Goal: Find specific page/section: Find specific page/section

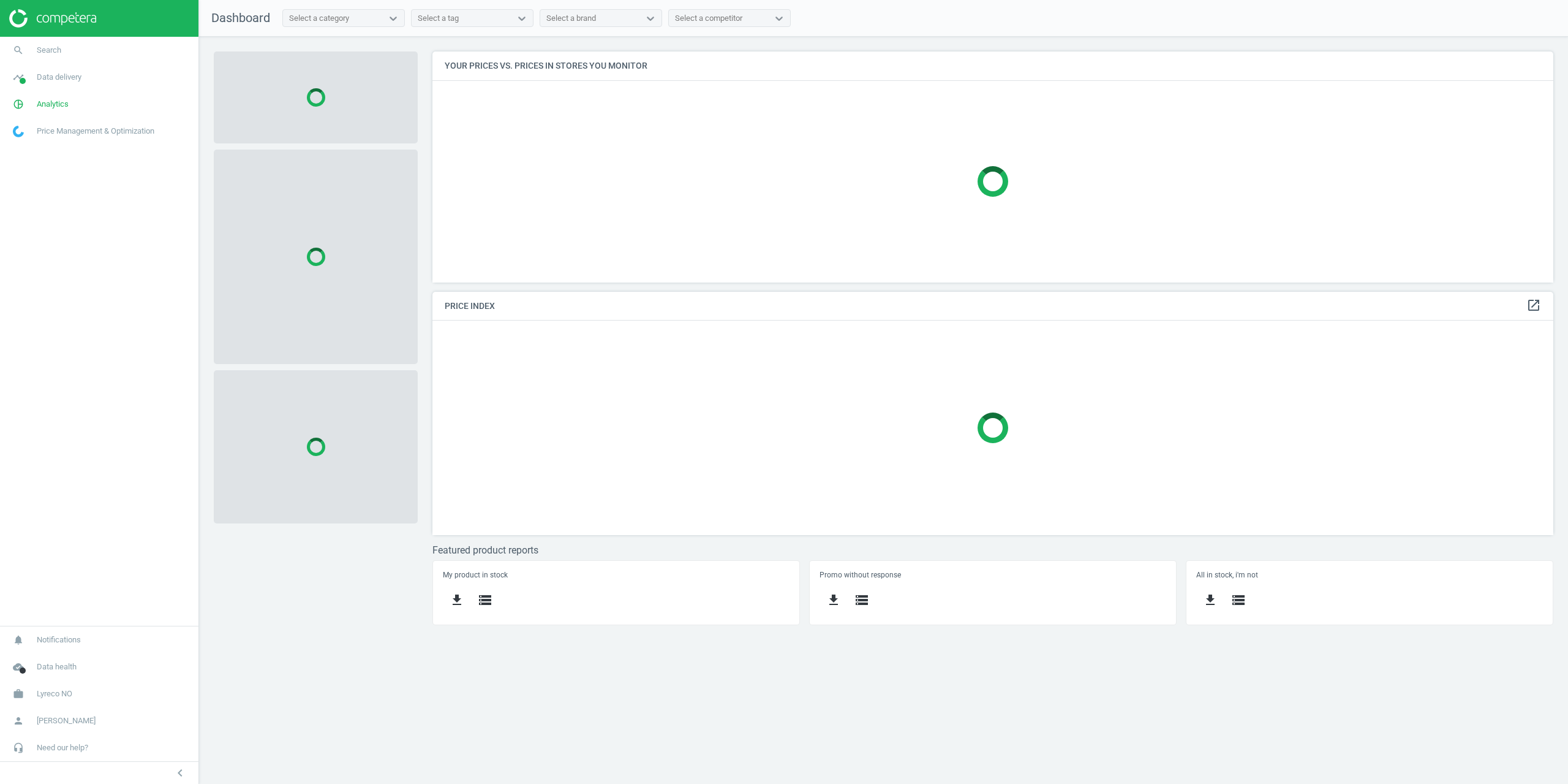
scroll to position [250, 1140]
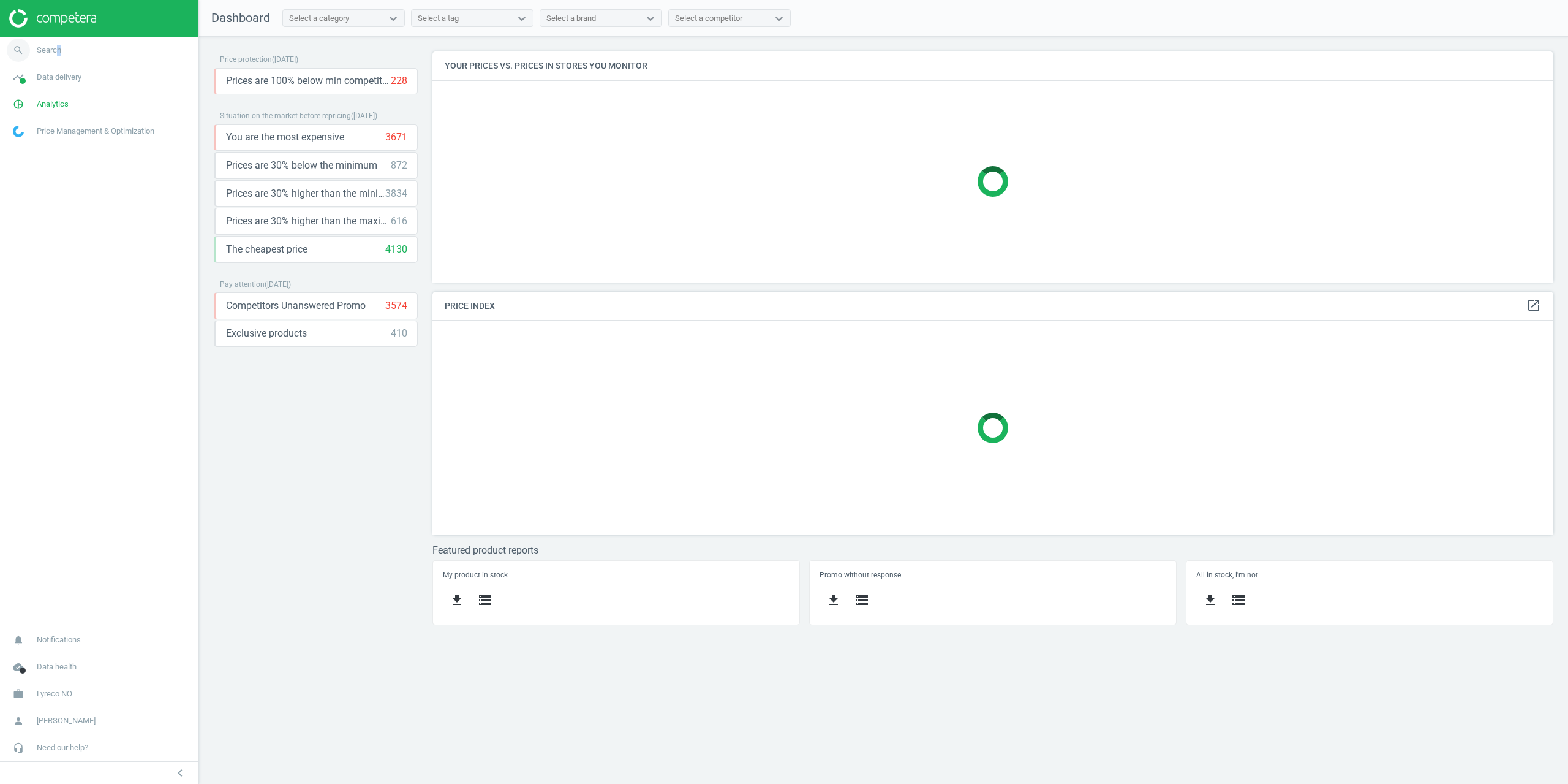
click at [57, 42] on link "search Search" at bounding box center [99, 50] width 199 height 27
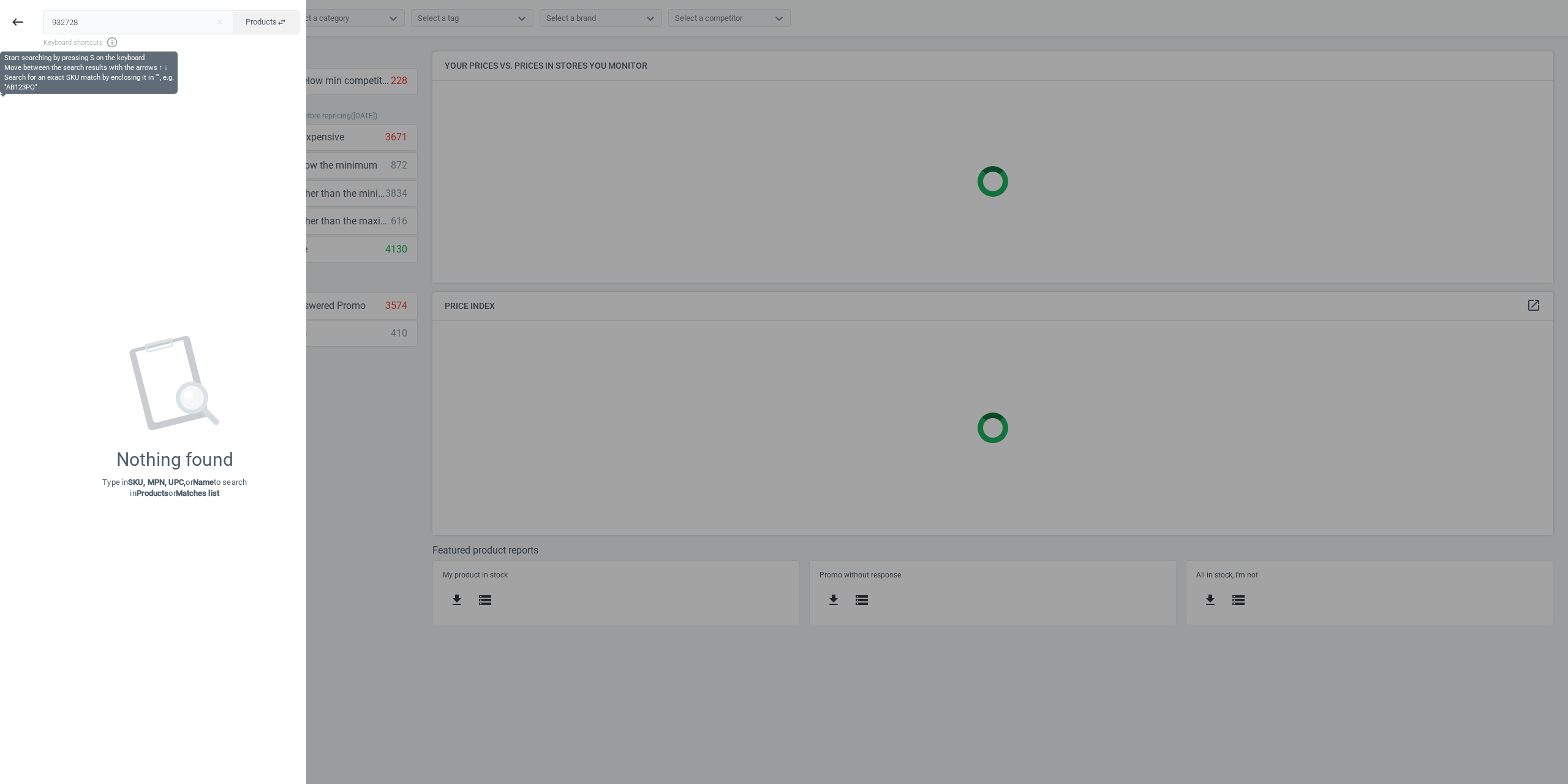
type input "932728"
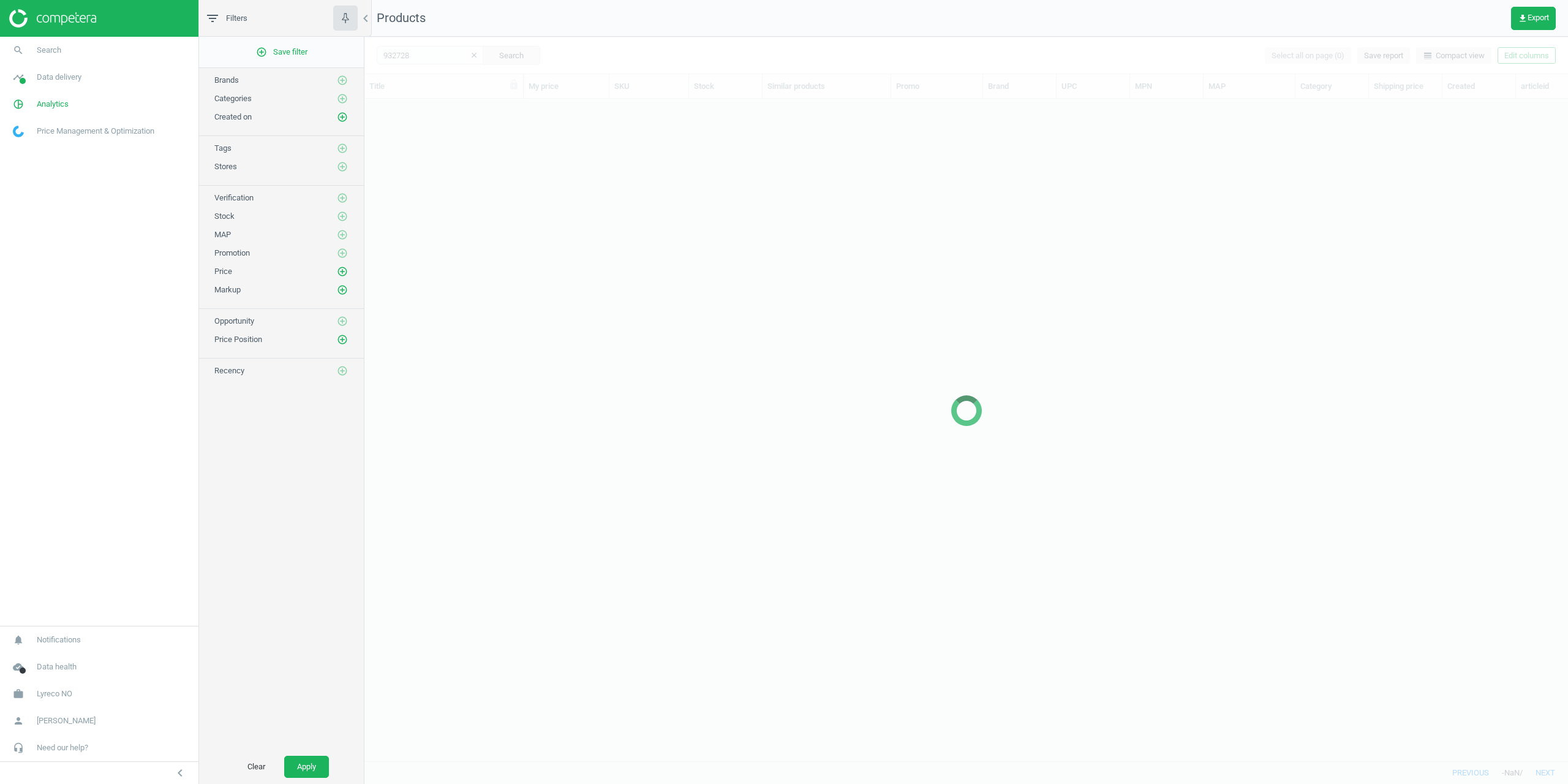
scroll to position [643, 1195]
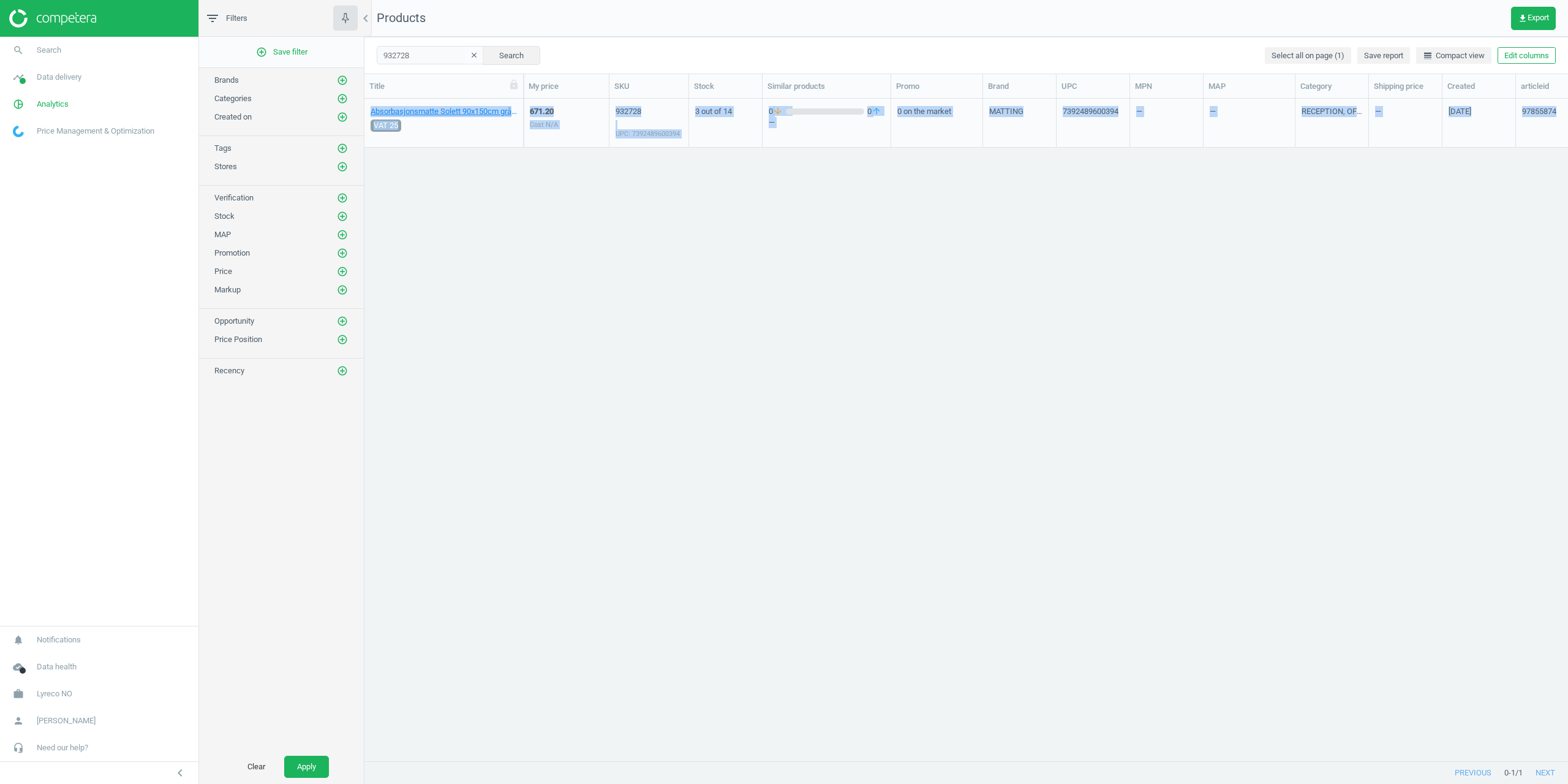
drag, startPoint x: 989, startPoint y: 752, endPoint x: 1140, endPoint y: 759, distance: 151.2
click at [1140, 759] on div "Title My price SKU Stock Similar products Promo Brand UPC MPN MAP Category Ship…" at bounding box center [966, 418] width 1204 height 687
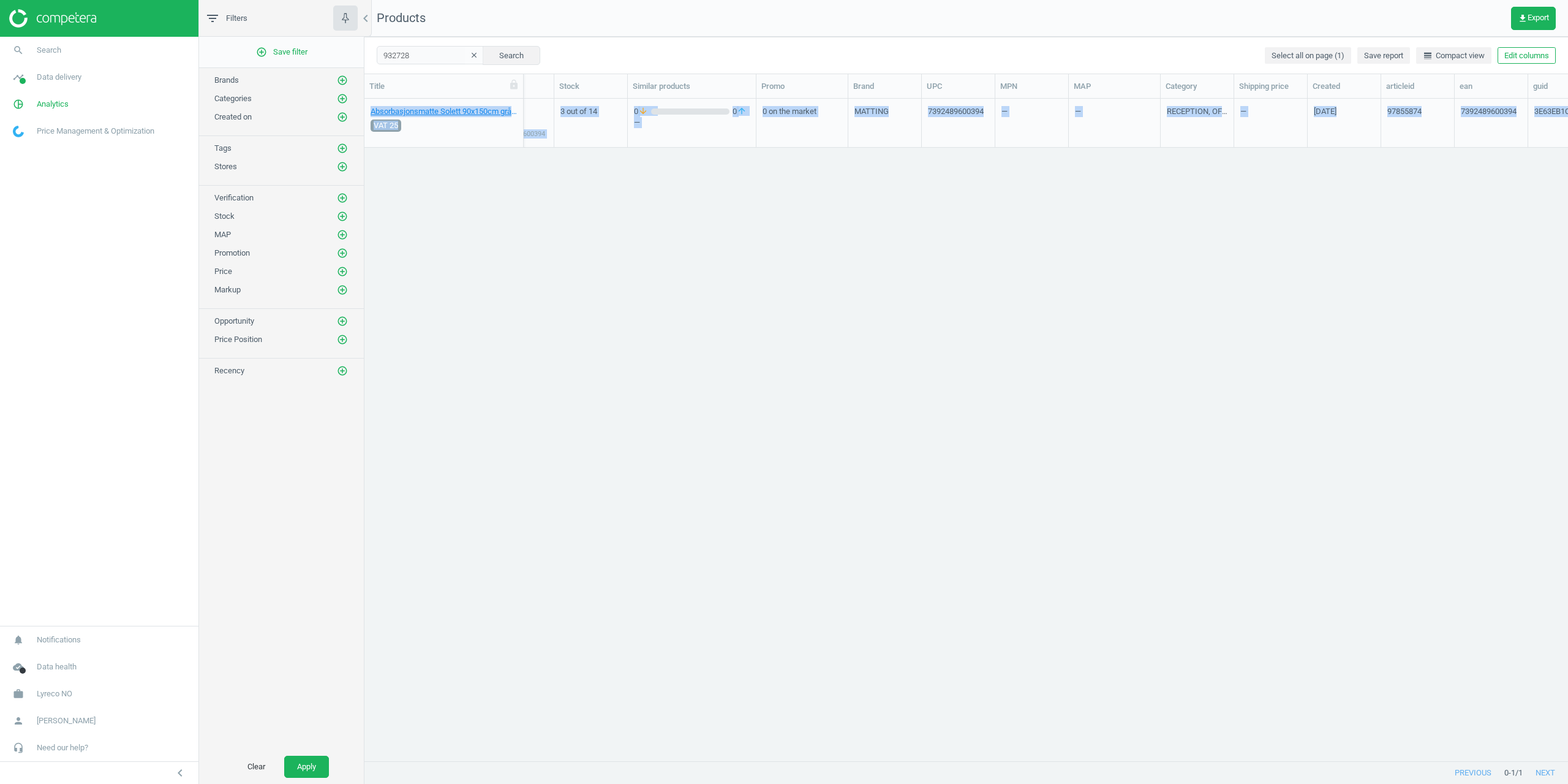
scroll to position [0, 327]
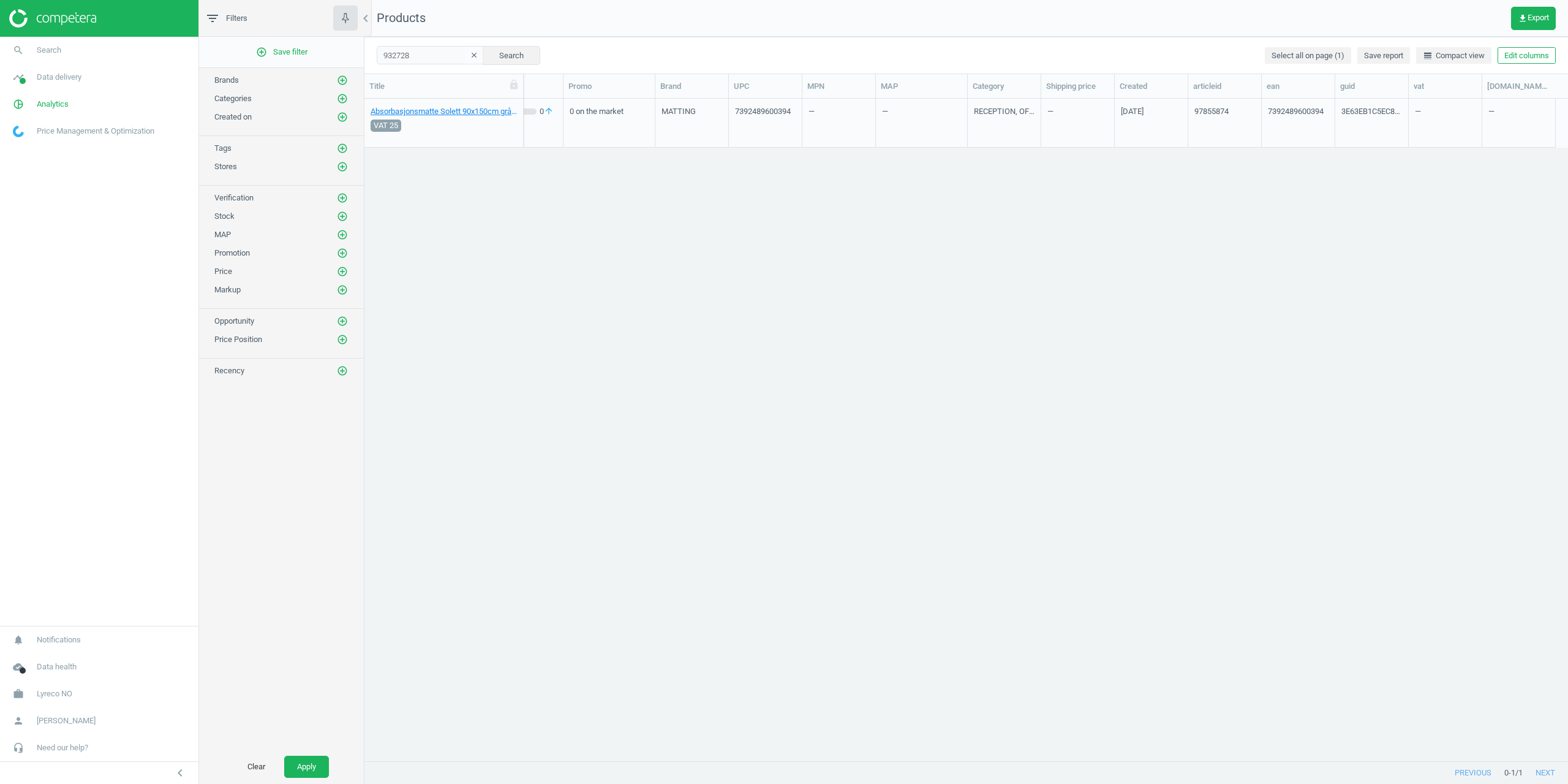
click at [1130, 529] on div "Absorbasjonsmatte Solett 90x150cm grå, 7392489600394 VAT 25 671.20 Cost N/A 932…" at bounding box center [966, 425] width 1204 height 653
click at [405, 107] on link "Absorbasjonsmatte Solett 90x150cm grå, 7392489600394" at bounding box center [443, 111] width 146 height 11
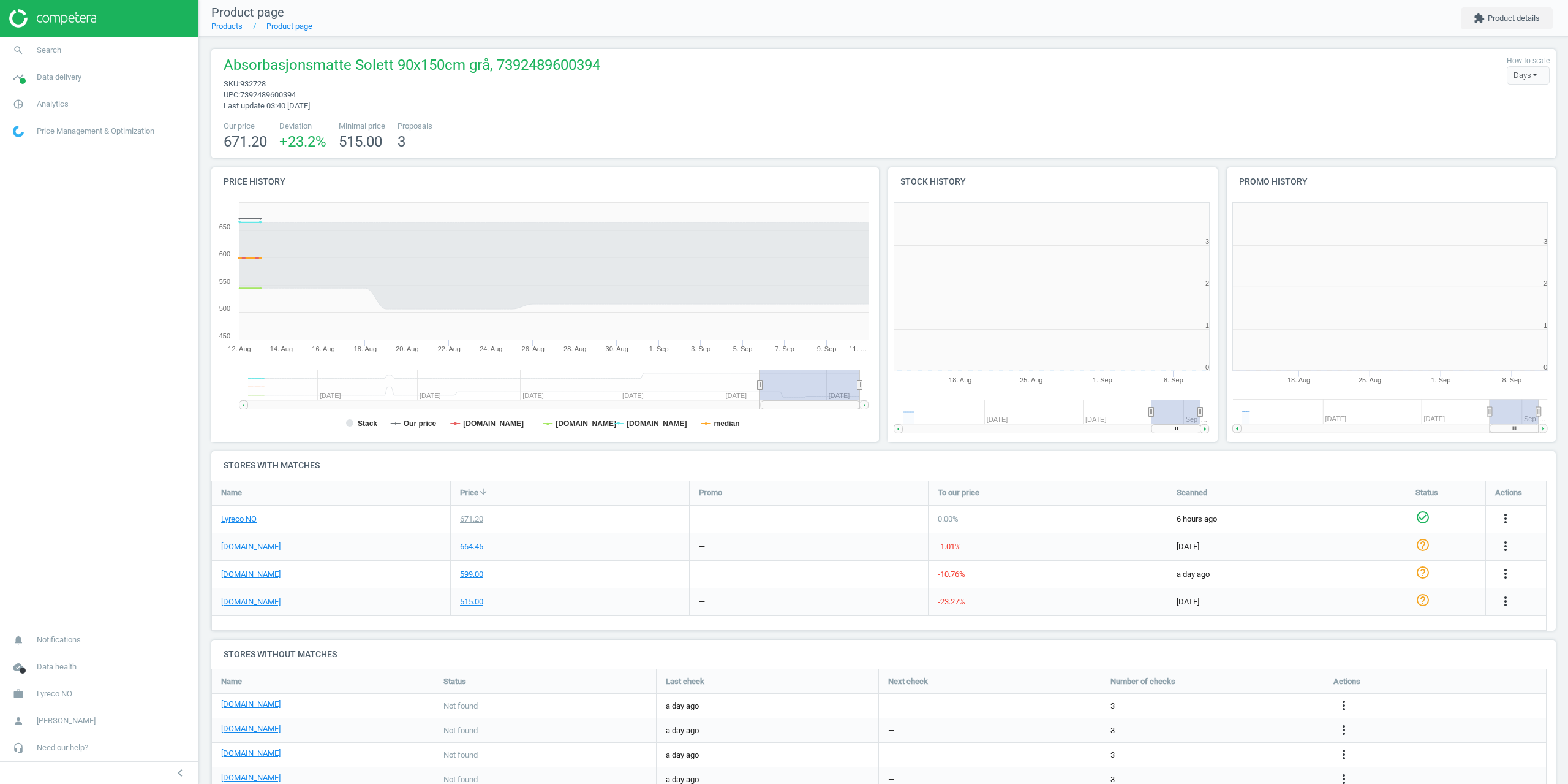
scroll to position [264, 346]
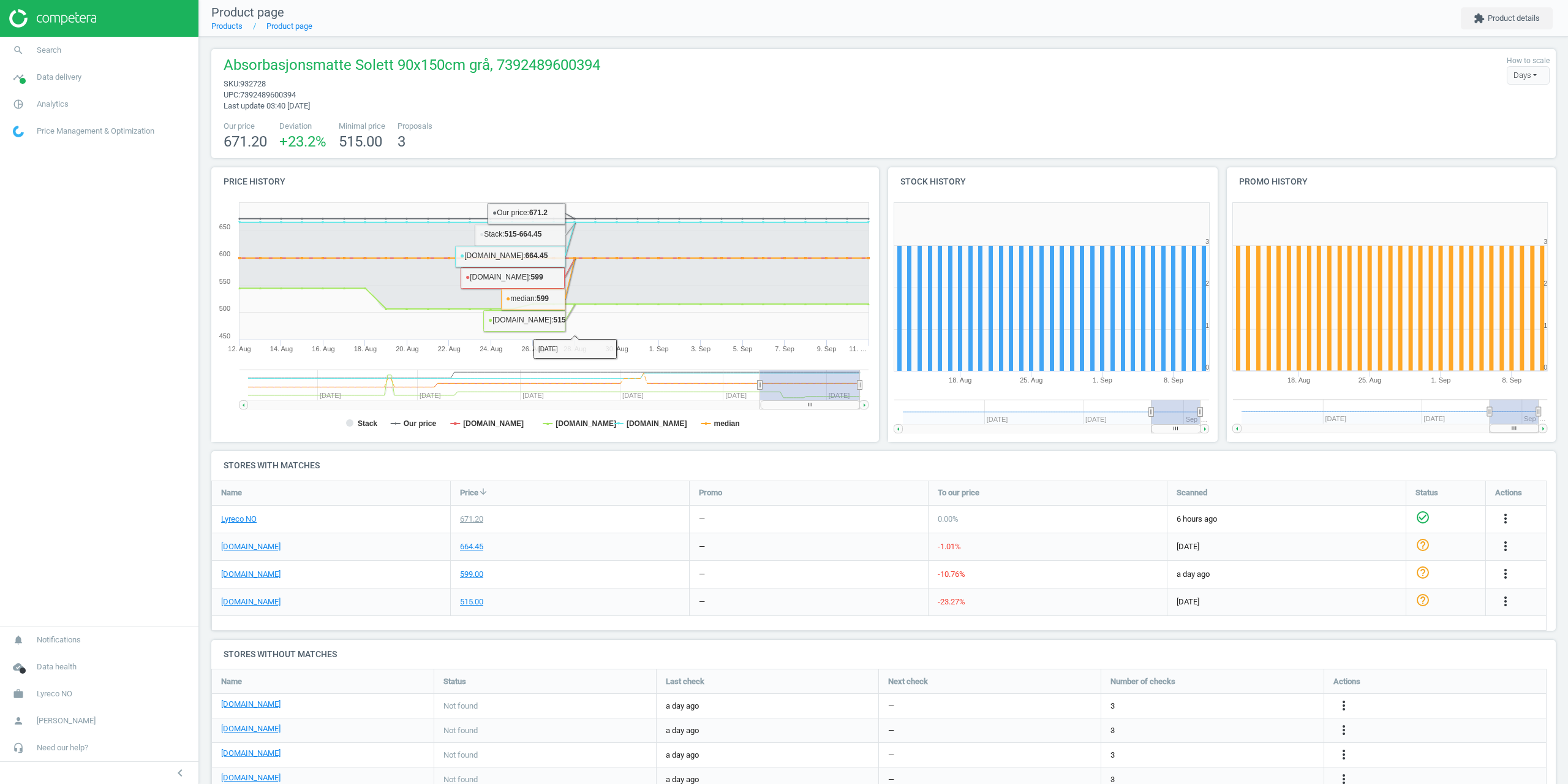
drag, startPoint x: 658, startPoint y: 83, endPoint x: 649, endPoint y: 91, distance: 12.0
click at [658, 83] on div "Absorbasjonsmatte Solett 90x150cm grå, 7392489600394 sku : 932728 upc : 7392489…" at bounding box center [883, 83] width 1333 height 57
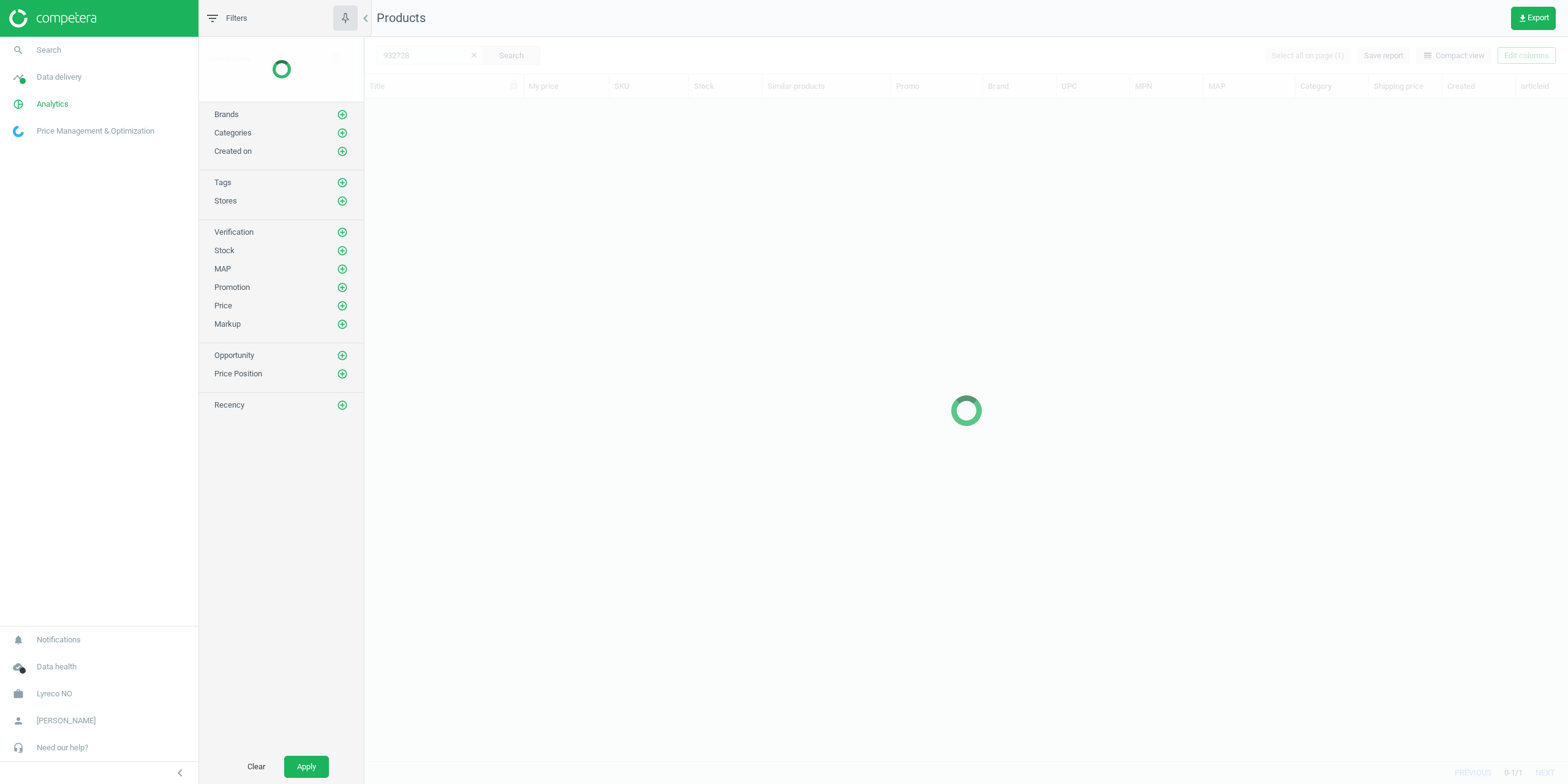
scroll to position [643, 1195]
click at [1532, 59] on div at bounding box center [966, 410] width 1204 height 748
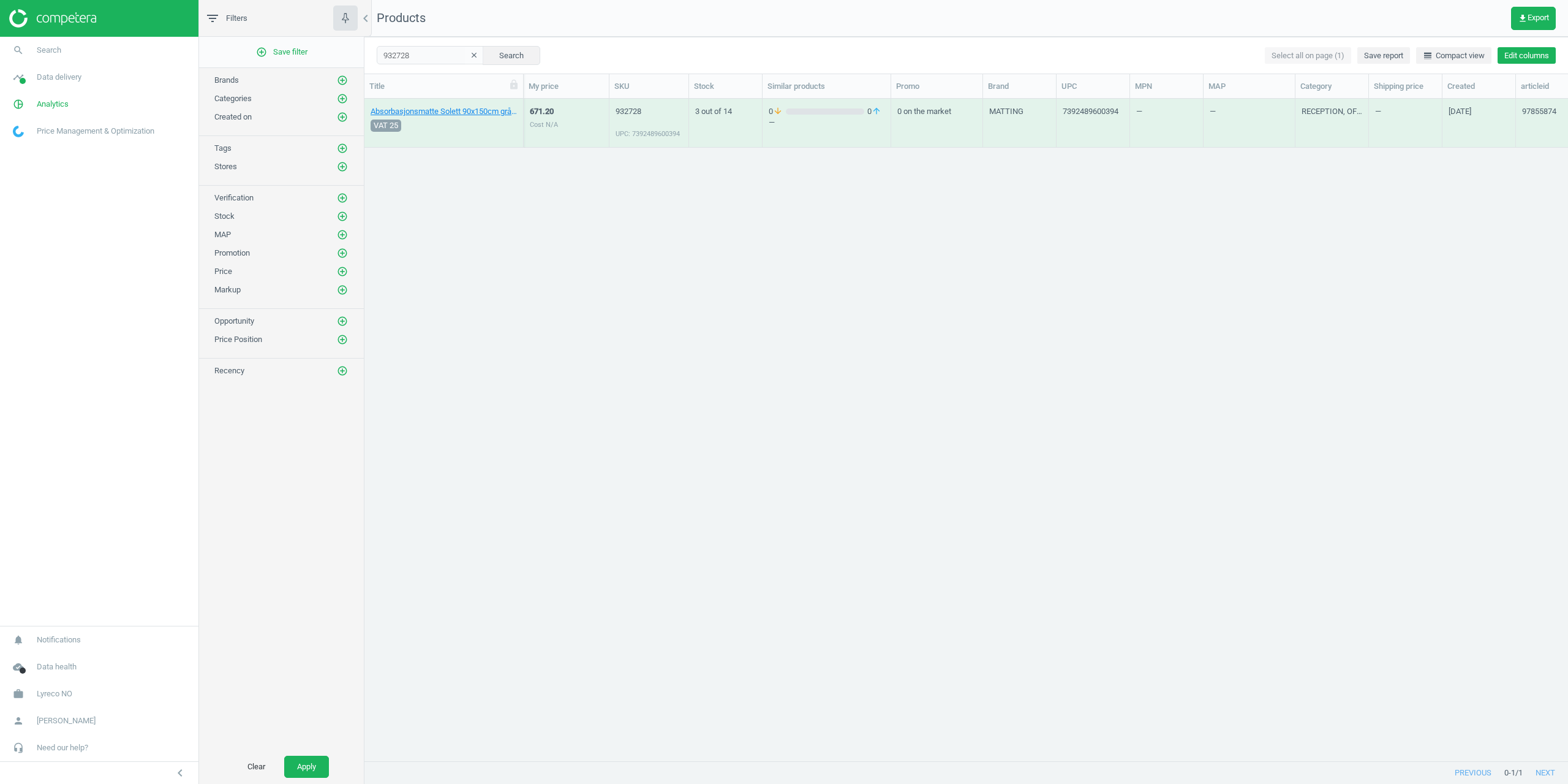
click at [1532, 59] on button "Edit columns" at bounding box center [1527, 56] width 58 height 17
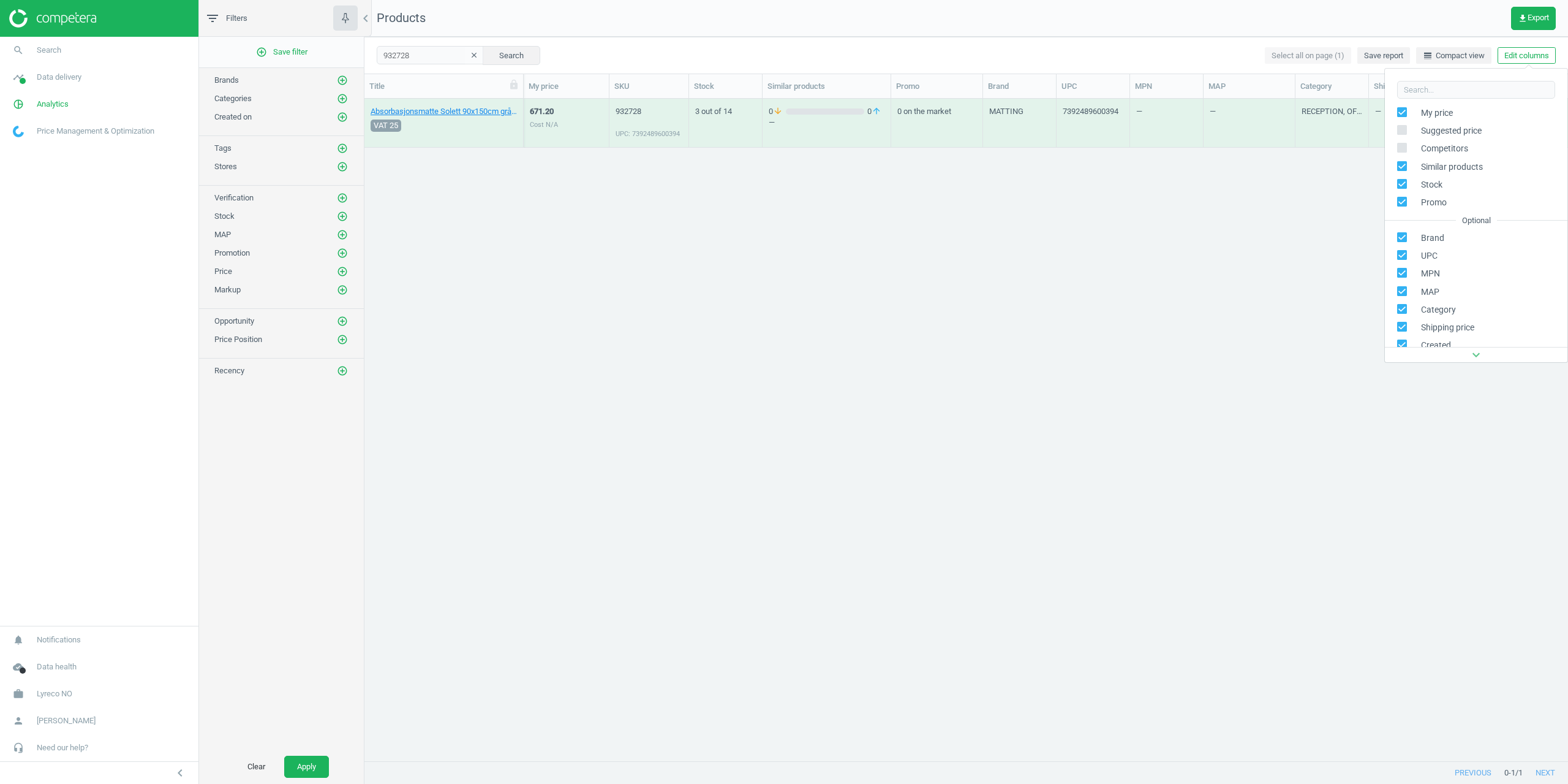
scroll to position [167, 0]
click at [1446, 269] on div "chevron_left Stores custom fields" at bounding box center [1477, 279] width 183 height 27
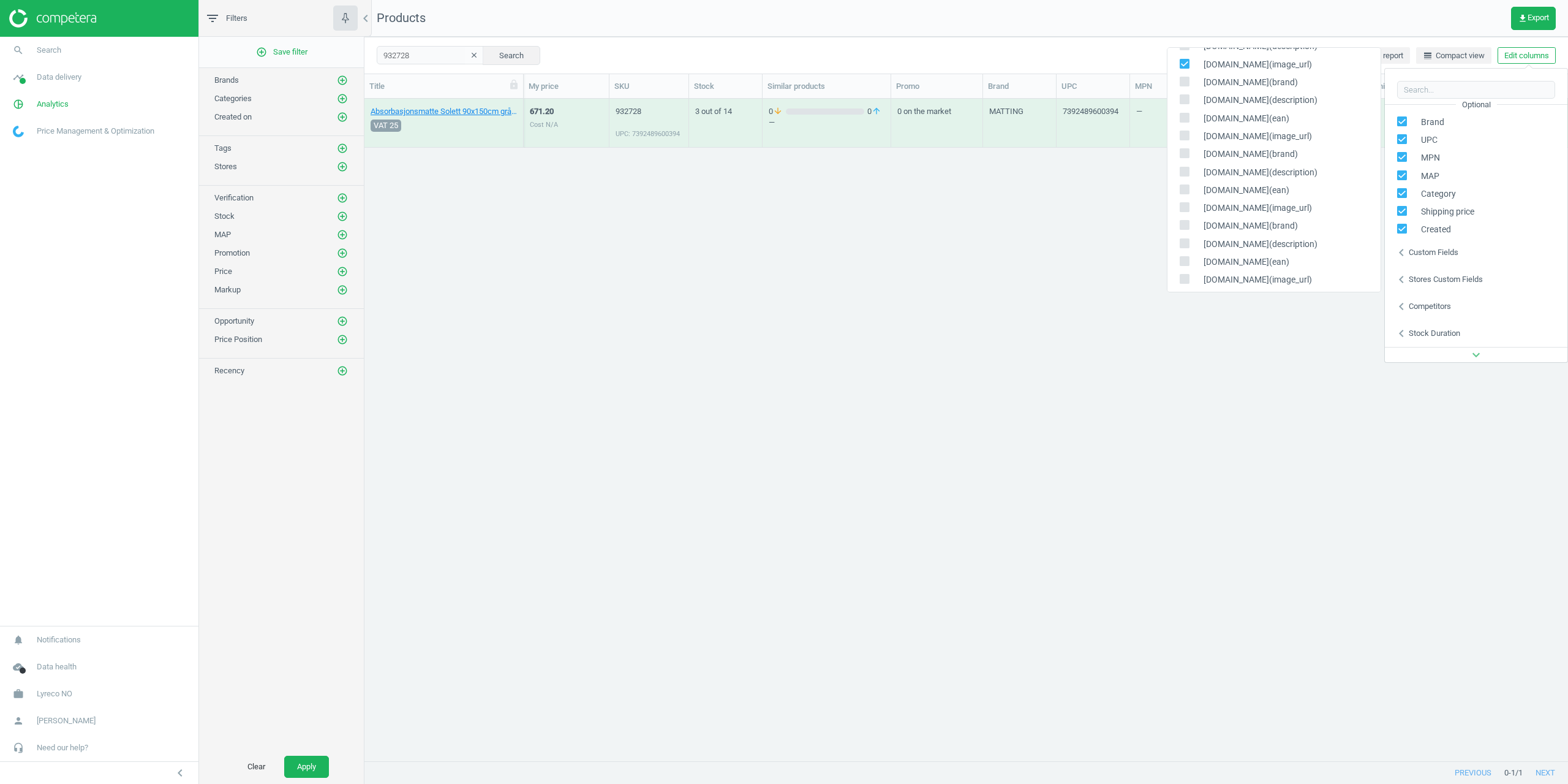
scroll to position [490, 0]
click at [1191, 65] on label at bounding box center [1188, 64] width 18 height 12
click at [1188, 65] on input "checkbox" at bounding box center [1184, 63] width 8 height 8
checkbox input "false"
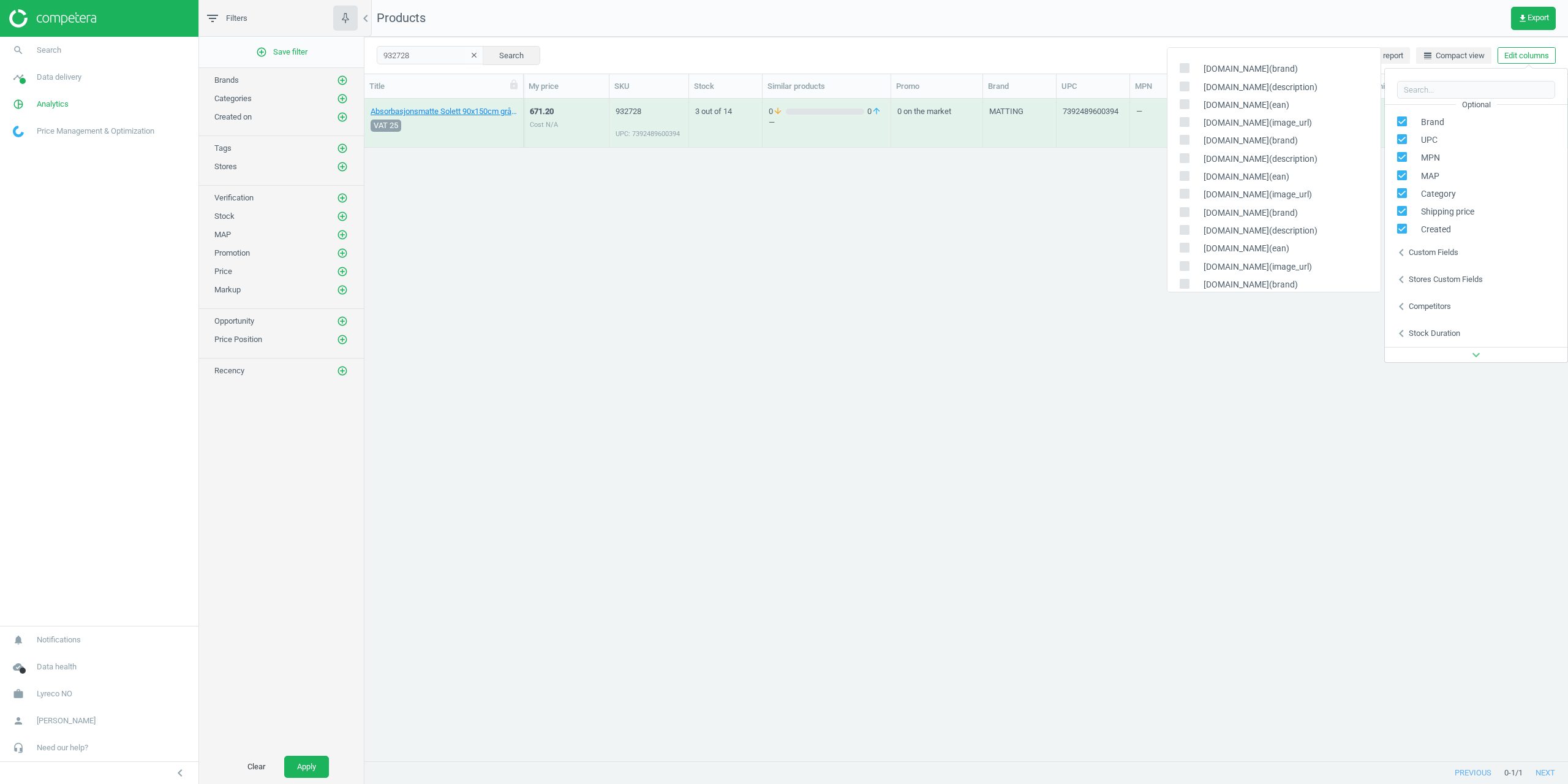
click at [1439, 257] on div "Custom fields" at bounding box center [1433, 252] width 50 height 11
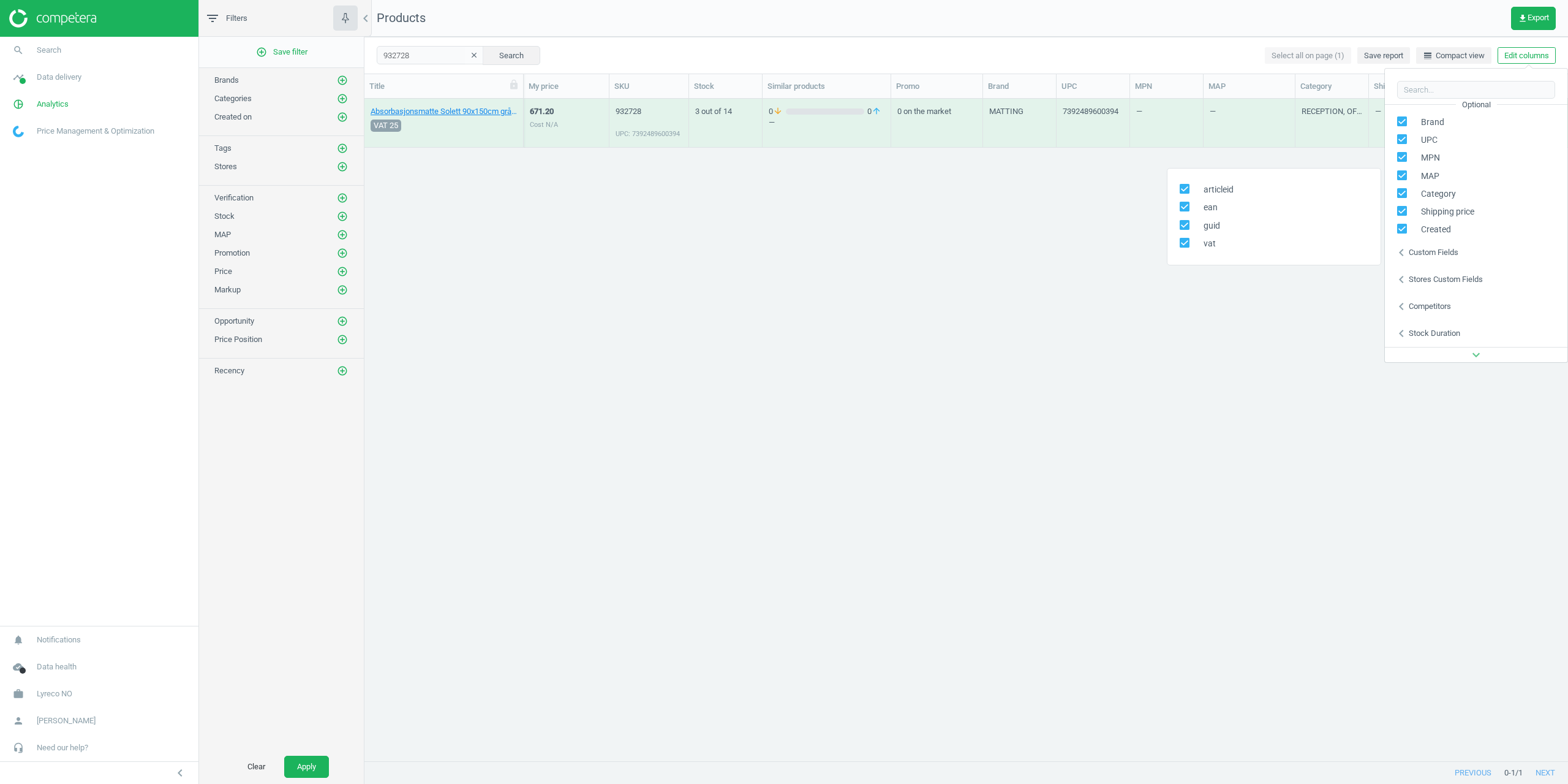
click at [1439, 257] on div "Custom fields" at bounding box center [1433, 252] width 50 height 11
click at [1450, 92] on input "text" at bounding box center [1476, 91] width 158 height 19
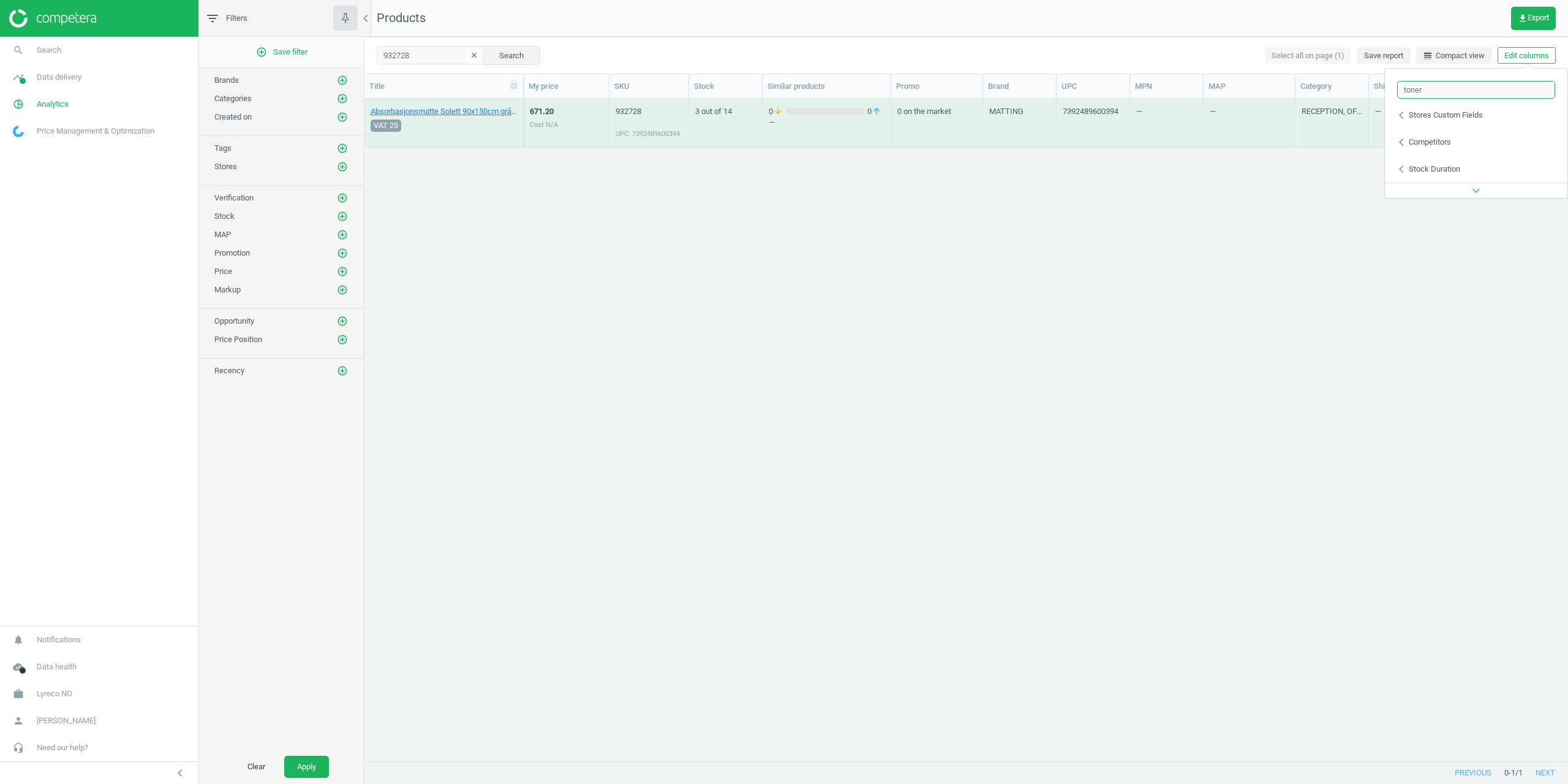
type input "toner"
click at [1417, 113] on div "Stores custom fields" at bounding box center [1446, 115] width 74 height 11
click at [1186, 52] on input "checkbox" at bounding box center [1184, 51] width 8 height 8
checkbox input "true"
click at [1164, 208] on div "Absorbasjonsmatte Solett 90x150cm grå, 7392489600394 VAT 25 671.20 Cost N/A 932…" at bounding box center [966, 425] width 1204 height 653
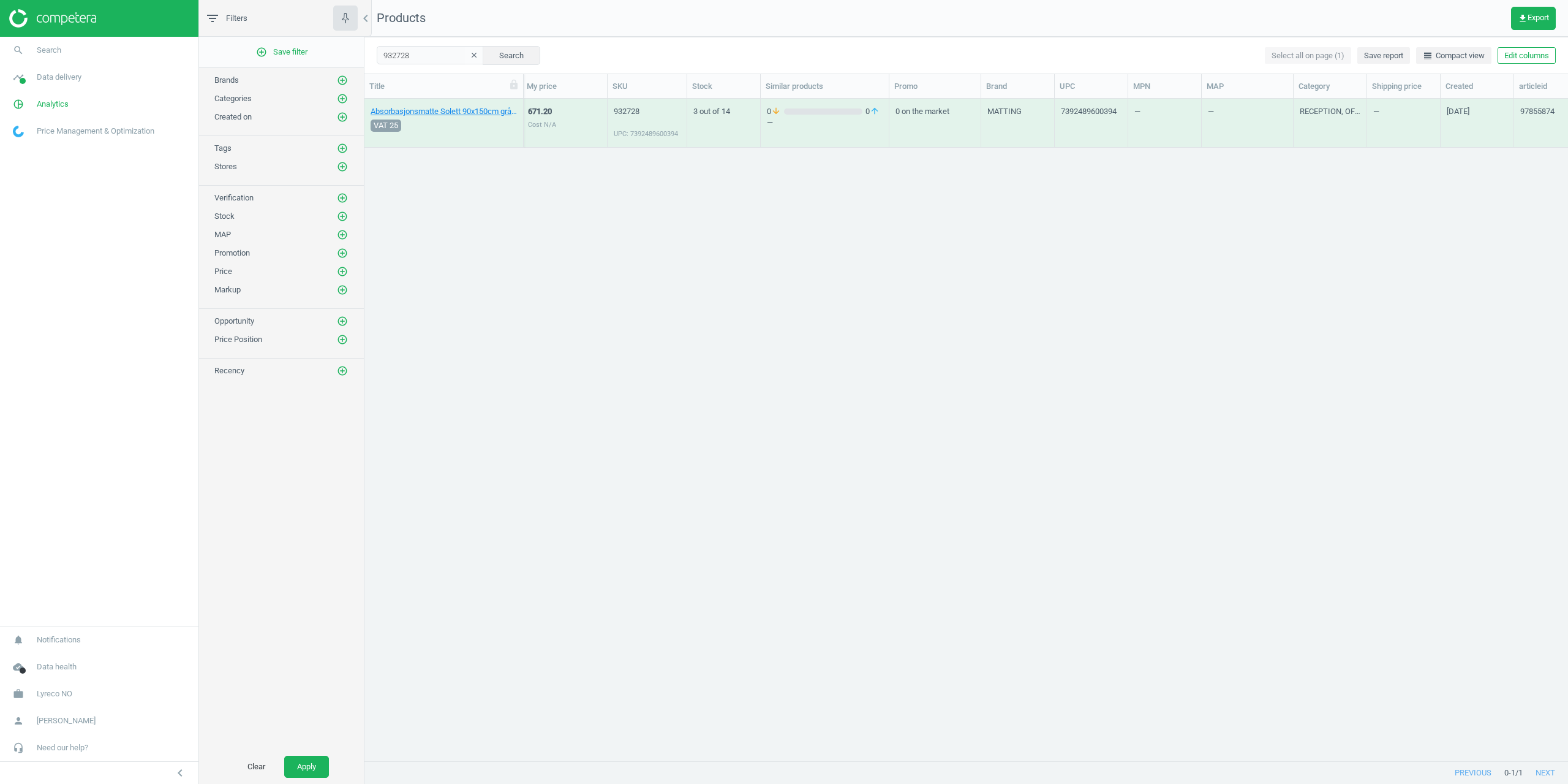
scroll to position [0, 327]
drag, startPoint x: 1318, startPoint y: 285, endPoint x: 982, endPoint y: 274, distance: 336.2
click at [463, 109] on link "Absorbasjonsmatte Solett 90x150cm grå, 7392489600394" at bounding box center [443, 111] width 146 height 11
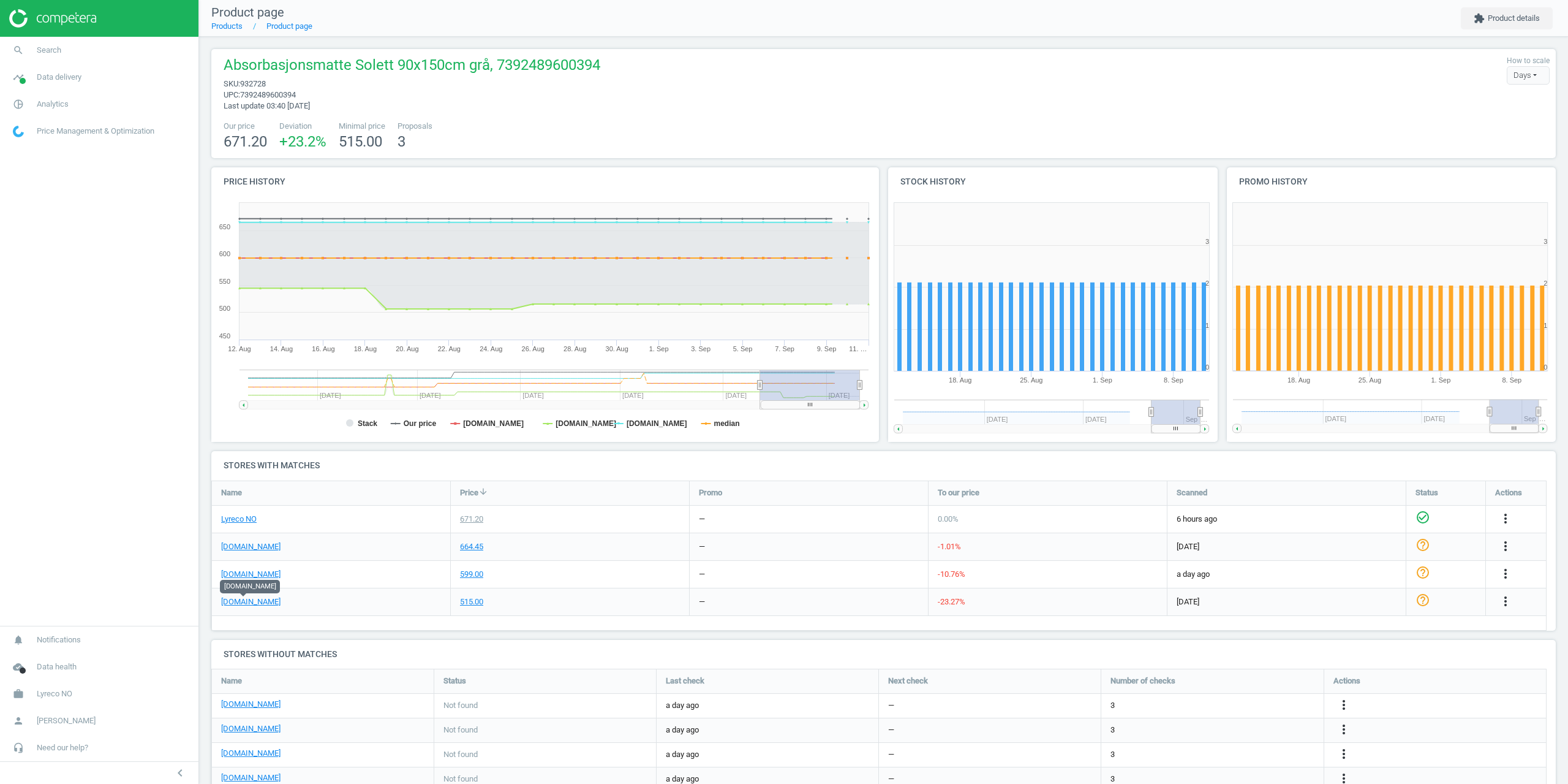
drag, startPoint x: 241, startPoint y: 601, endPoint x: 240, endPoint y: 613, distance: 12.0
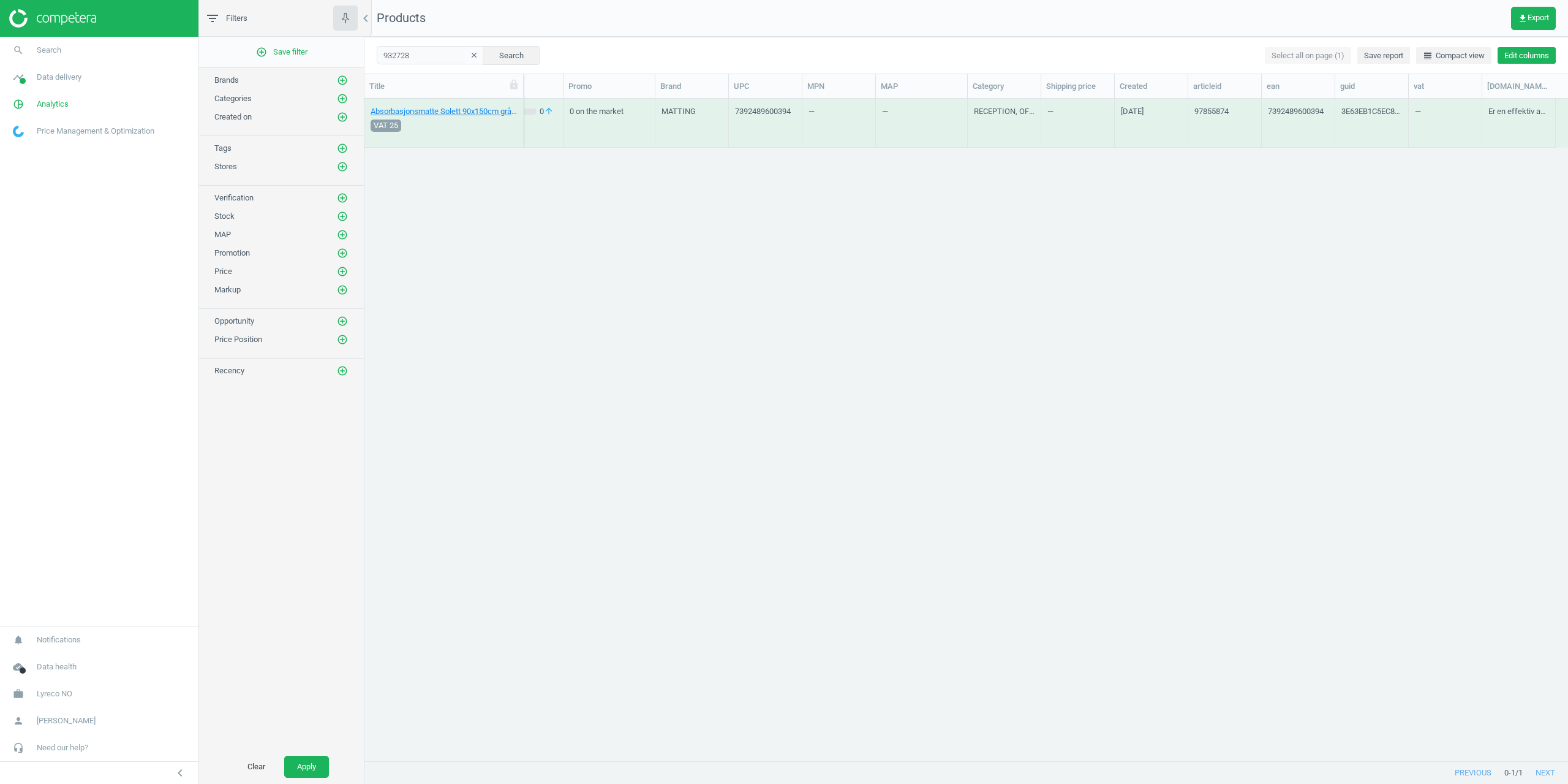
click at [1551, 58] on button "Edit columns" at bounding box center [1527, 56] width 58 height 17
type input "descr"
click at [1454, 114] on div "Stores custom fields" at bounding box center [1446, 115] width 74 height 11
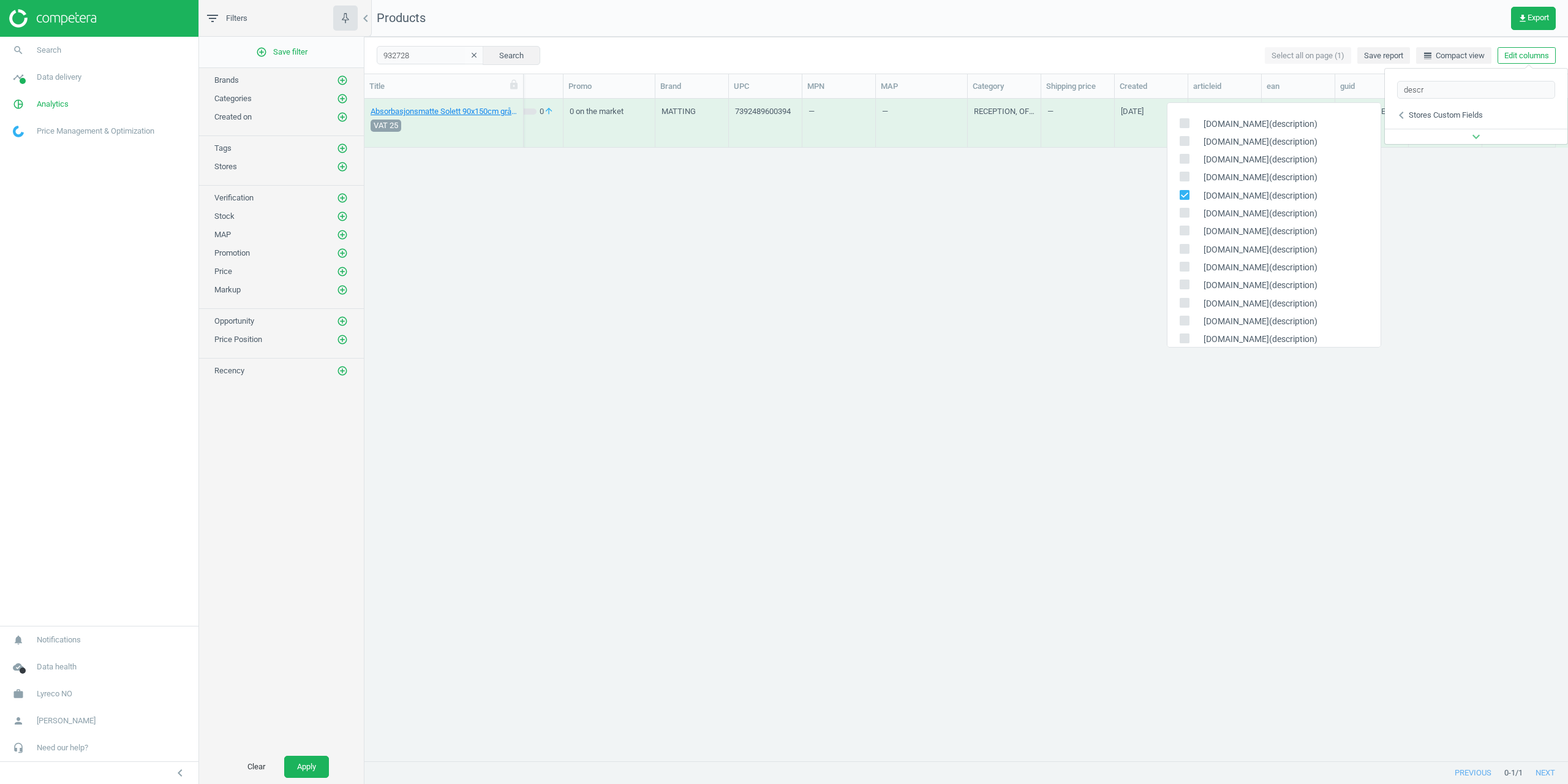
click at [1190, 191] on label at bounding box center [1188, 196] width 18 height 12
click at [1188, 191] on input "checkbox" at bounding box center [1184, 194] width 8 height 8
checkbox input "false"
click at [1186, 123] on input "checkbox" at bounding box center [1184, 122] width 8 height 8
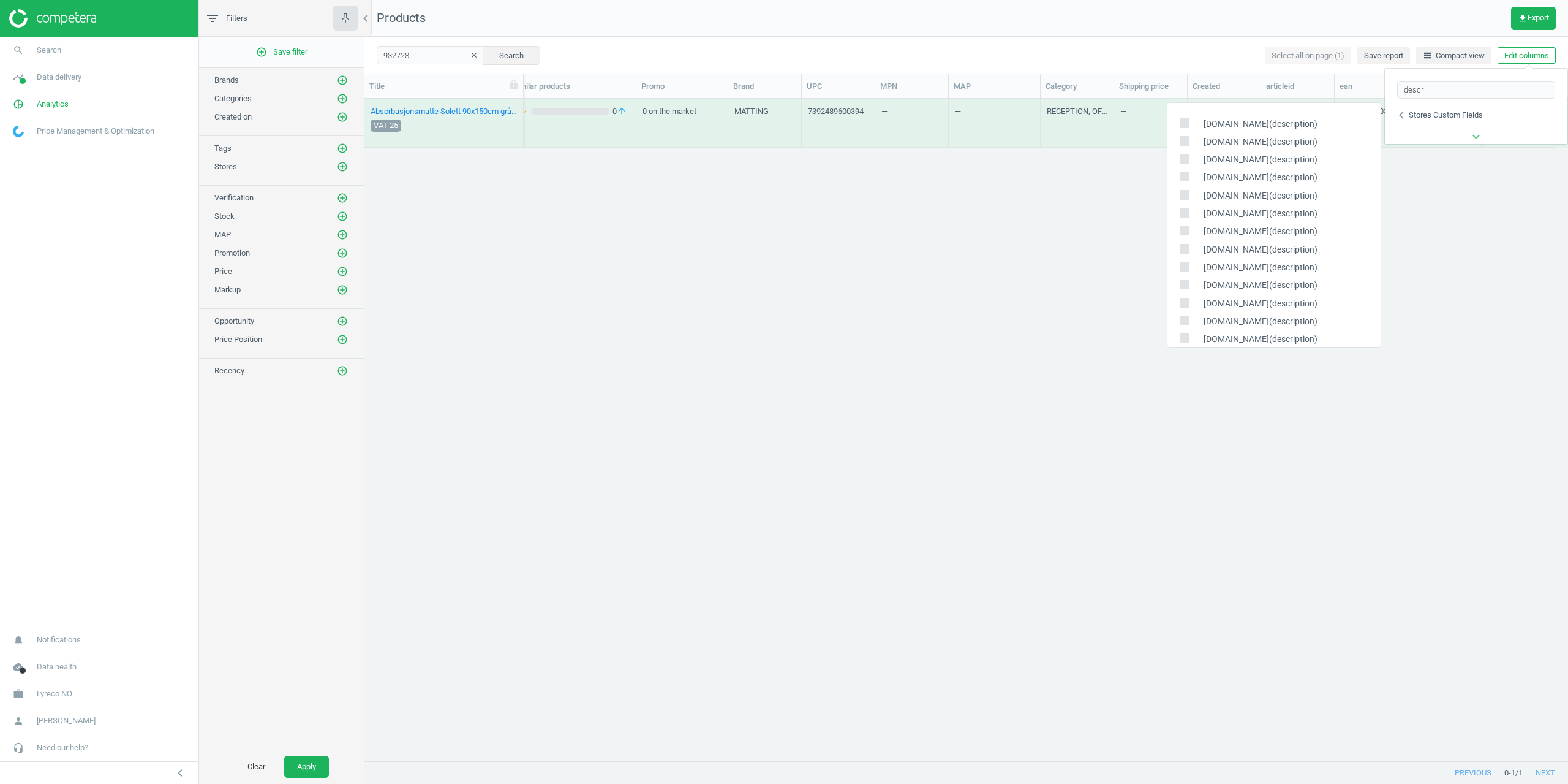
checkbox input "true"
drag, startPoint x: 1184, startPoint y: 141, endPoint x: 1184, endPoint y: 149, distance: 8.0
click at [1184, 141] on input "checkbox" at bounding box center [1184, 140] width 8 height 8
checkbox input "true"
click at [1184, 153] on div "[DOMAIN_NAME](description)" at bounding box center [1274, 159] width 213 height 18
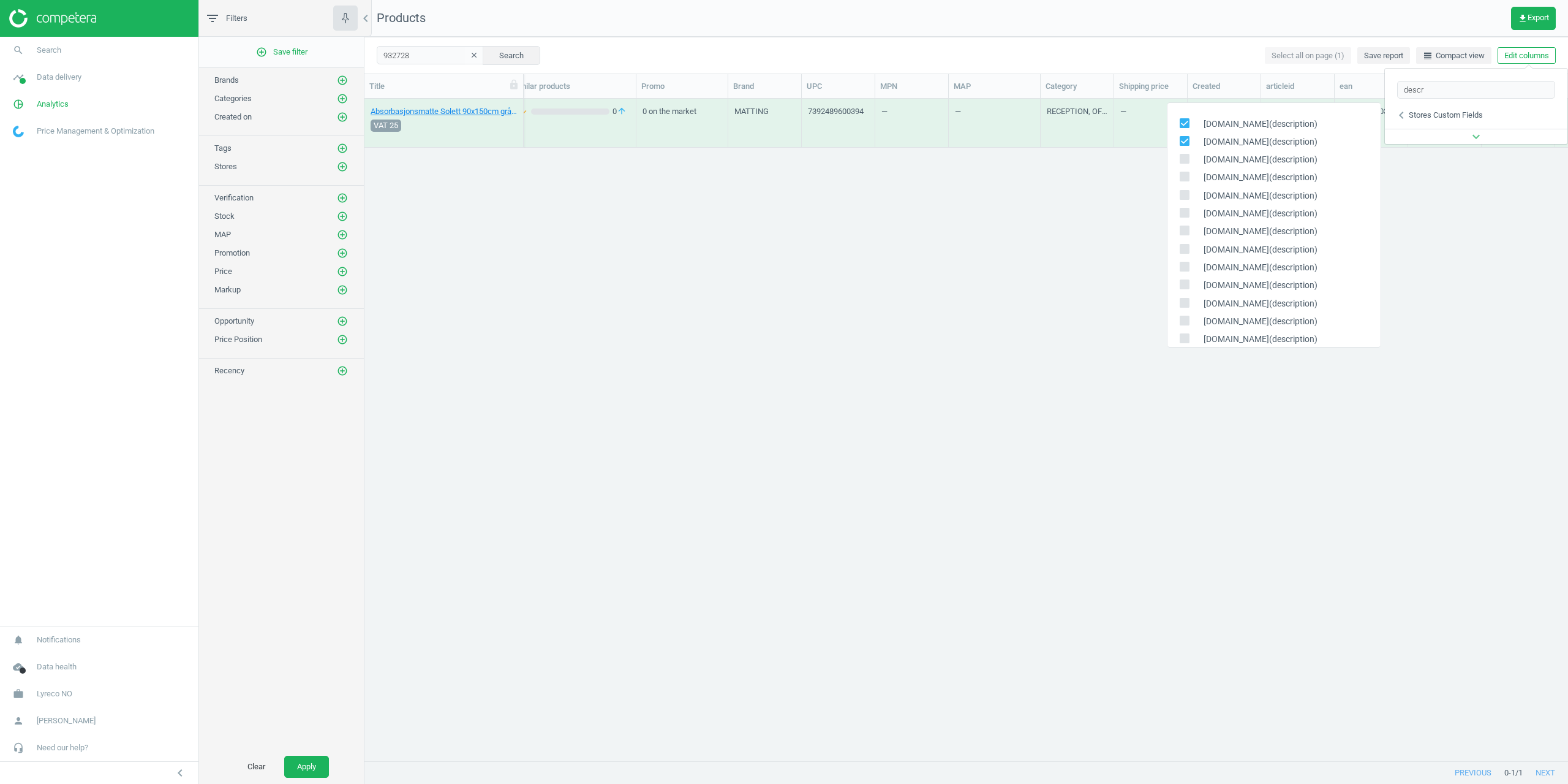
click at [1184, 162] on input "checkbox" at bounding box center [1184, 158] width 8 height 8
checkbox input "true"
click at [1184, 179] on input "checkbox" at bounding box center [1184, 176] width 8 height 8
checkbox input "true"
click at [1184, 188] on div "[DOMAIN_NAME](description)" at bounding box center [1274, 196] width 213 height 18
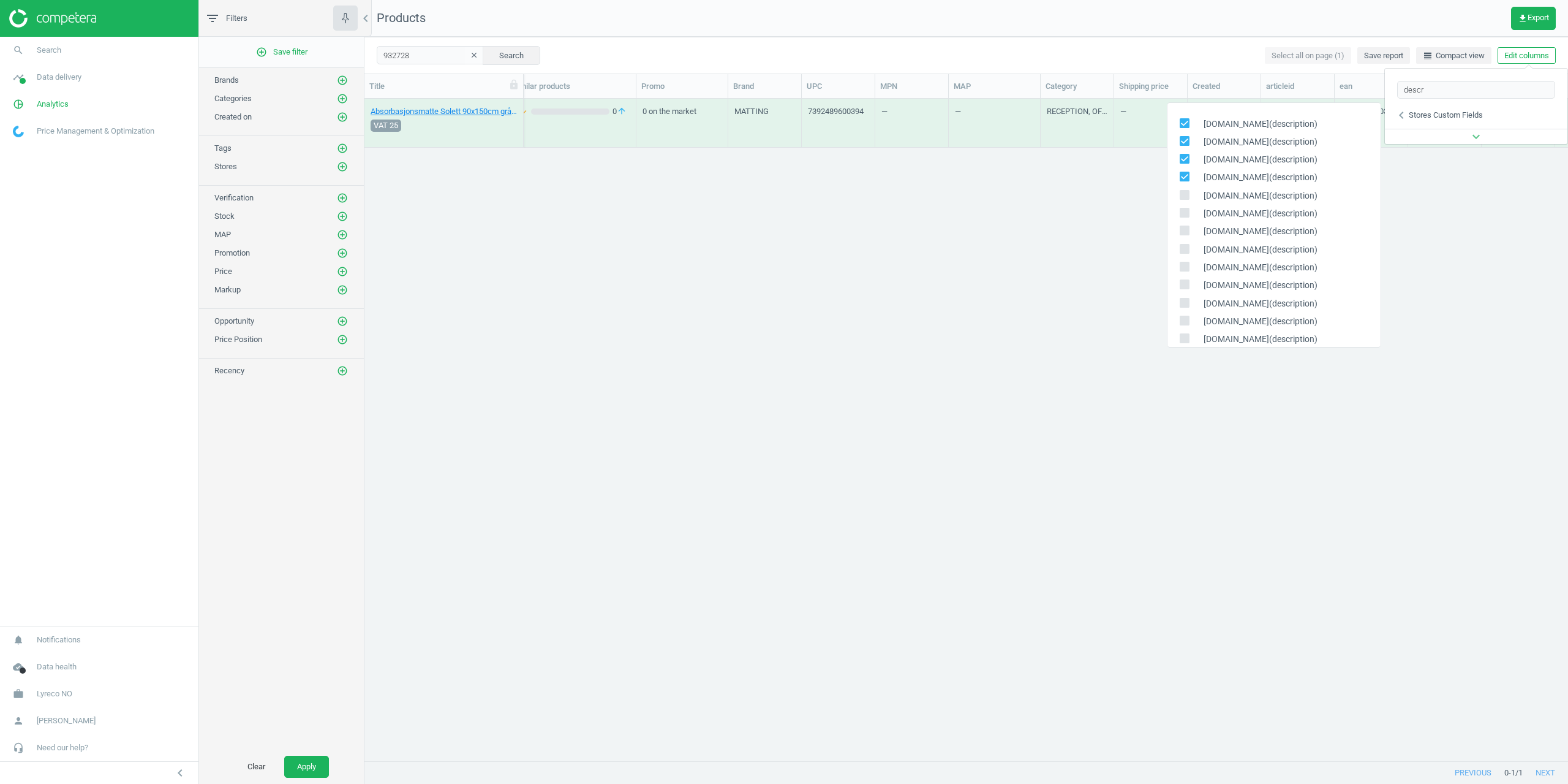
click at [1184, 197] on input "checkbox" at bounding box center [1184, 194] width 8 height 8
checkbox input "true"
click at [1185, 216] on input "checkbox" at bounding box center [1184, 213] width 8 height 8
checkbox input "true"
click at [1185, 222] on div "[DOMAIN_NAME](description)" at bounding box center [1274, 213] width 213 height 18
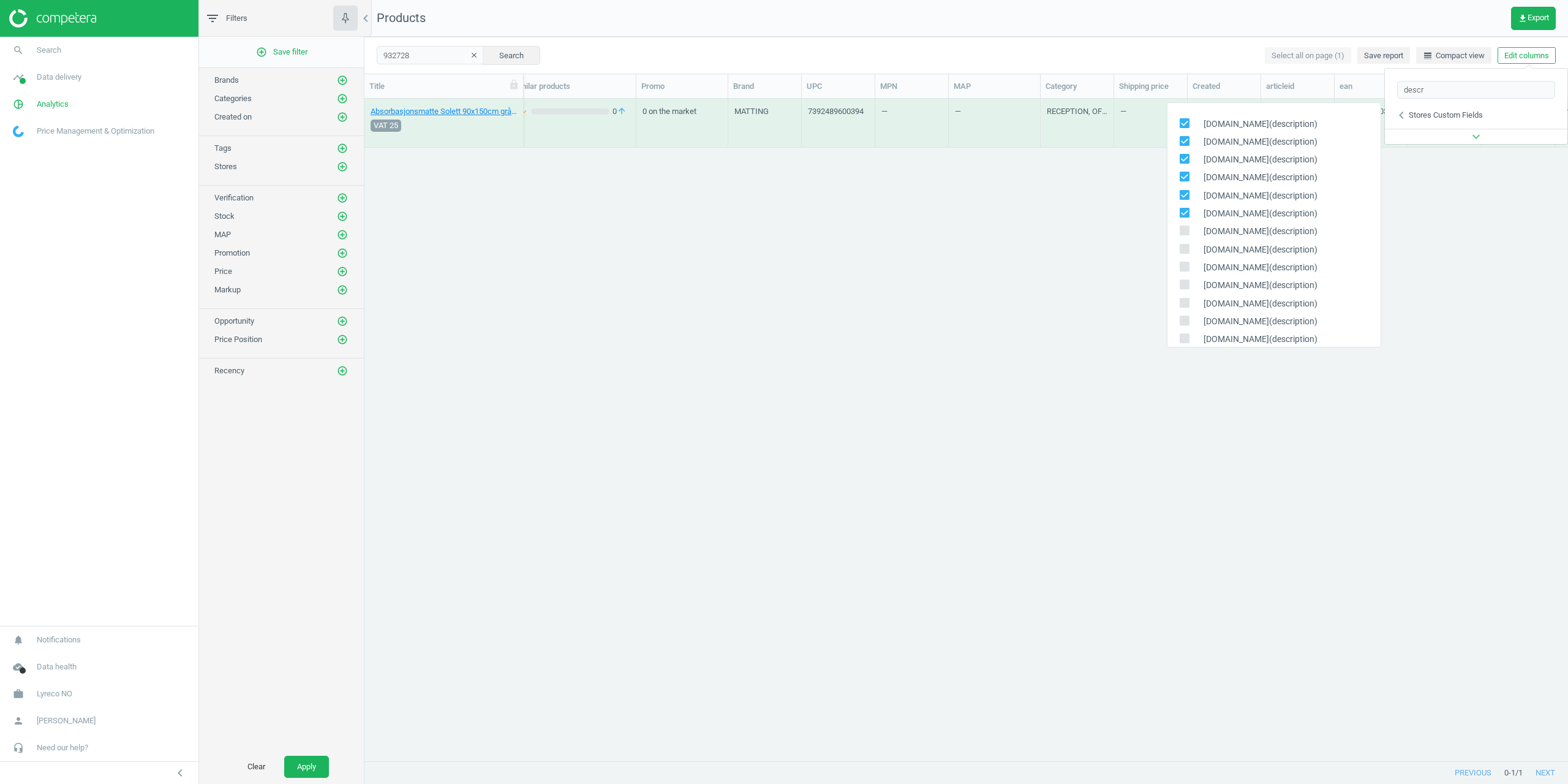
click at [1185, 237] on span at bounding box center [1185, 232] width 10 height 9
click at [1185, 235] on input "checkbox" at bounding box center [1184, 230] width 8 height 8
checkbox input "true"
click at [1186, 251] on input "checkbox" at bounding box center [1184, 248] width 8 height 8
checkbox input "true"
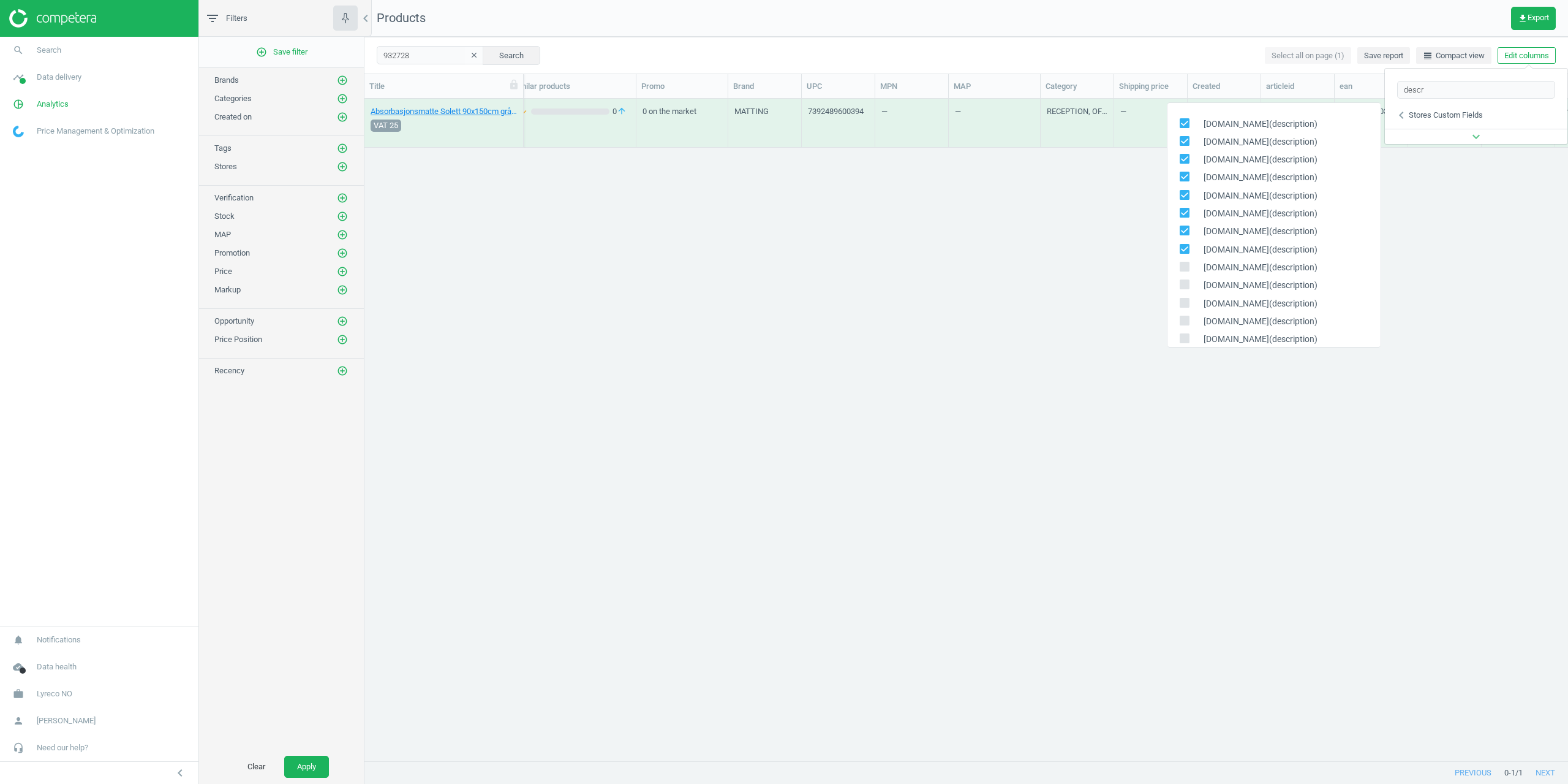
click at [1186, 260] on div "[DOMAIN_NAME](description)" at bounding box center [1274, 268] width 213 height 18
click at [1186, 273] on label at bounding box center [1188, 268] width 18 height 12
click at [1186, 271] on input "checkbox" at bounding box center [1184, 267] width 8 height 8
click at [1186, 266] on input "checkbox" at bounding box center [1184, 267] width 8 height 8
checkbox input "false"
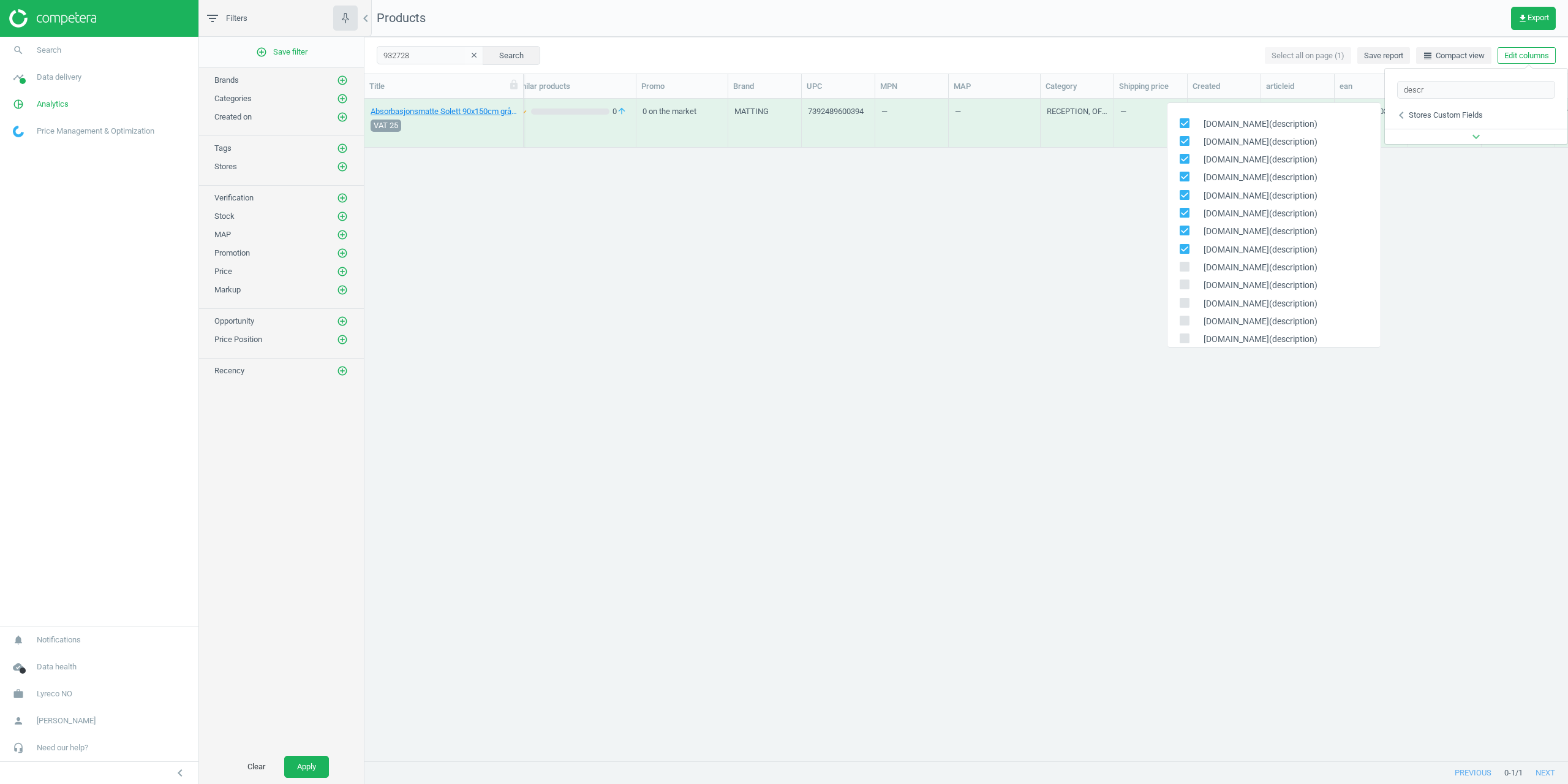
click at [1184, 283] on input "checkbox" at bounding box center [1184, 284] width 8 height 8
checkbox input "true"
click at [1187, 263] on input "checkbox" at bounding box center [1184, 267] width 8 height 8
checkbox input "true"
click at [1186, 304] on input "checkbox" at bounding box center [1184, 302] width 8 height 8
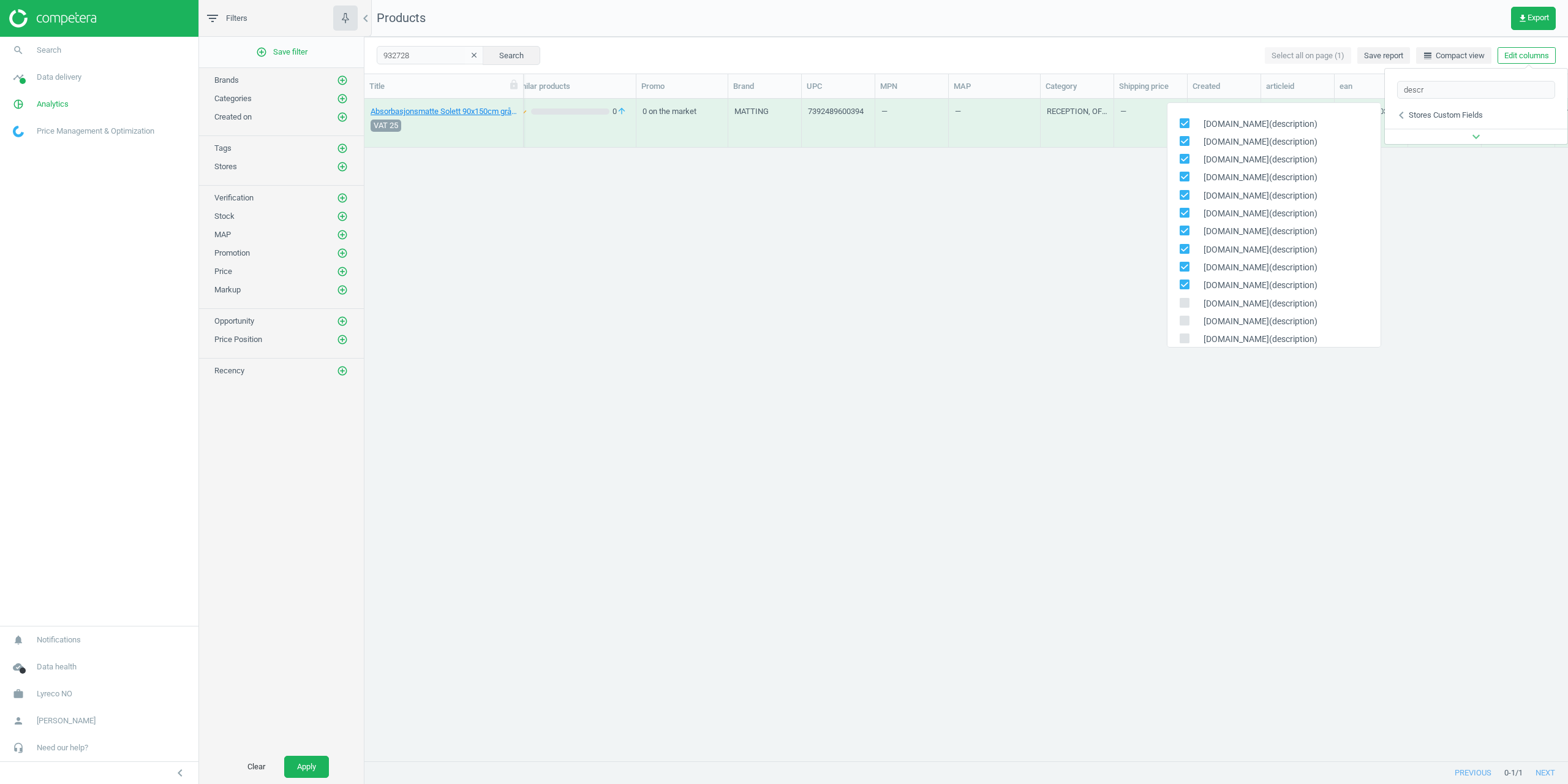
checkbox input "true"
drag, startPoint x: 1185, startPoint y: 323, endPoint x: 1184, endPoint y: 344, distance: 21.0
click at [1185, 325] on span at bounding box center [1185, 321] width 10 height 10
click at [1185, 324] on input "checkbox" at bounding box center [1184, 320] width 8 height 8
checkbox input "true"
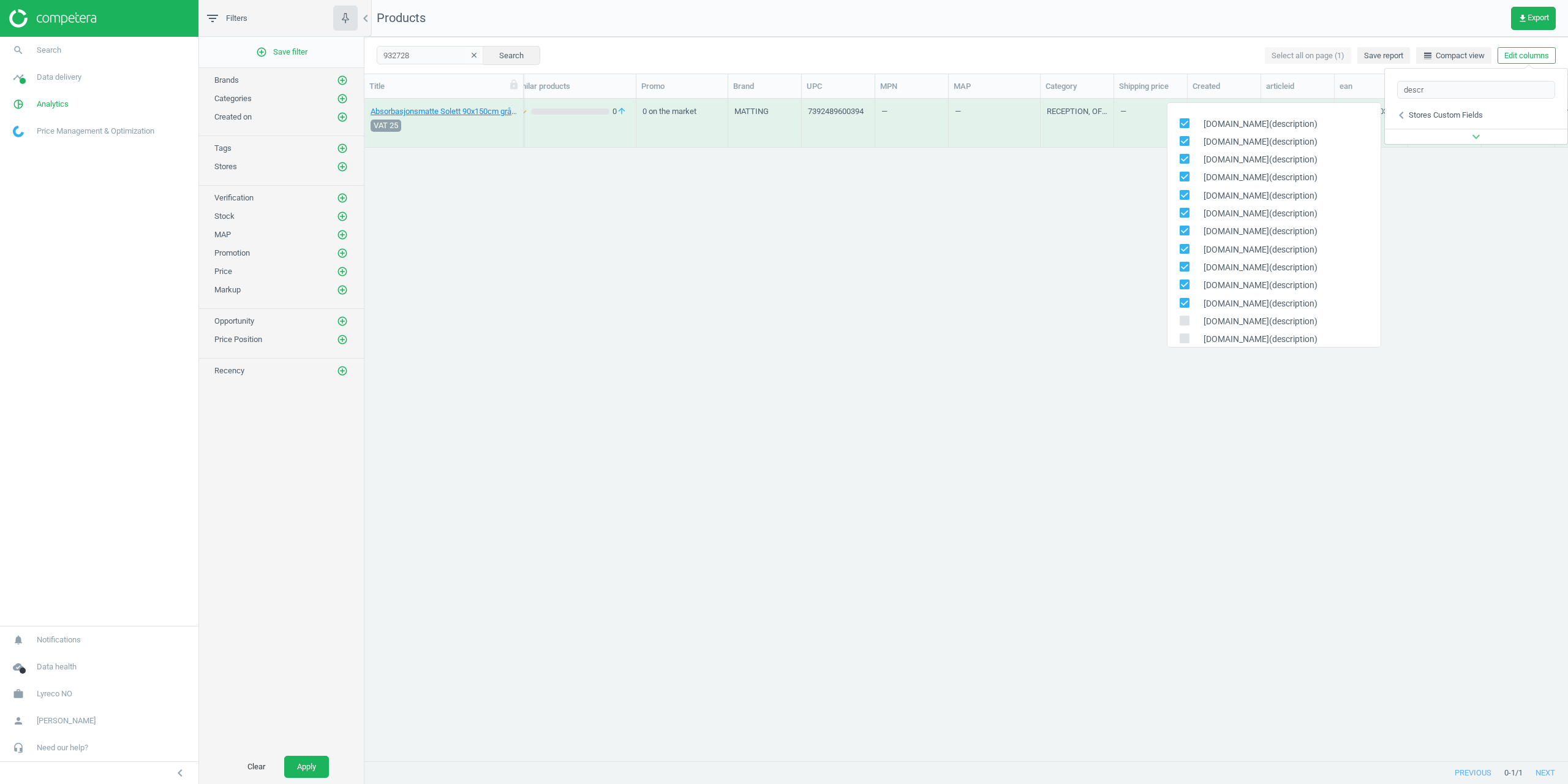
click at [1184, 344] on span at bounding box center [1185, 340] width 10 height 9
click at [1184, 343] on input "checkbox" at bounding box center [1184, 338] width 8 height 8
checkbox input "true"
click at [1186, 321] on input "checkbox" at bounding box center [1184, 324] width 8 height 8
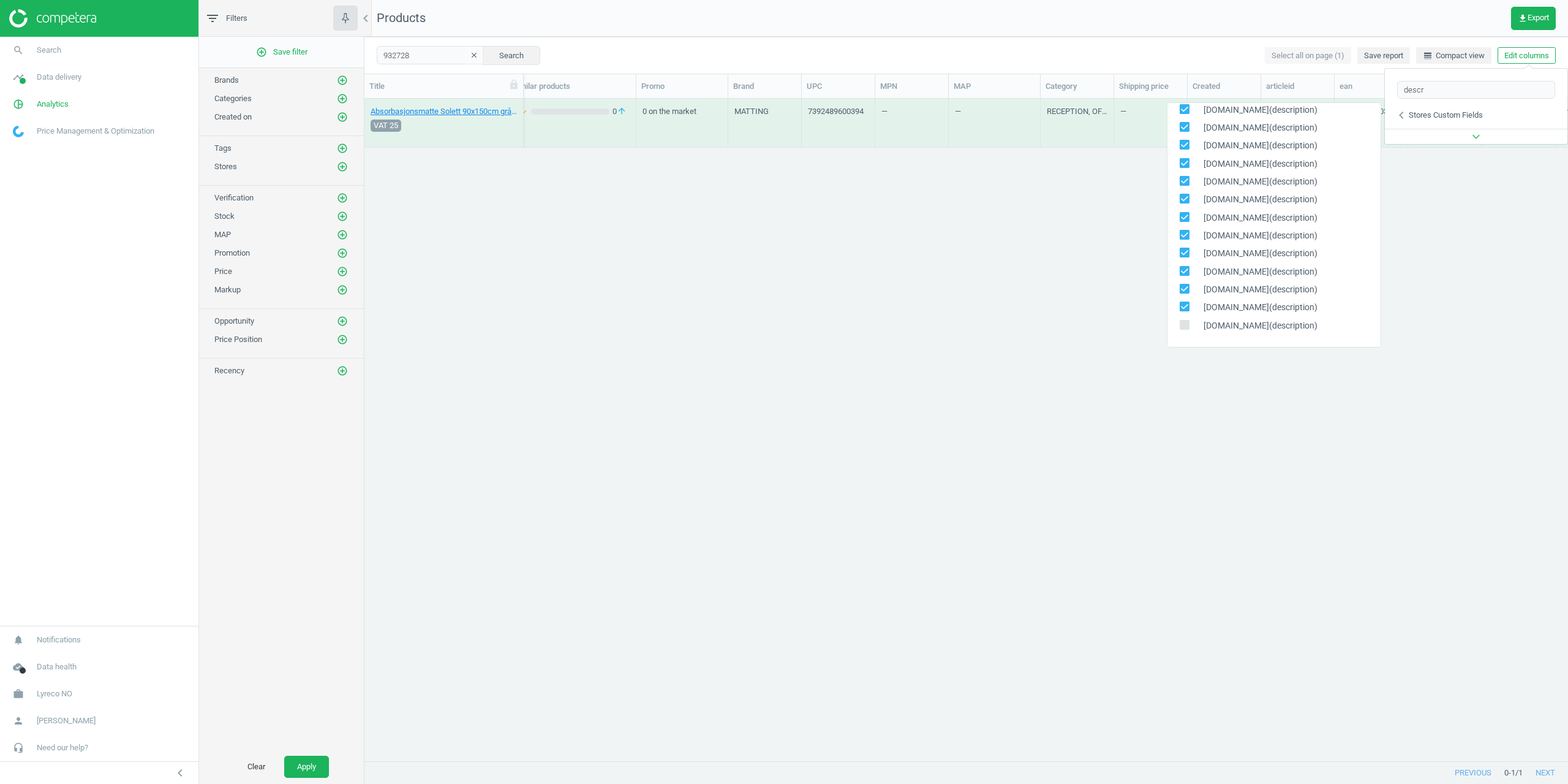
checkbox input "true"
drag, startPoint x: 1153, startPoint y: 373, endPoint x: 1144, endPoint y: 378, distance: 10.3
click at [1152, 373] on div "Absorbasjonsmatte Solett 90x150cm grå, 7392489600394 VAT 25 671.20 Cost N/A 932…" at bounding box center [966, 425] width 1204 height 653
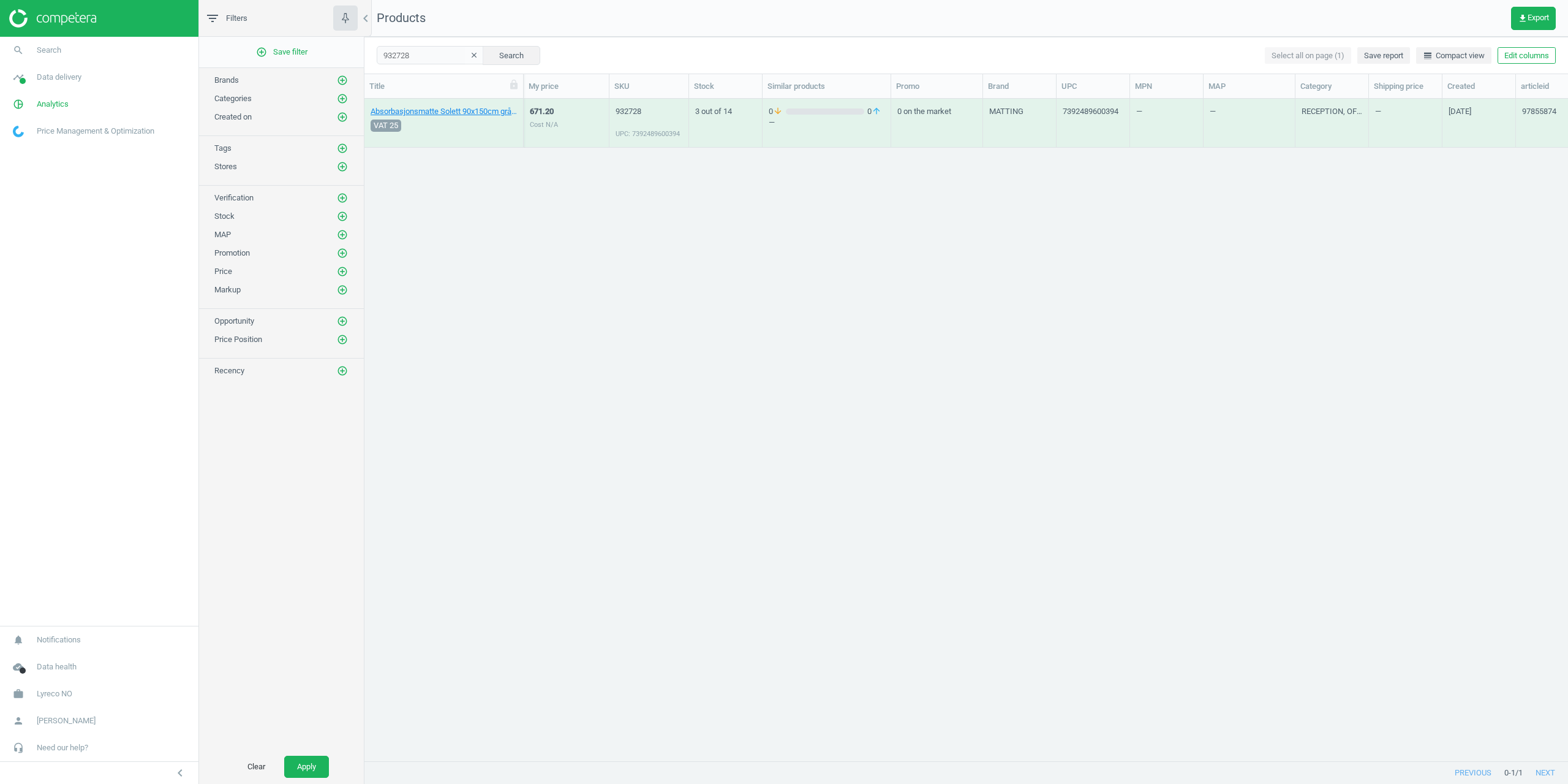
scroll to position [0, 0]
click at [470, 56] on icon "clear" at bounding box center [474, 55] width 8 height 8
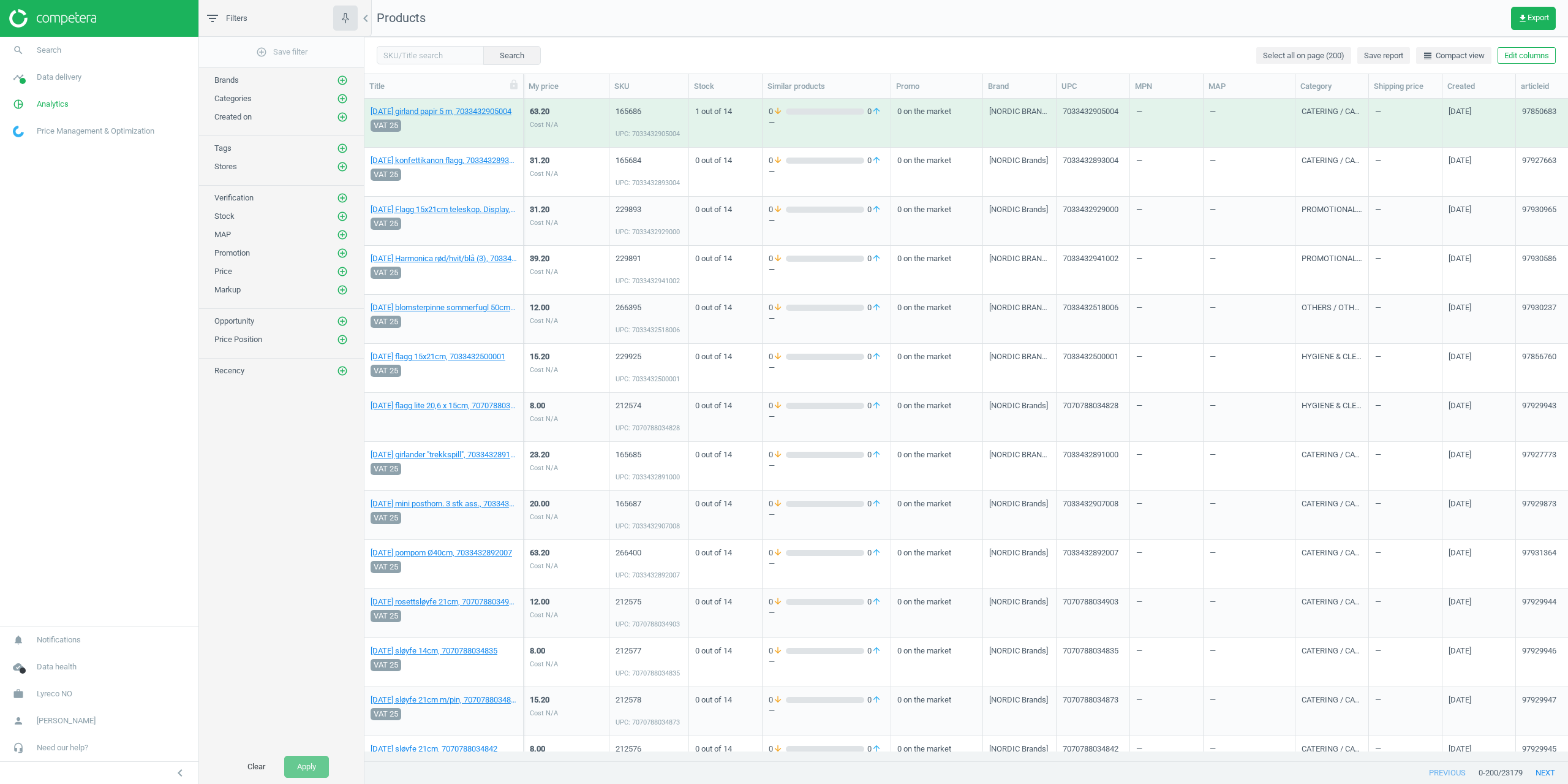
drag, startPoint x: 320, startPoint y: 525, endPoint x: 341, endPoint y: 562, distance: 42.5
click at [320, 525] on div "add_circle_outline Save filter Brands add_circle_outline Categories add_circle_…" at bounding box center [281, 393] width 165 height 713
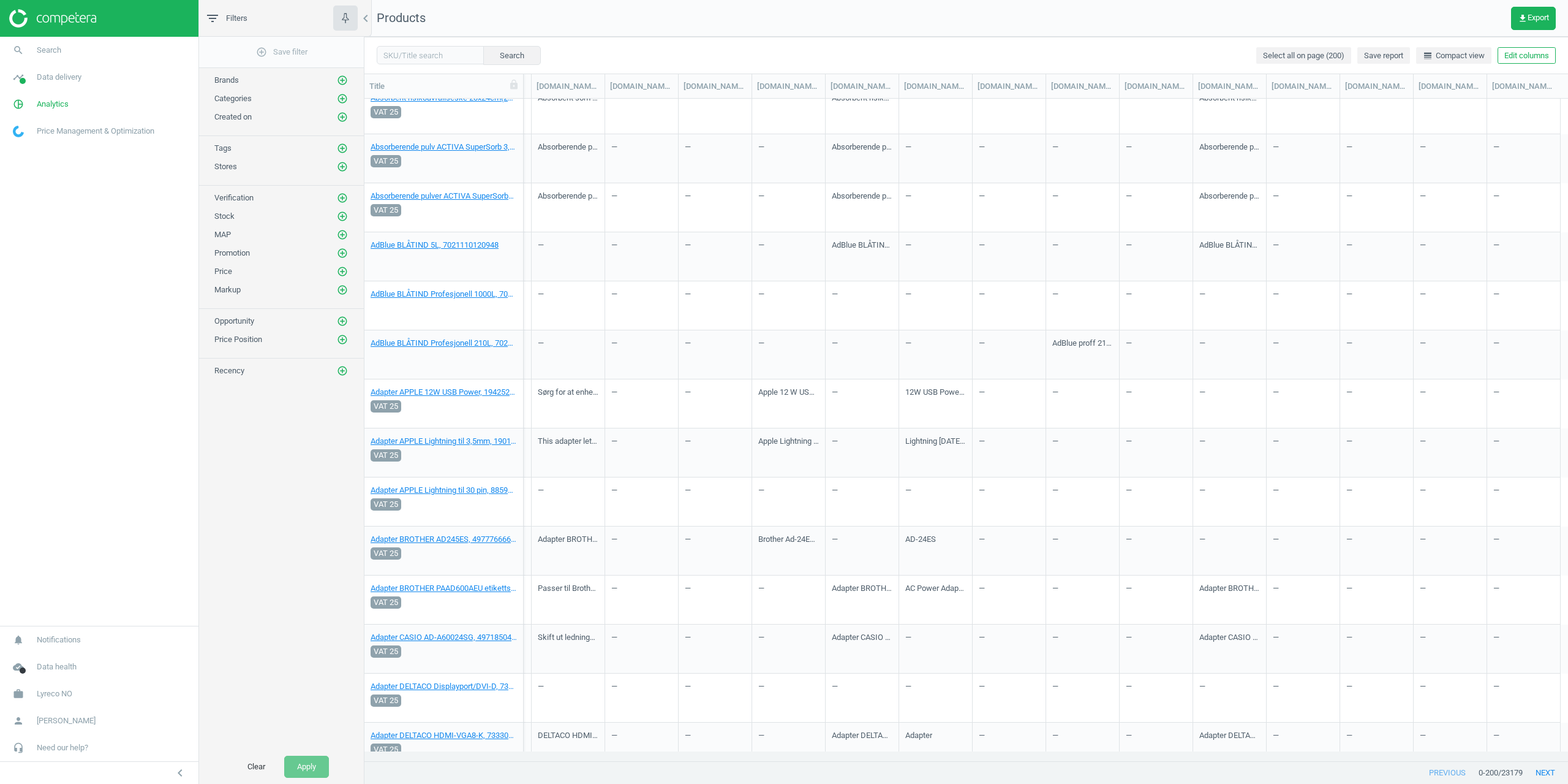
scroll to position [1655, 0]
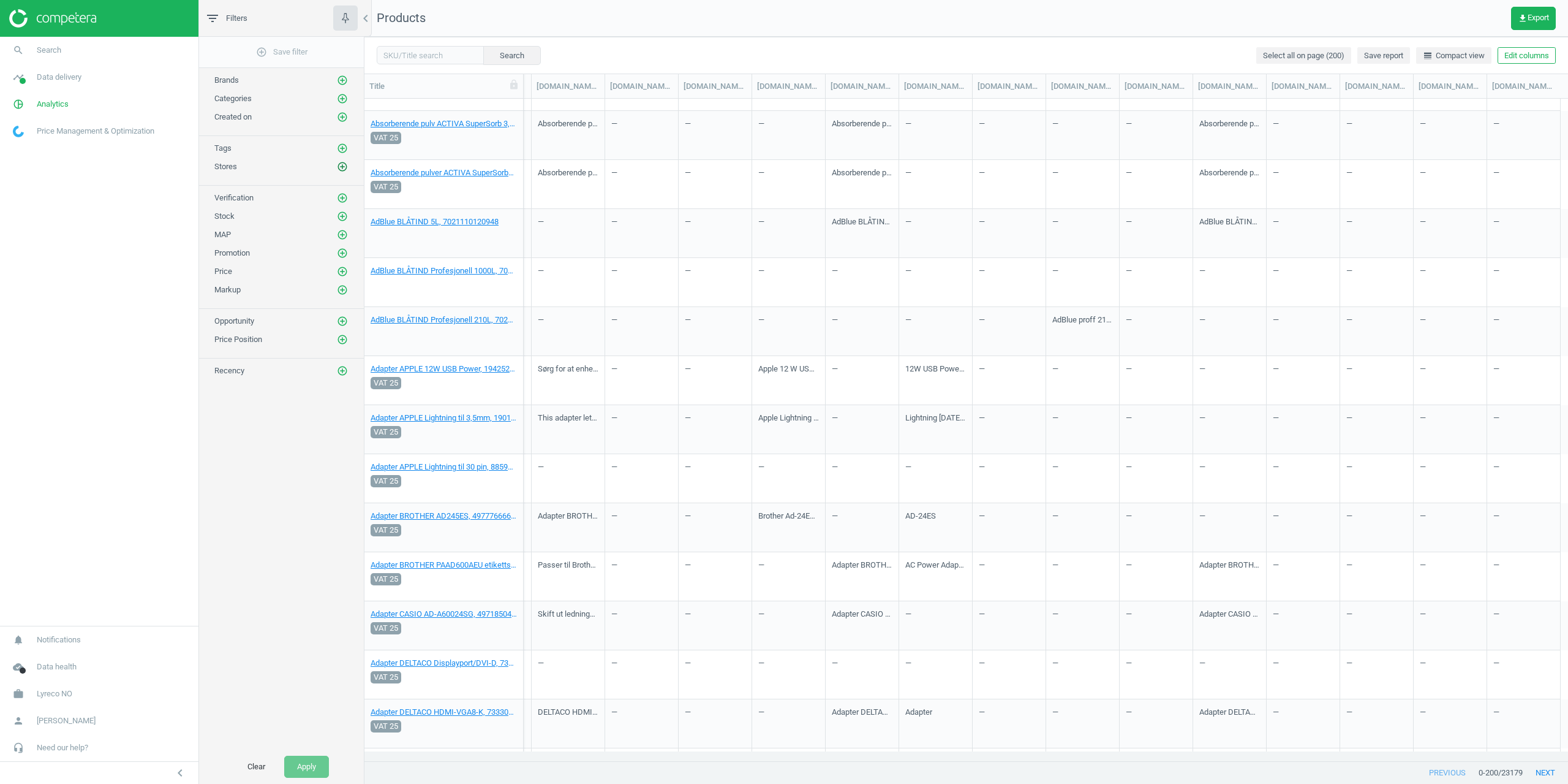
click at [340, 164] on icon "add_circle_outline" at bounding box center [342, 166] width 11 height 11
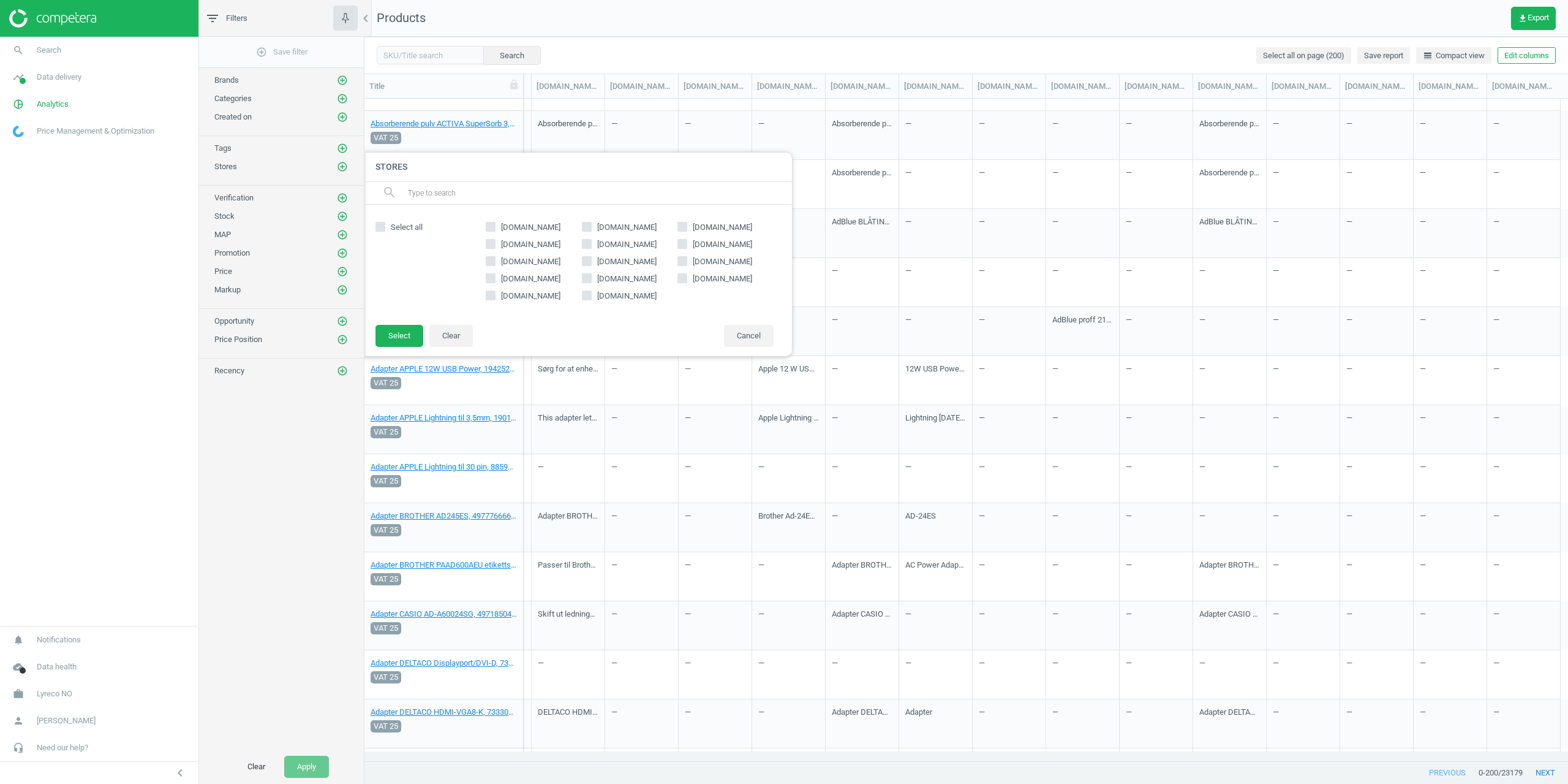
click at [585, 245] on input "[DOMAIN_NAME]" at bounding box center [586, 243] width 8 height 8
checkbox input "true"
click at [412, 329] on button "Select" at bounding box center [399, 336] width 47 height 22
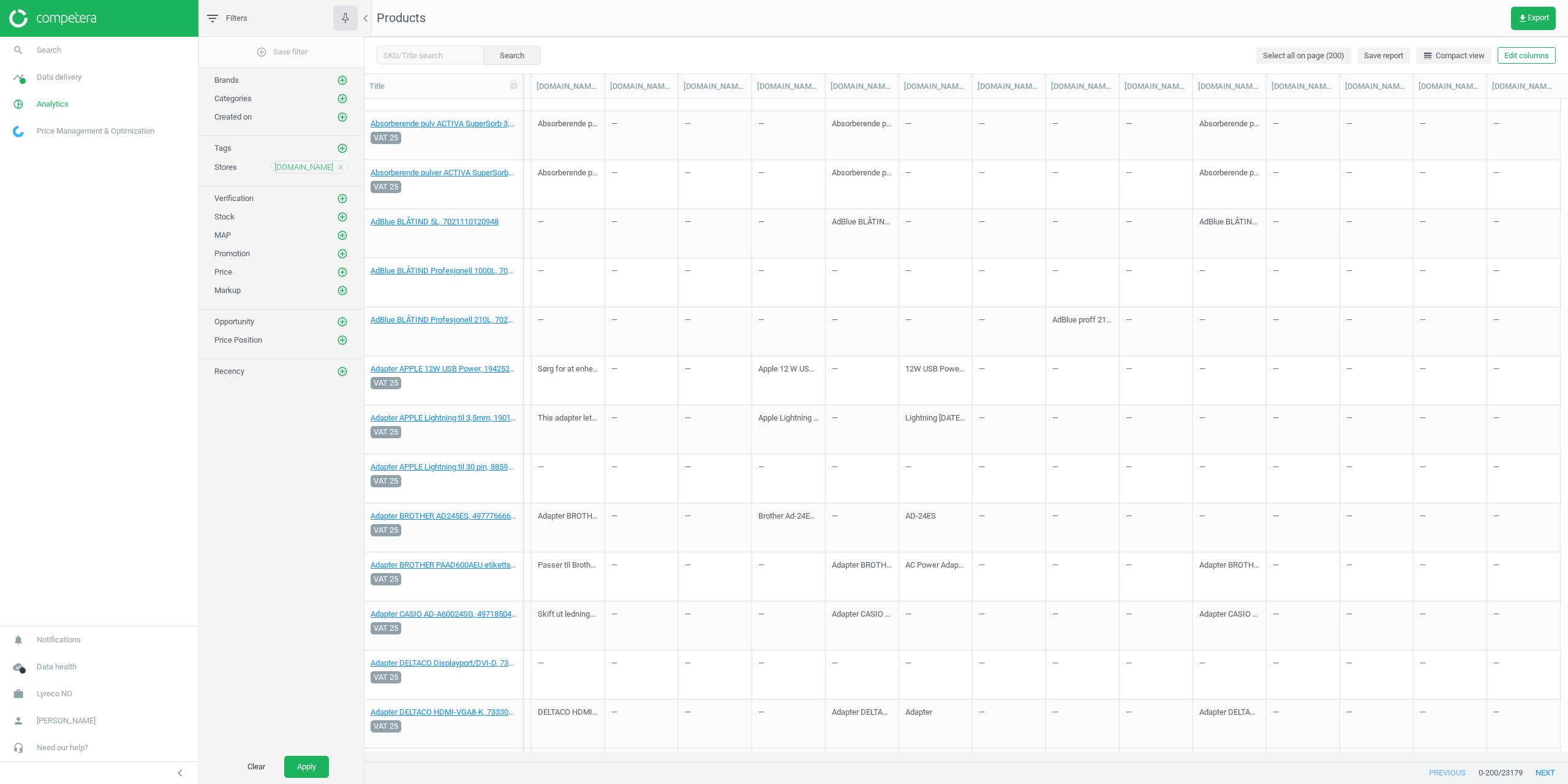
scroll to position [0, 0]
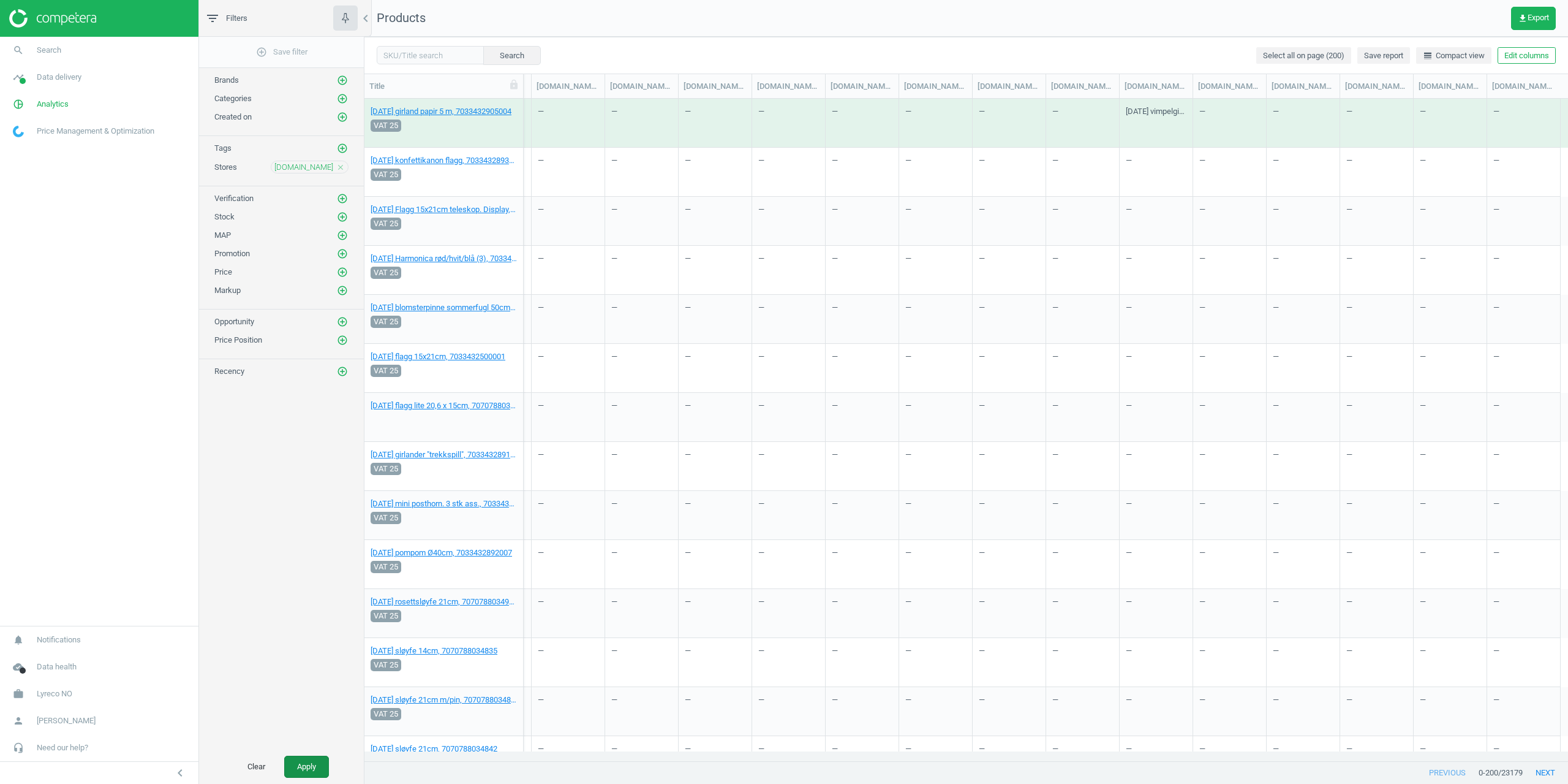
click at [324, 765] on button "Apply" at bounding box center [306, 767] width 45 height 22
click at [1530, 57] on button "Edit columns" at bounding box center [1527, 56] width 58 height 17
type input "desc"
click at [1432, 117] on div "Stores custom fields" at bounding box center [1446, 115] width 74 height 11
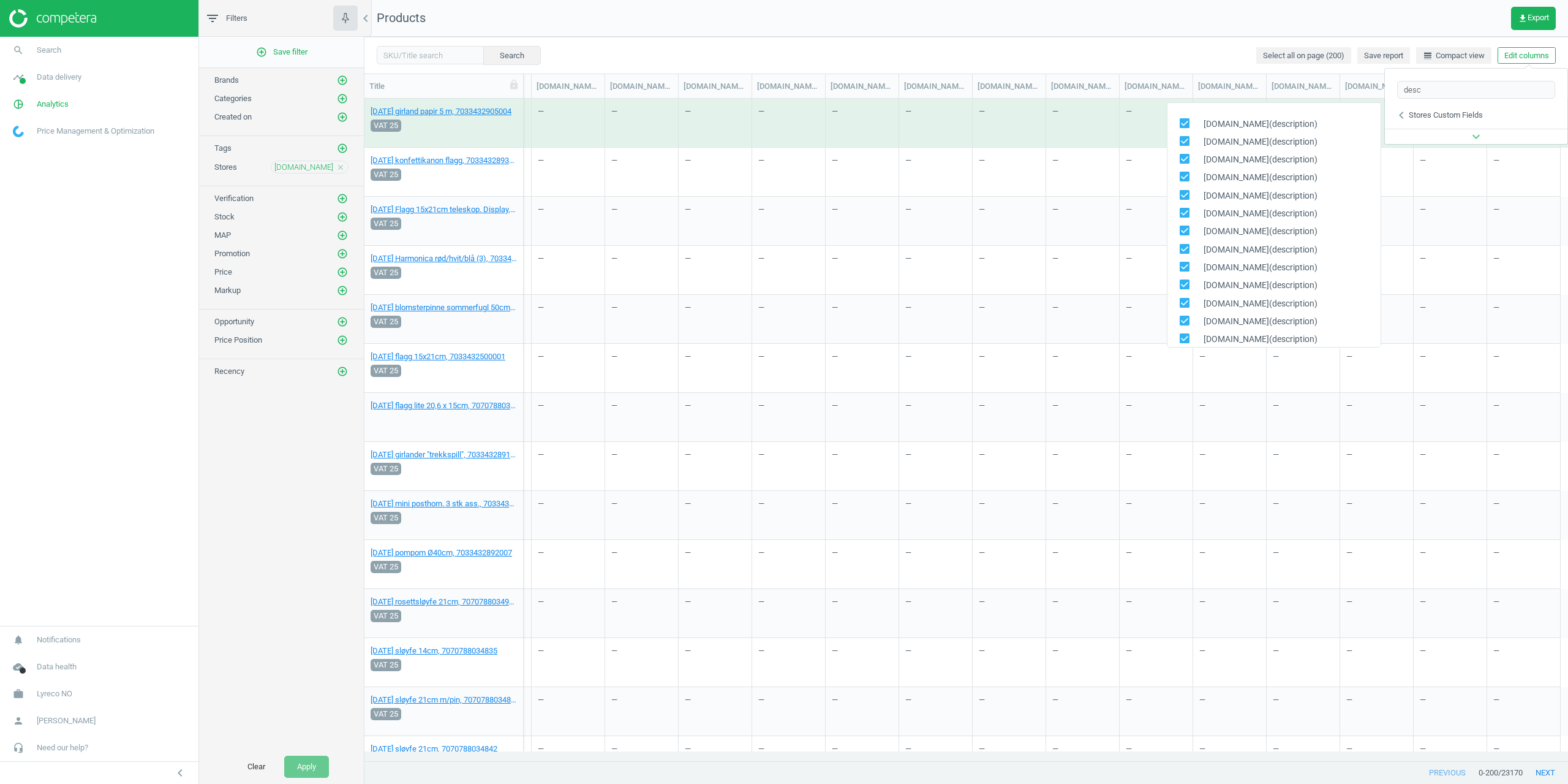
click at [1184, 126] on input "checkbox" at bounding box center [1184, 122] width 8 height 8
checkbox input "false"
click at [1180, 136] on icon at bounding box center [1185, 141] width 10 height 10
click at [1180, 136] on input "checkbox" at bounding box center [1184, 140] width 8 height 8
checkbox input "false"
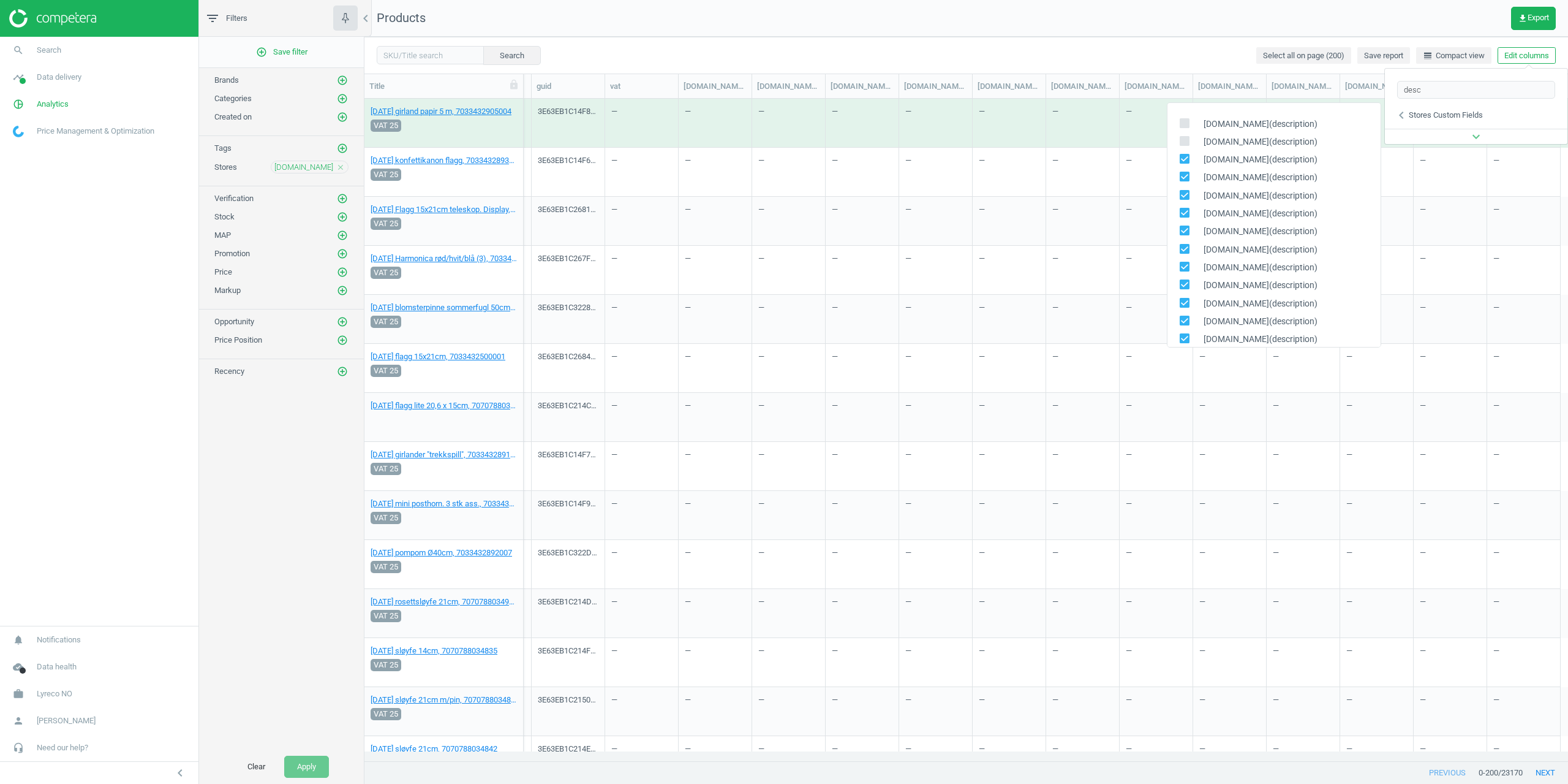
drag, startPoint x: 1184, startPoint y: 150, endPoint x: 1184, endPoint y: 160, distance: 10.0
click at [1184, 152] on div "[DOMAIN_NAME](description) [DOMAIN_NAME](description) [DOMAIN_NAME](description…" at bounding box center [1274, 225] width 214 height 246
click at [1185, 162] on input "checkbox" at bounding box center [1184, 158] width 8 height 8
checkbox input "false"
click at [1188, 173] on input "checkbox" at bounding box center [1184, 176] width 8 height 8
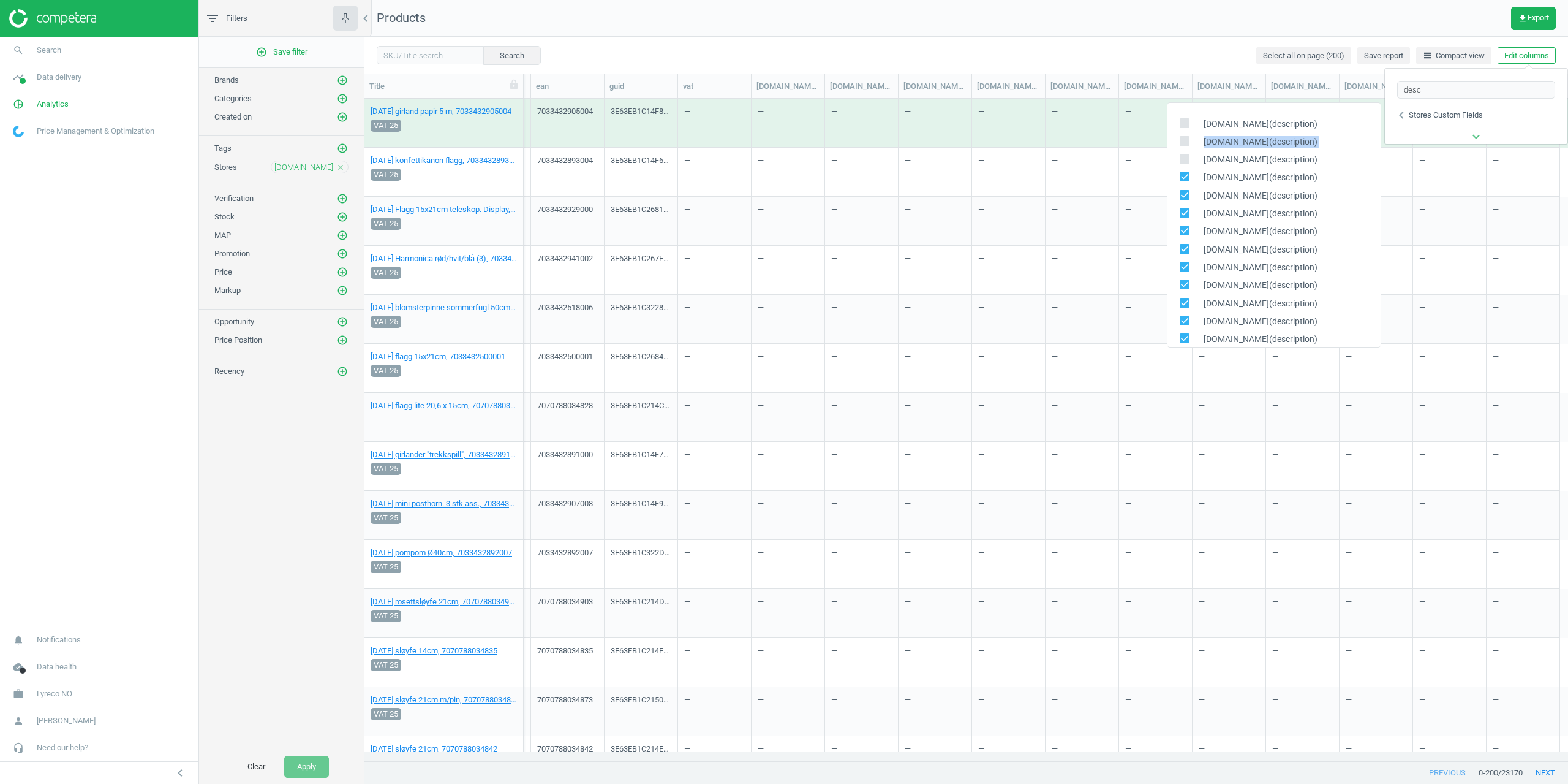
checkbox input "false"
drag, startPoint x: 1187, startPoint y: 208, endPoint x: 1188, endPoint y: 223, distance: 15.0
click at [1187, 210] on input "checkbox" at bounding box center [1184, 213] width 8 height 8
checkbox input "false"
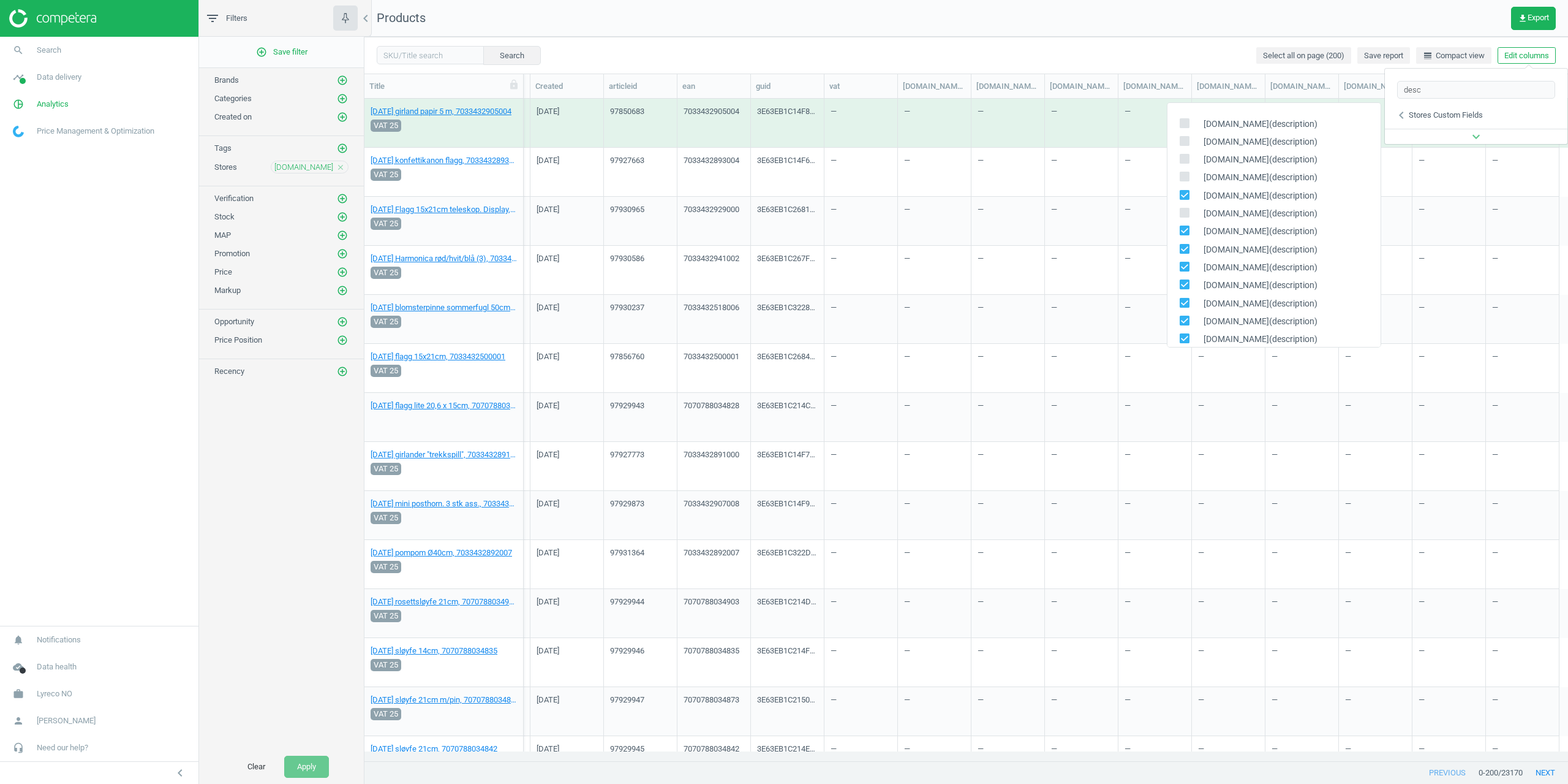
drag, startPoint x: 1188, startPoint y: 226, endPoint x: 1188, endPoint y: 234, distance: 8.0
click at [1188, 229] on div "[DOMAIN_NAME](description)" at bounding box center [1274, 231] width 213 height 18
click at [1187, 242] on div "[DOMAIN_NAME](description)" at bounding box center [1274, 250] width 213 height 18
click at [1186, 236] on span at bounding box center [1185, 232] width 10 height 9
click at [1186, 235] on input "checkbox" at bounding box center [1184, 230] width 8 height 8
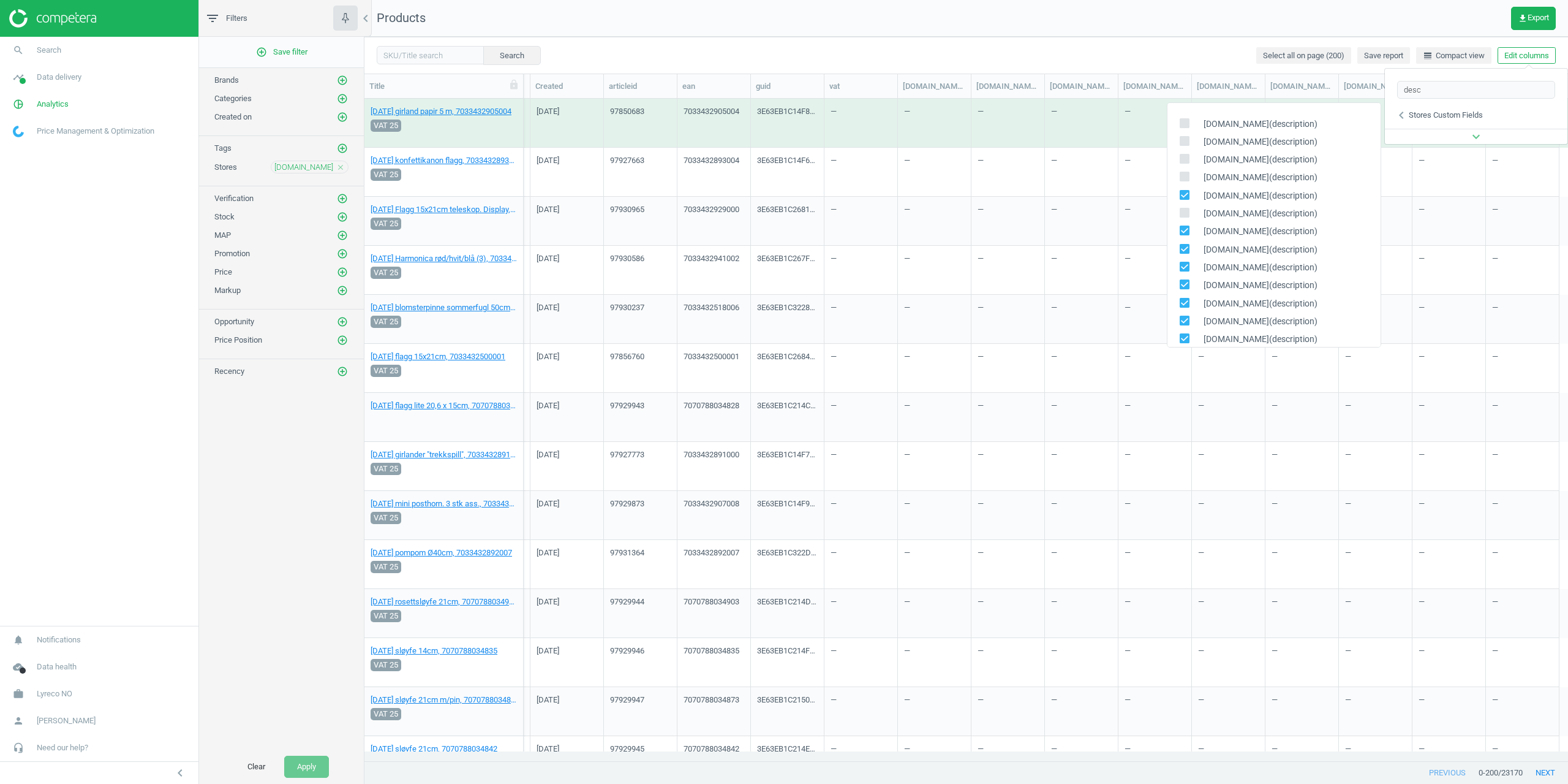
checkbox input "false"
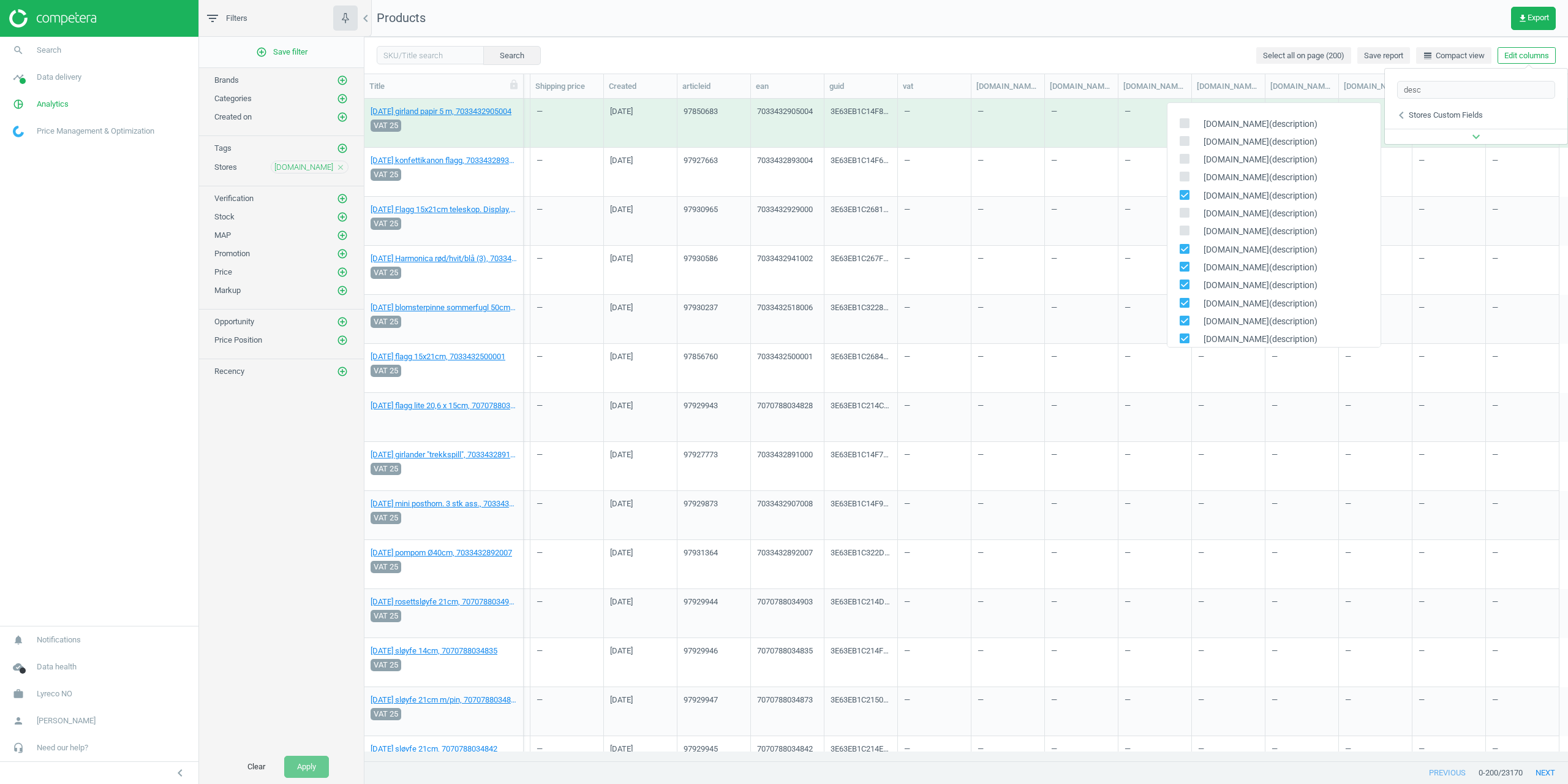
click at [1184, 250] on input "checkbox" at bounding box center [1184, 248] width 8 height 8
checkbox input "false"
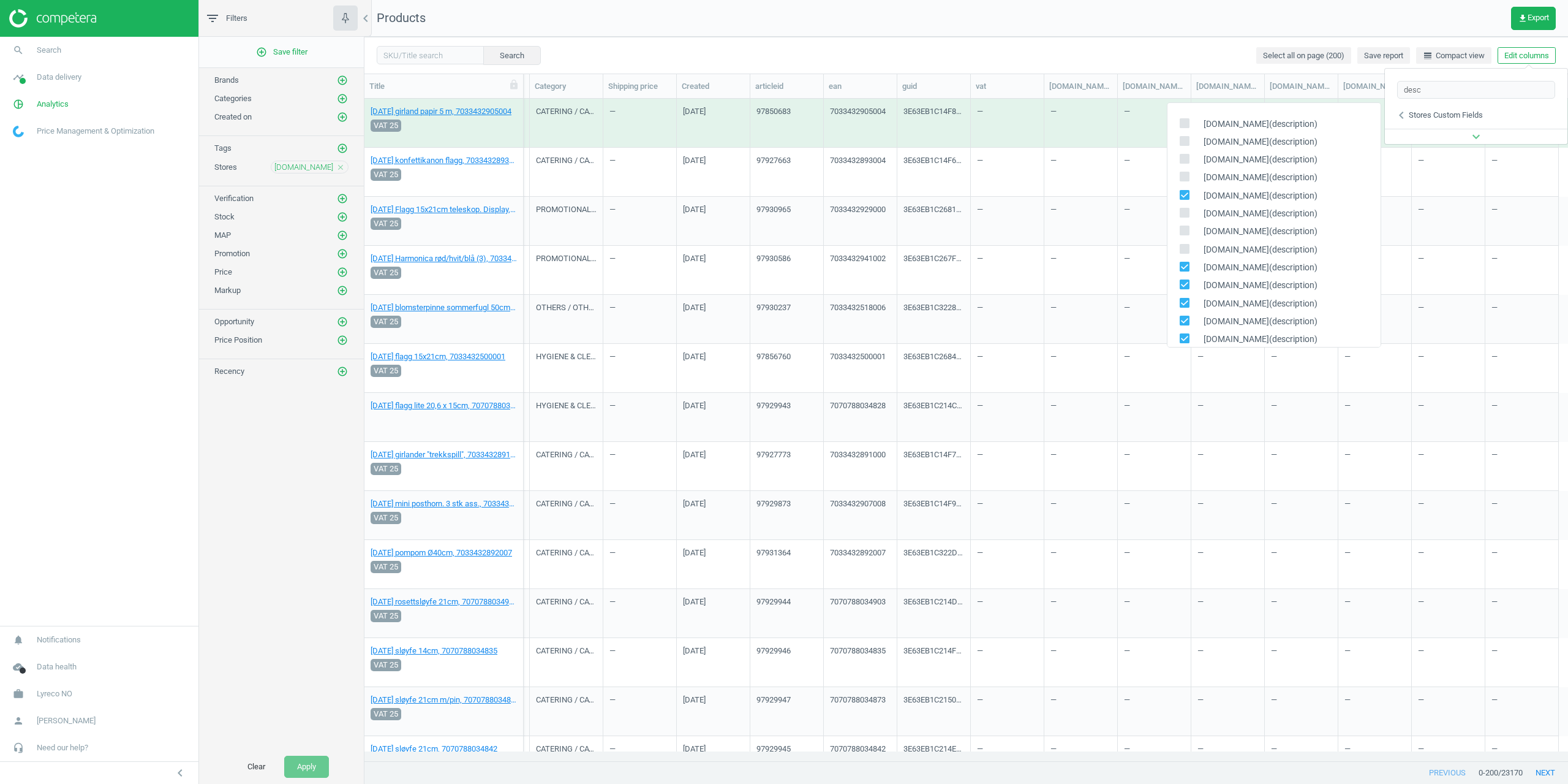
drag, startPoint x: 1183, startPoint y: 259, endPoint x: 1183, endPoint y: 269, distance: 10.0
click at [1183, 259] on div "[DOMAIN_NAME](description)" at bounding box center [1274, 268] width 213 height 18
click at [1183, 269] on input "checkbox" at bounding box center [1184, 267] width 8 height 8
checkbox input "false"
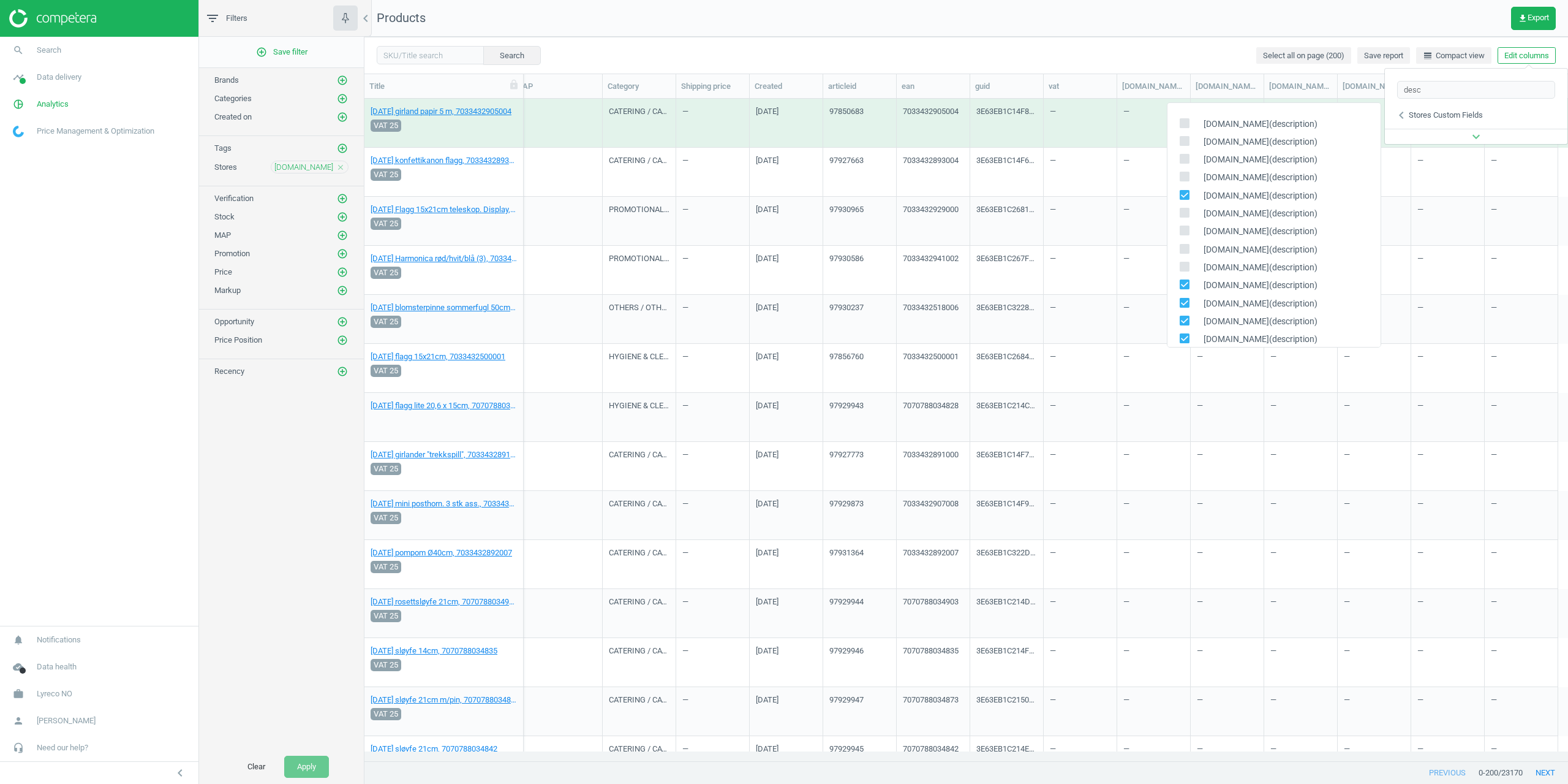
click at [1183, 281] on input "checkbox" at bounding box center [1184, 284] width 8 height 8
checkbox input "false"
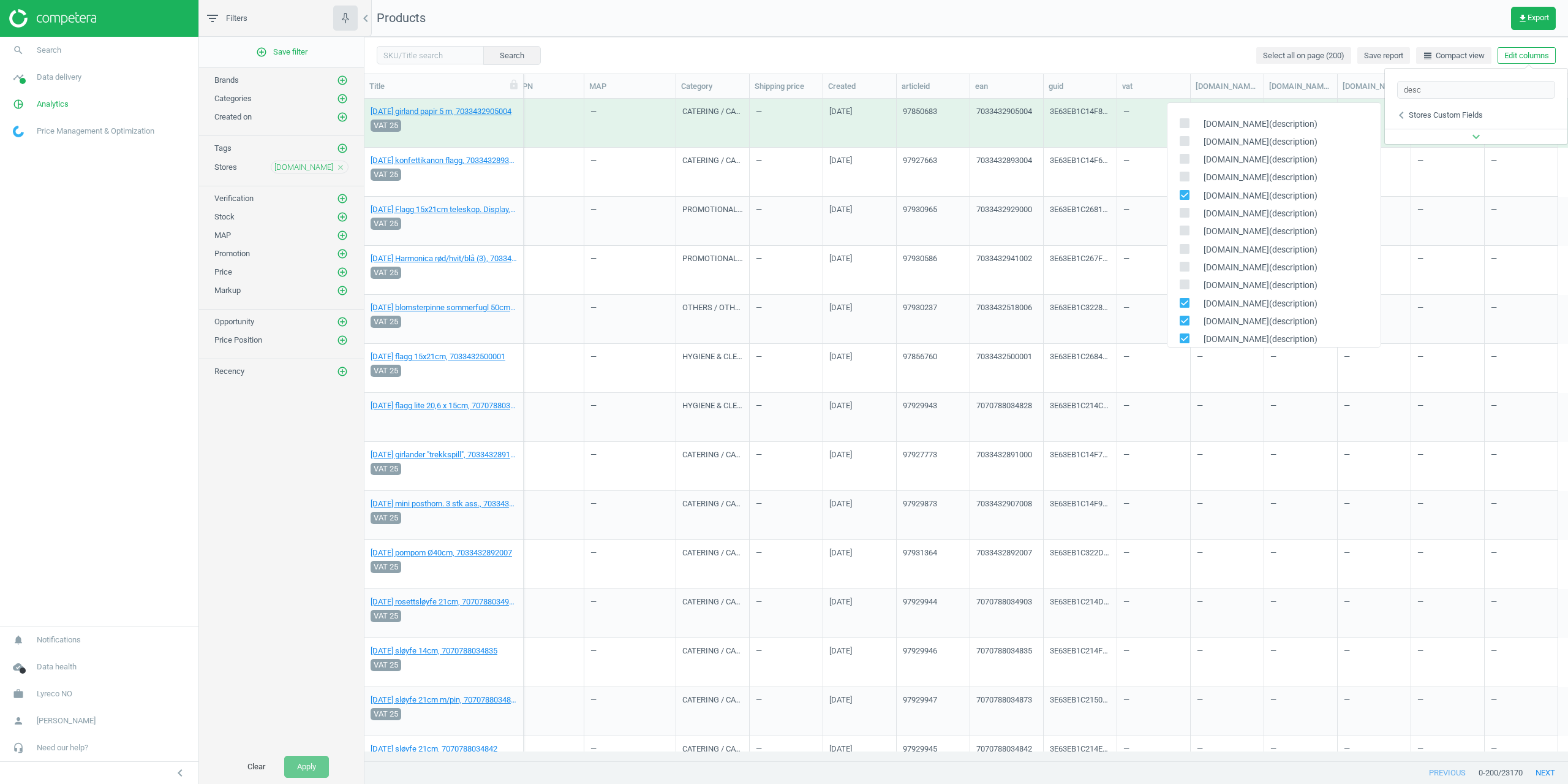
click at [1184, 294] on div "[DOMAIN_NAME](description)" at bounding box center [1274, 285] width 213 height 18
click at [1185, 301] on input "checkbox" at bounding box center [1184, 302] width 8 height 8
checkbox input "false"
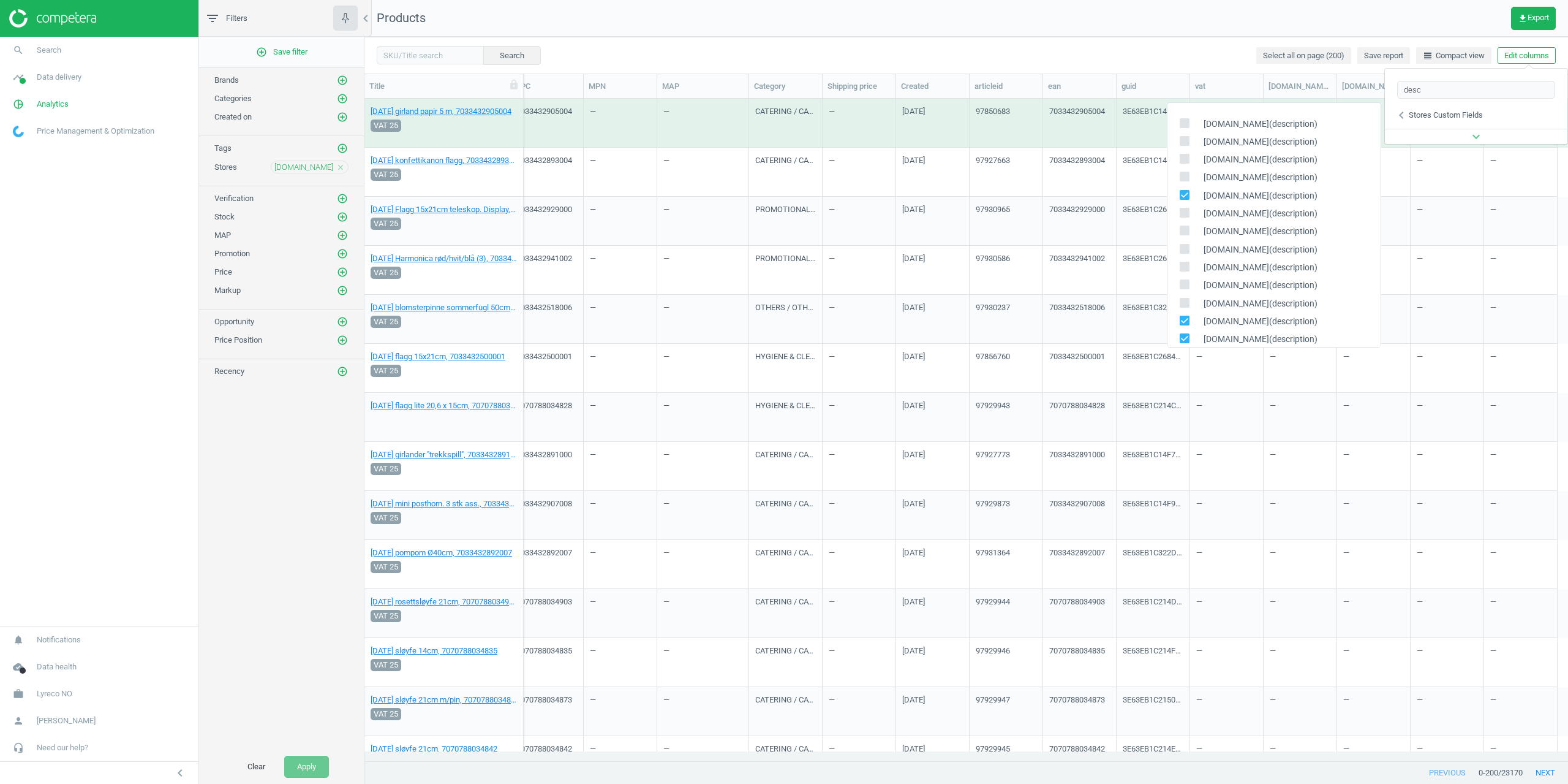
drag, startPoint x: 1186, startPoint y: 318, endPoint x: 1184, endPoint y: 335, distance: 17.1
click at [1186, 319] on input "checkbox" at bounding box center [1184, 320] width 8 height 8
checkbox input "false"
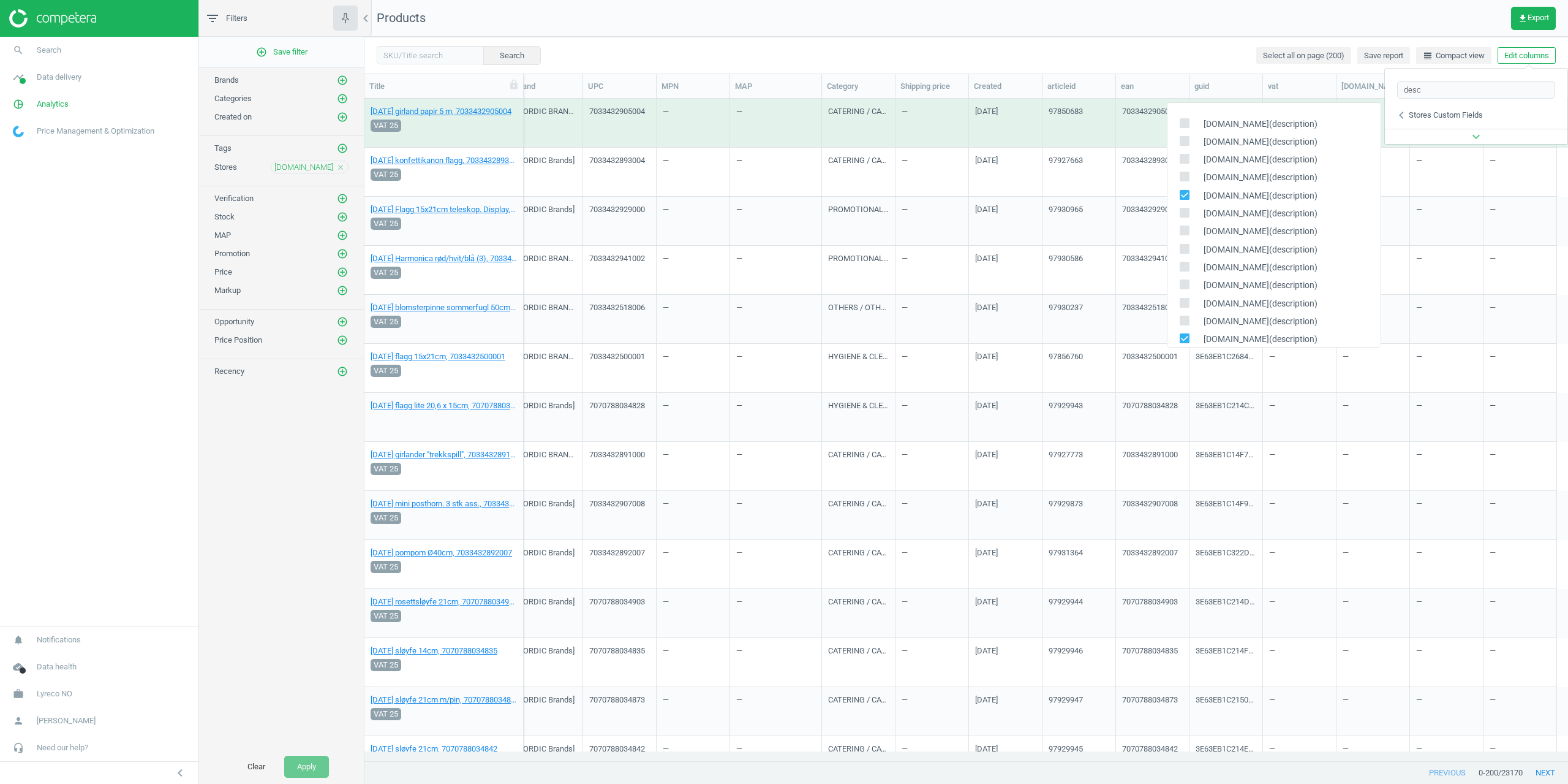
click at [1184, 341] on input "checkbox" at bounding box center [1184, 338] width 8 height 8
checkbox input "false"
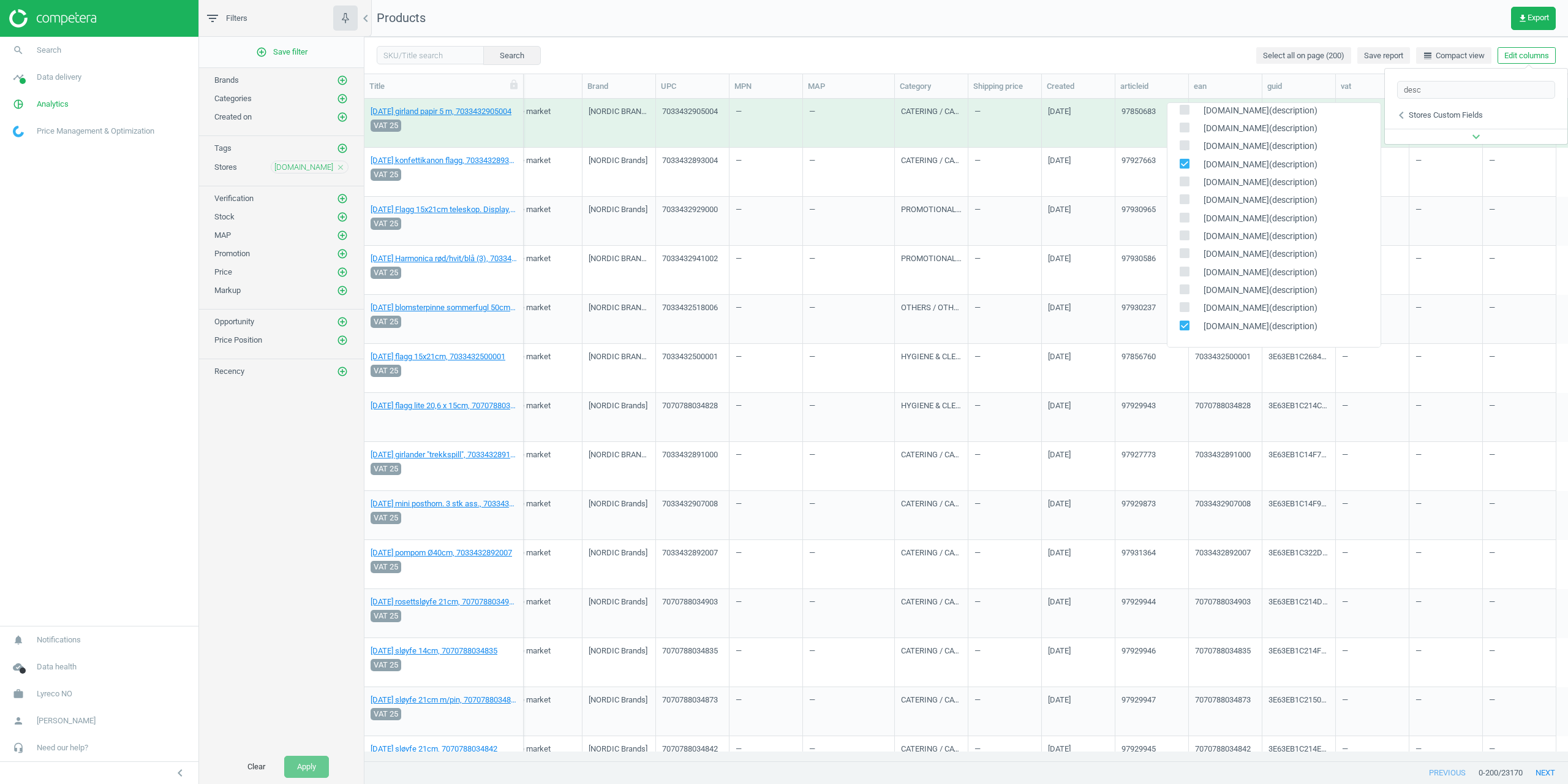
scroll to position [32, 0]
click at [1183, 326] on input "checkbox" at bounding box center [1184, 324] width 8 height 8
checkbox input "false"
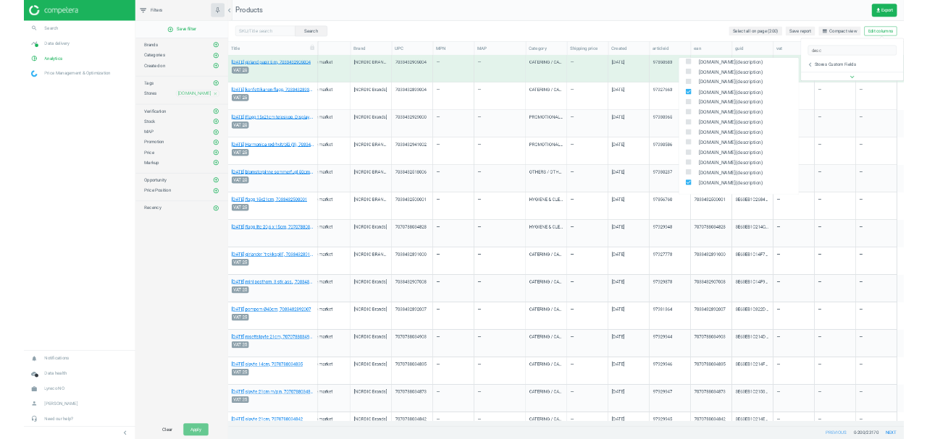
scroll to position [0, 387]
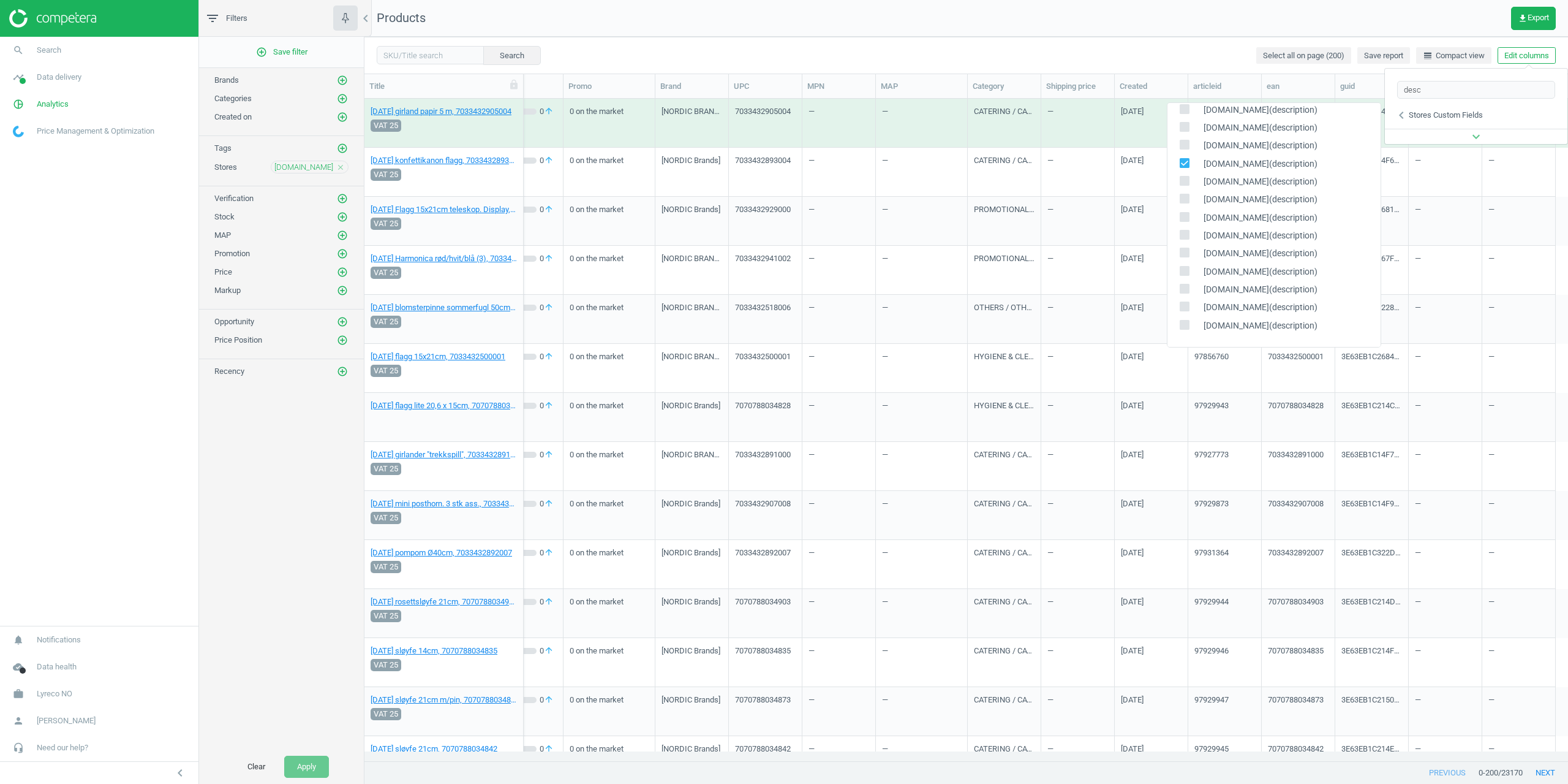
click at [1037, 19] on nav "Products get_app Export" at bounding box center [966, 18] width 1204 height 36
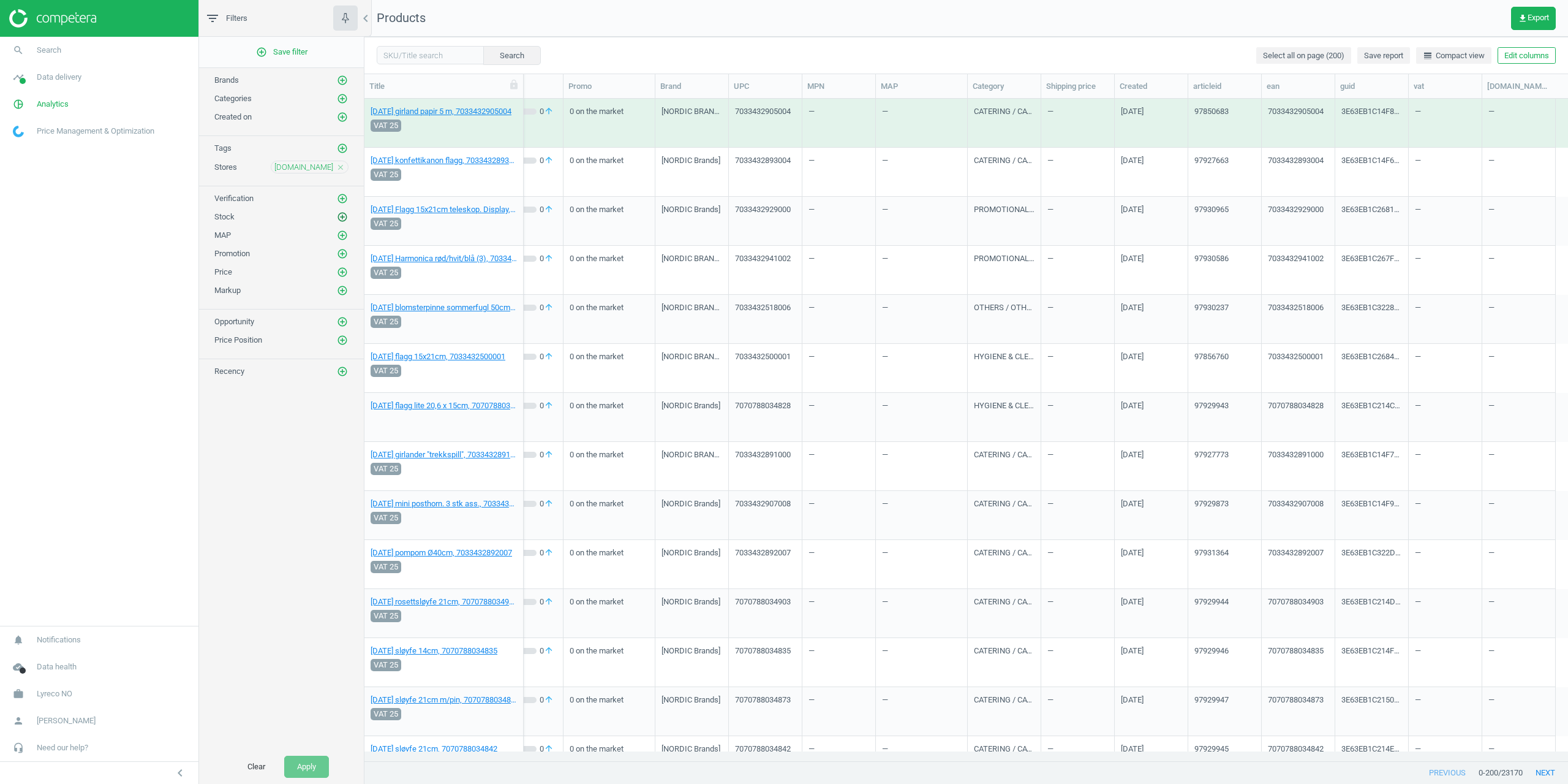
click at [338, 219] on icon "add_circle_outline" at bounding box center [342, 217] width 11 height 11
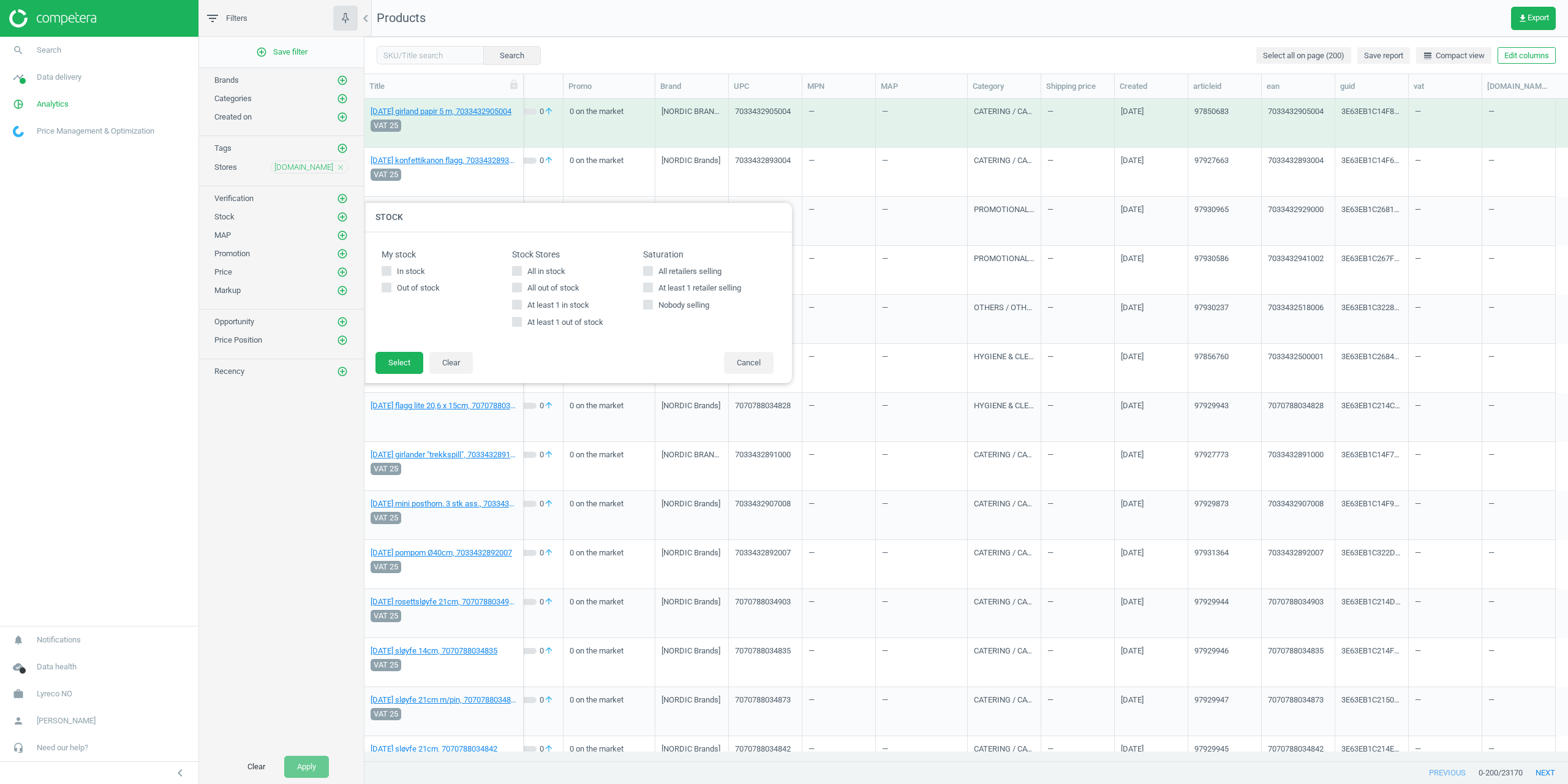
click at [518, 307] on input "At least 1 in stock" at bounding box center [517, 304] width 8 height 8
checkbox input "true"
drag, startPoint x: 414, startPoint y: 357, endPoint x: 399, endPoint y: 428, distance: 72.6
click at [414, 357] on button "Select" at bounding box center [399, 363] width 47 height 22
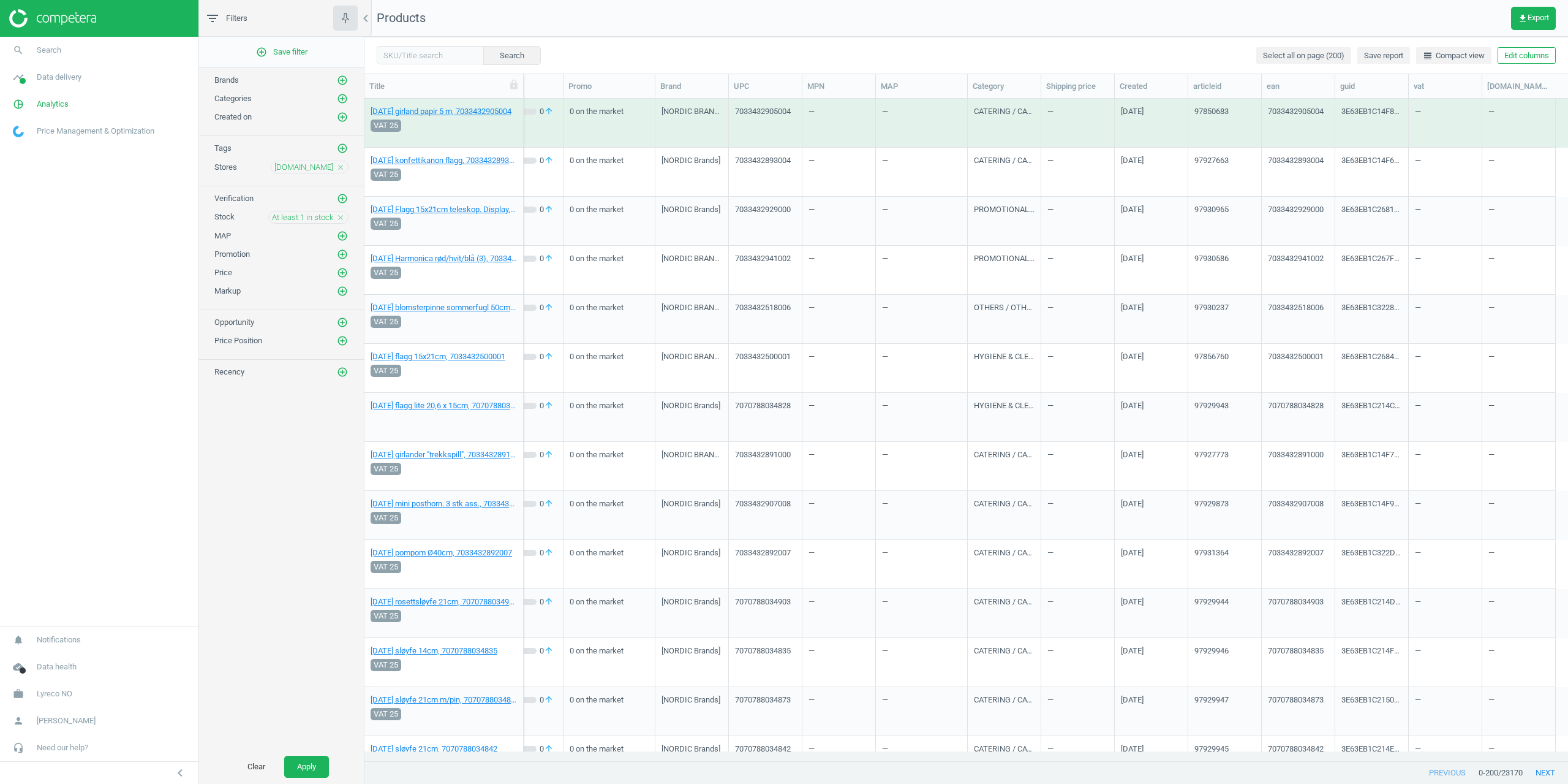
click at [334, 760] on div "Clear Apply" at bounding box center [281, 766] width 165 height 35
click at [332, 761] on div "Clear Apply" at bounding box center [281, 766] width 165 height 35
click at [323, 763] on button "Apply" at bounding box center [306, 767] width 45 height 22
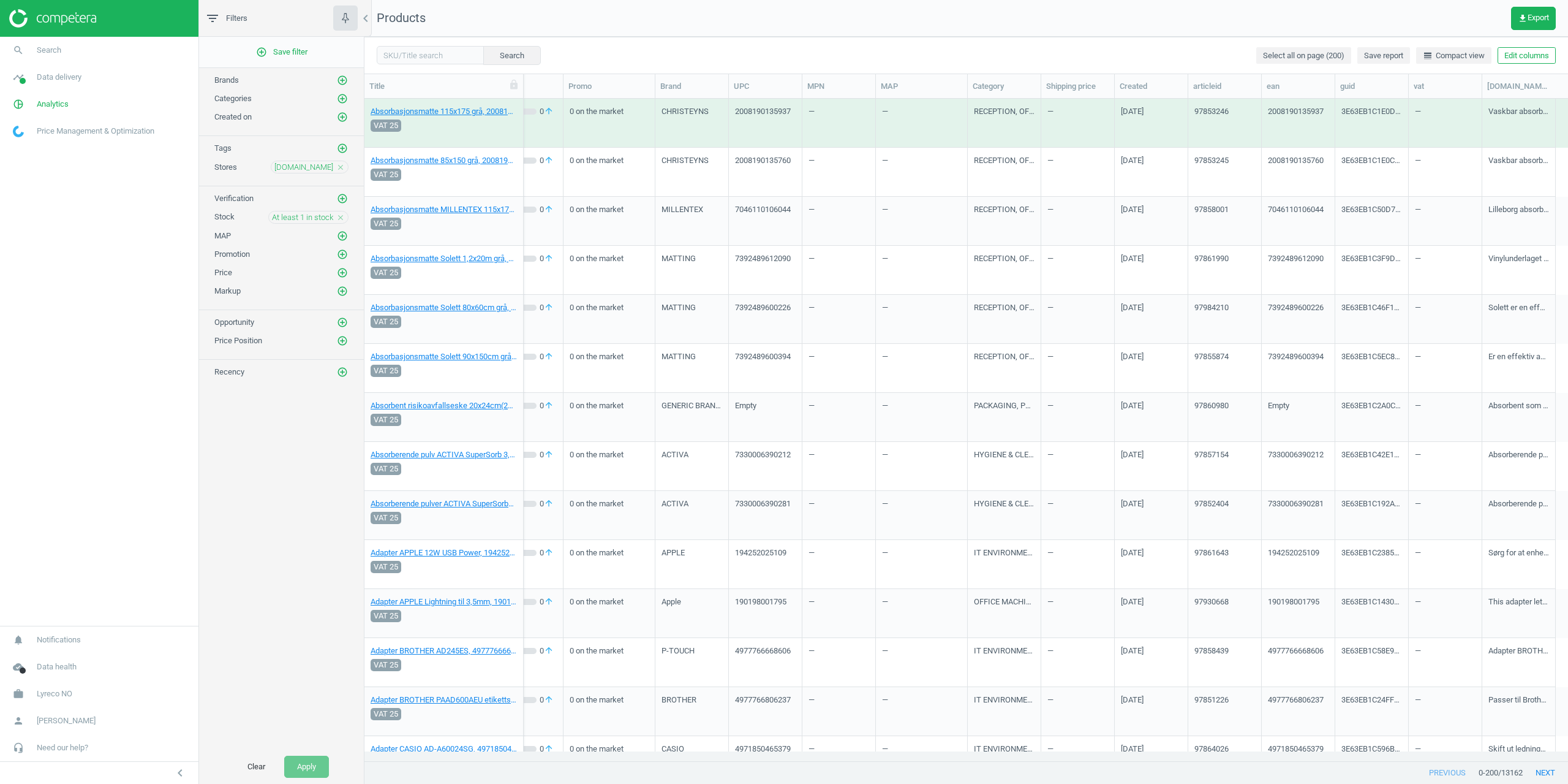
click at [1157, 16] on nav "Products get_app Export" at bounding box center [966, 18] width 1204 height 36
click at [238, 507] on div "add_circle_outline Save filter Brands add_circle_outline Categories add_circle_…" at bounding box center [281, 393] width 165 height 713
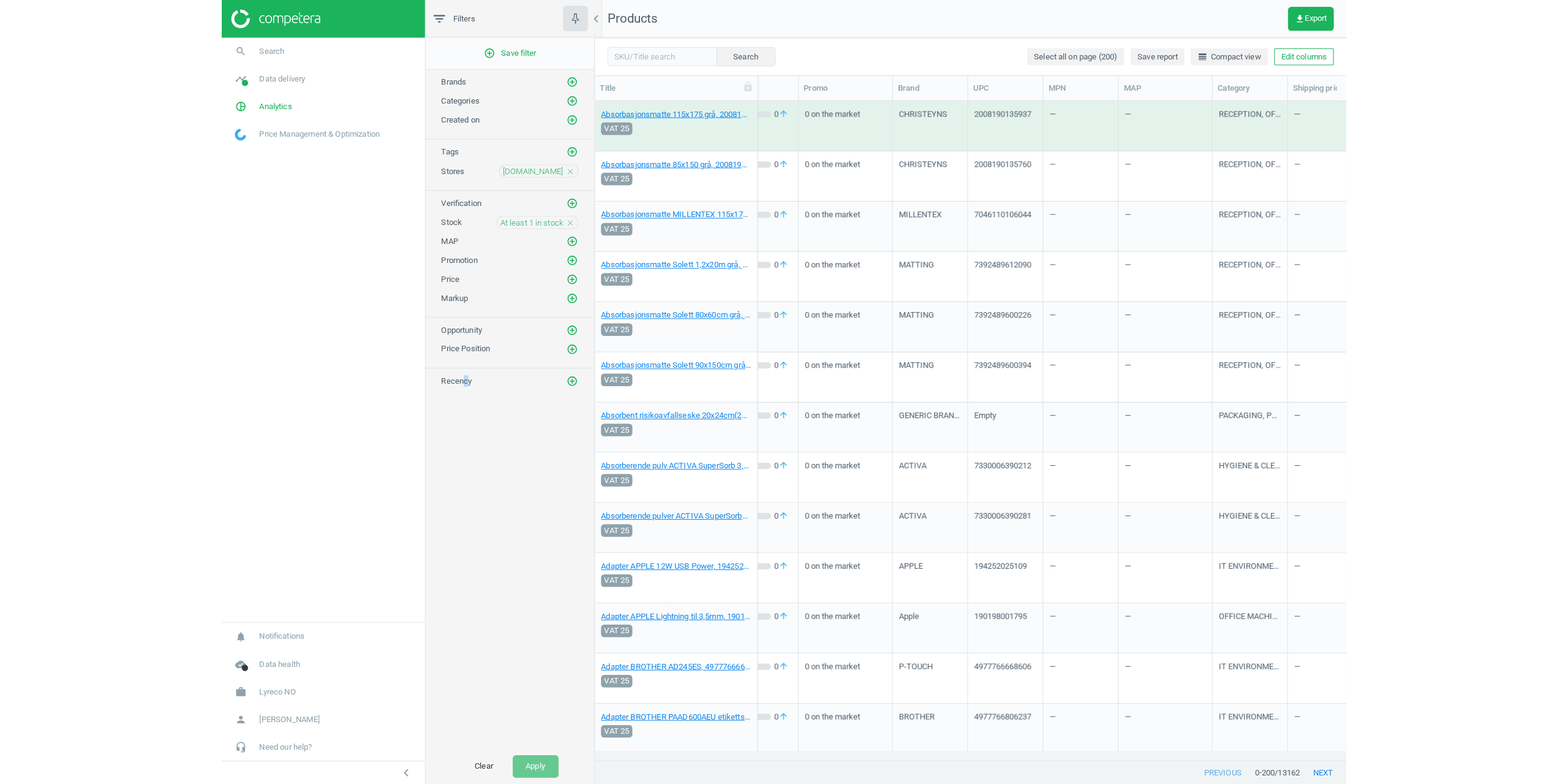
scroll to position [643, 1195]
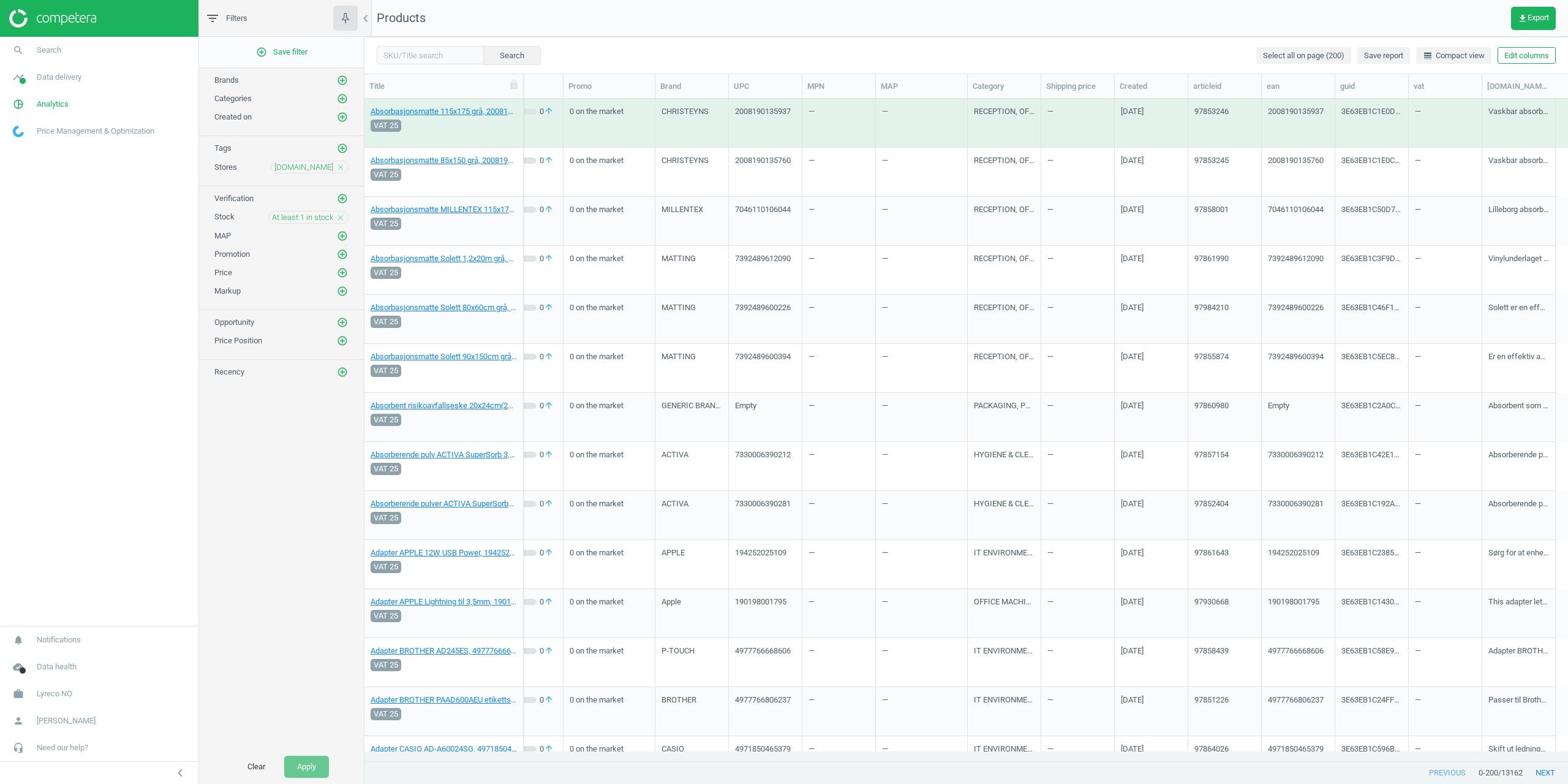
click at [995, 30] on nav "Products get_app Export" at bounding box center [966, 18] width 1204 height 36
click at [1535, 54] on button "Edit columns" at bounding box center [1527, 56] width 58 height 17
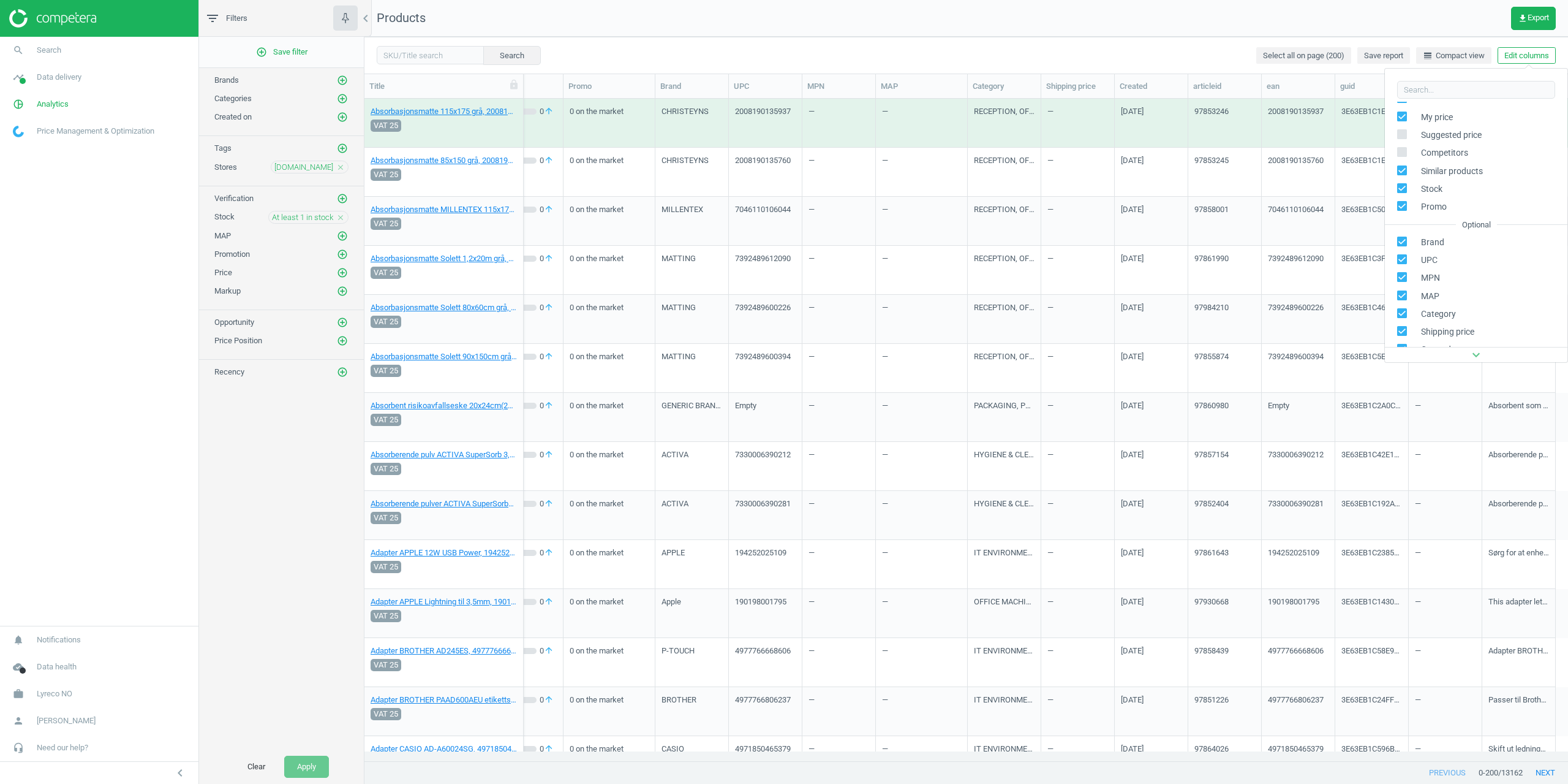
scroll to position [167, 0]
click at [1428, 254] on div "Custom fields" at bounding box center [1433, 252] width 50 height 11
click at [1430, 279] on div "Stores custom fields" at bounding box center [1446, 279] width 74 height 11
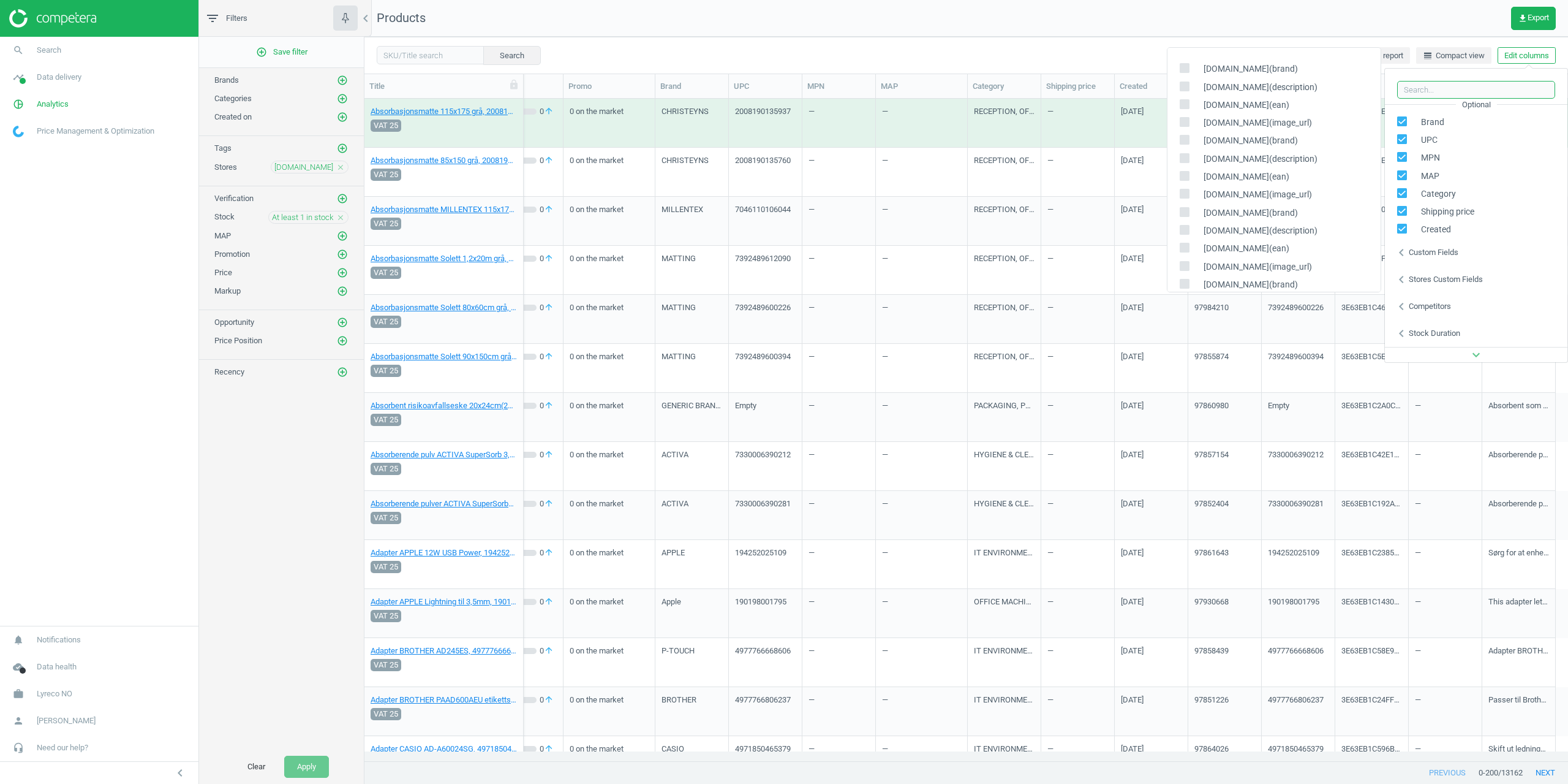
click at [1428, 89] on input "text" at bounding box center [1476, 91] width 158 height 19
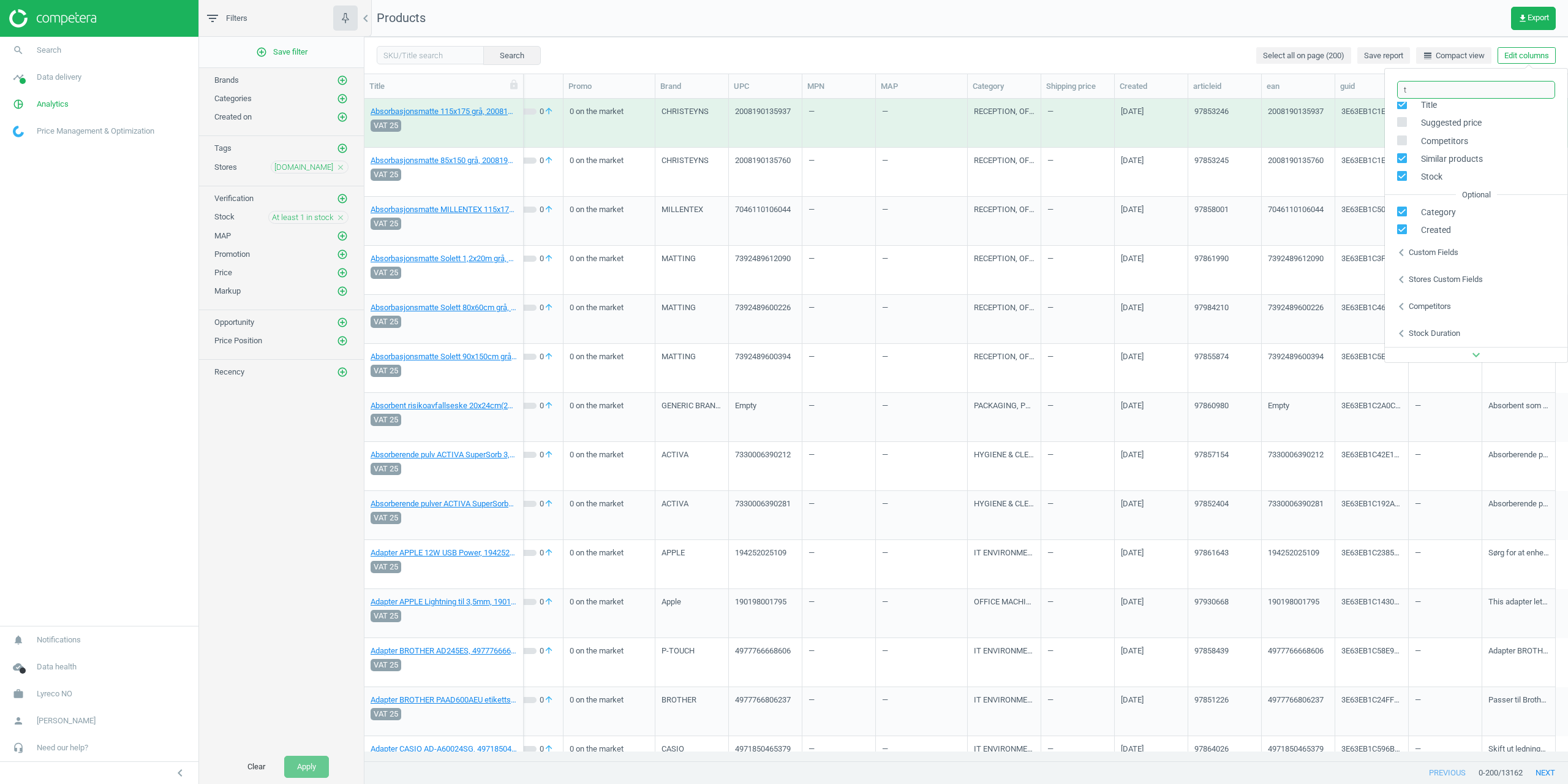
scroll to position [0, 0]
type input "tonerweb"
click at [1444, 114] on div "Stores custom fields" at bounding box center [1446, 115] width 74 height 11
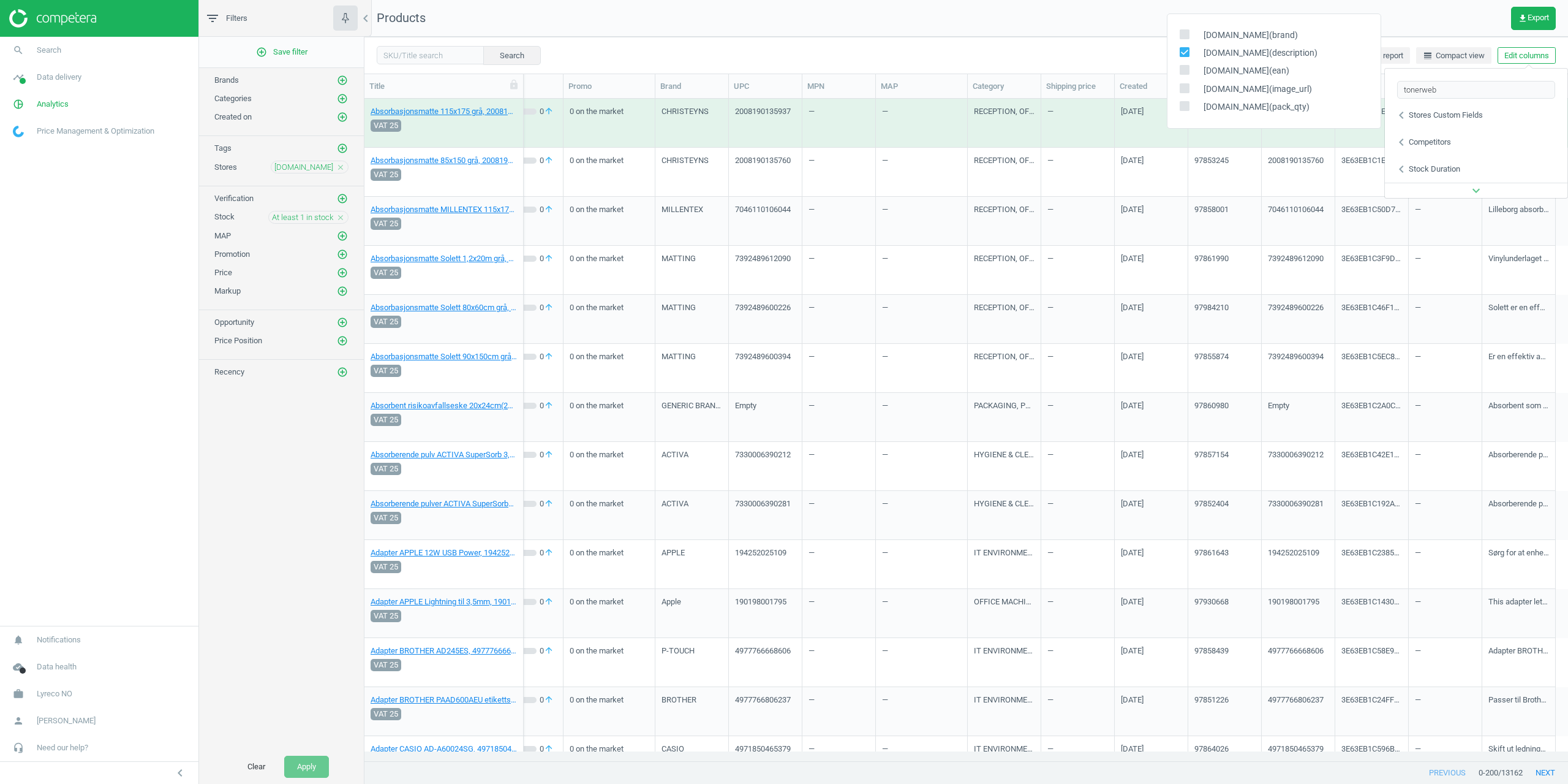
click at [1103, 36] on nav "Products get_app Export" at bounding box center [966, 18] width 1204 height 36
